Goal: Transaction & Acquisition: Obtain resource

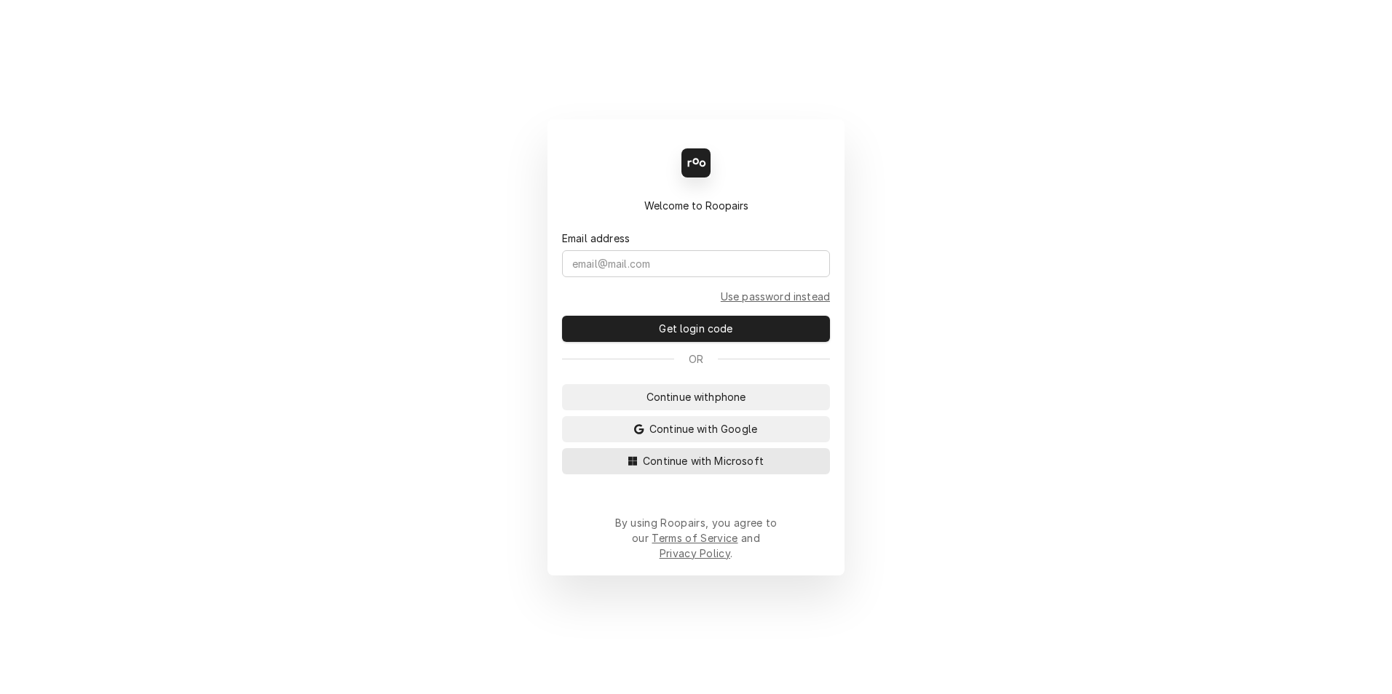
click at [695, 469] on span "Continue with Microsoft" at bounding box center [703, 461] width 127 height 15
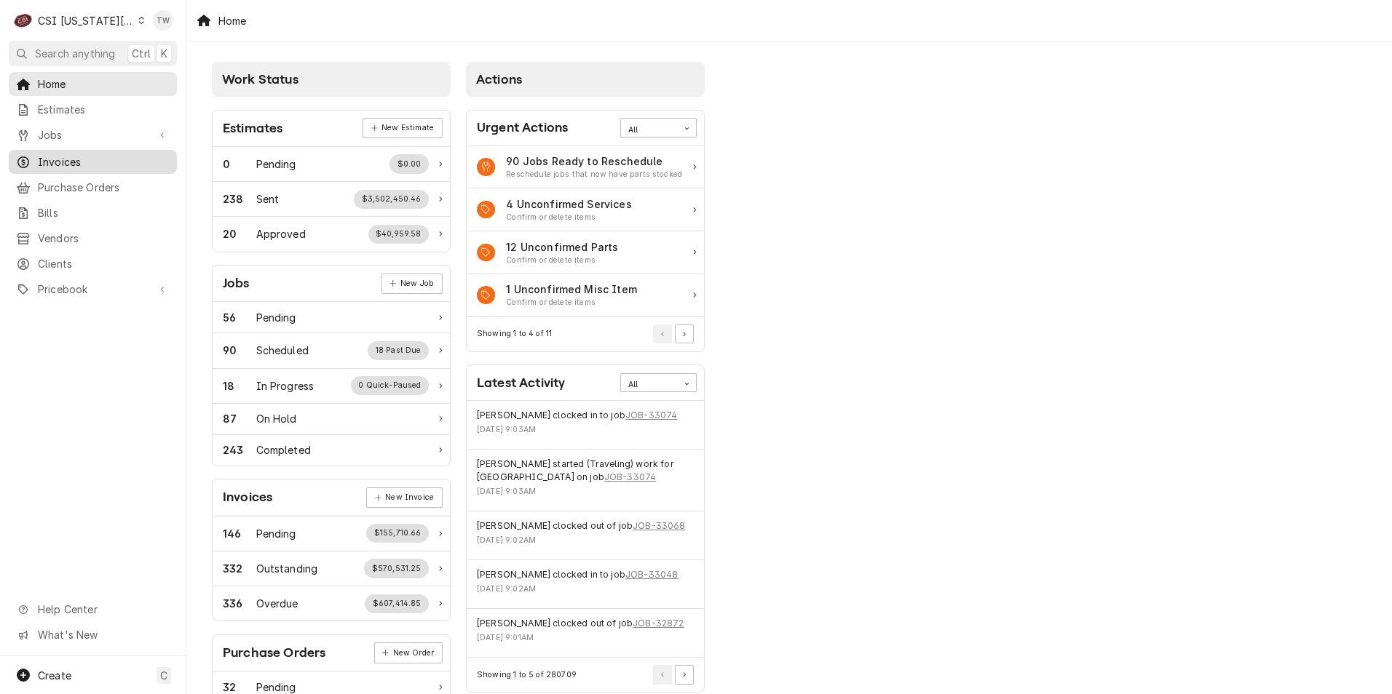
click at [69, 150] on link "Invoices" at bounding box center [93, 162] width 168 height 24
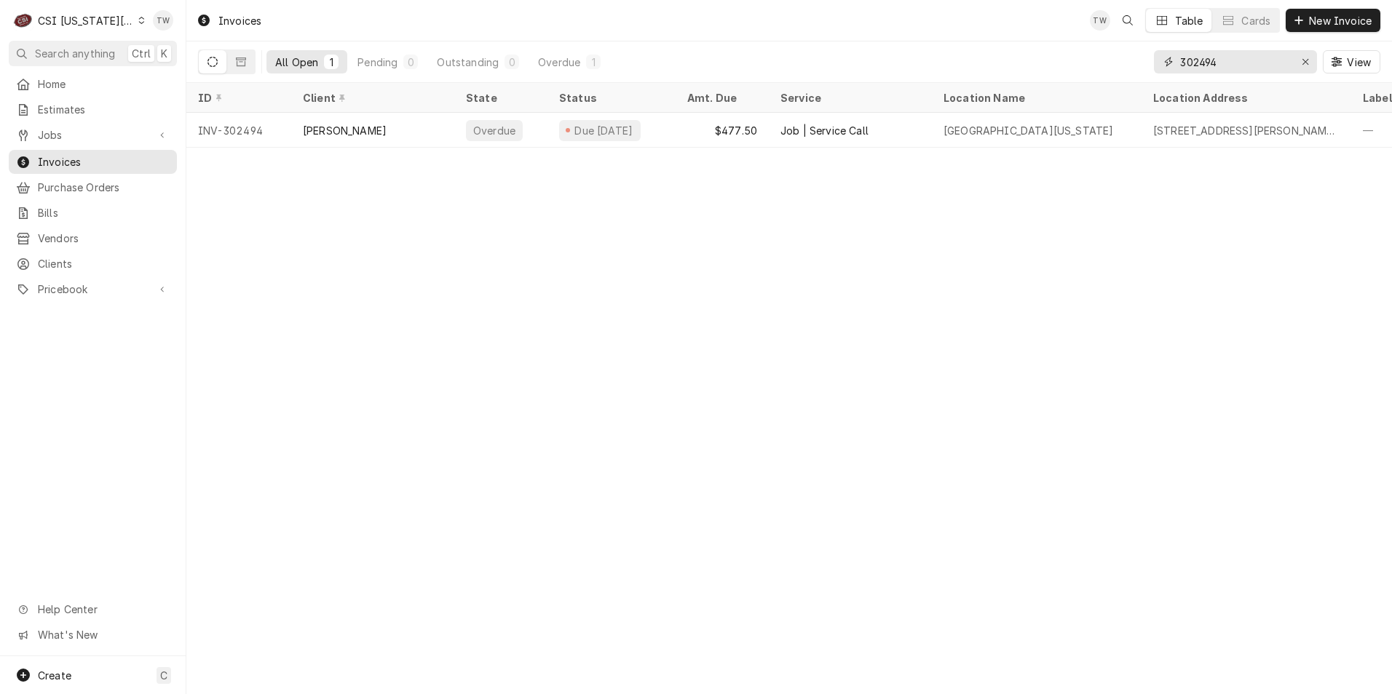
click at [1214, 63] on input "302494" at bounding box center [1234, 61] width 109 height 23
click at [1227, 59] on input "302494" at bounding box center [1234, 61] width 109 height 23
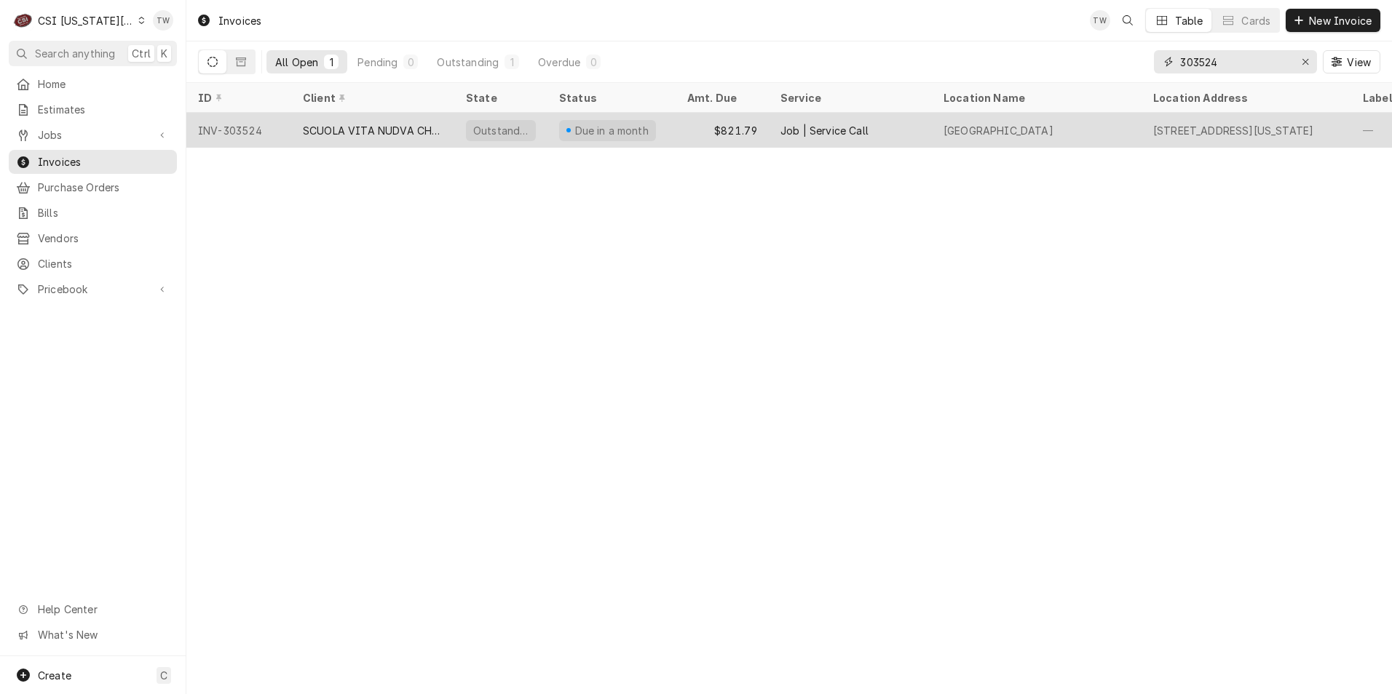
type input "303524"
click at [397, 125] on div "SCUOLA VITA NUDVA CHARTER SCHOOL" at bounding box center [373, 130] width 140 height 15
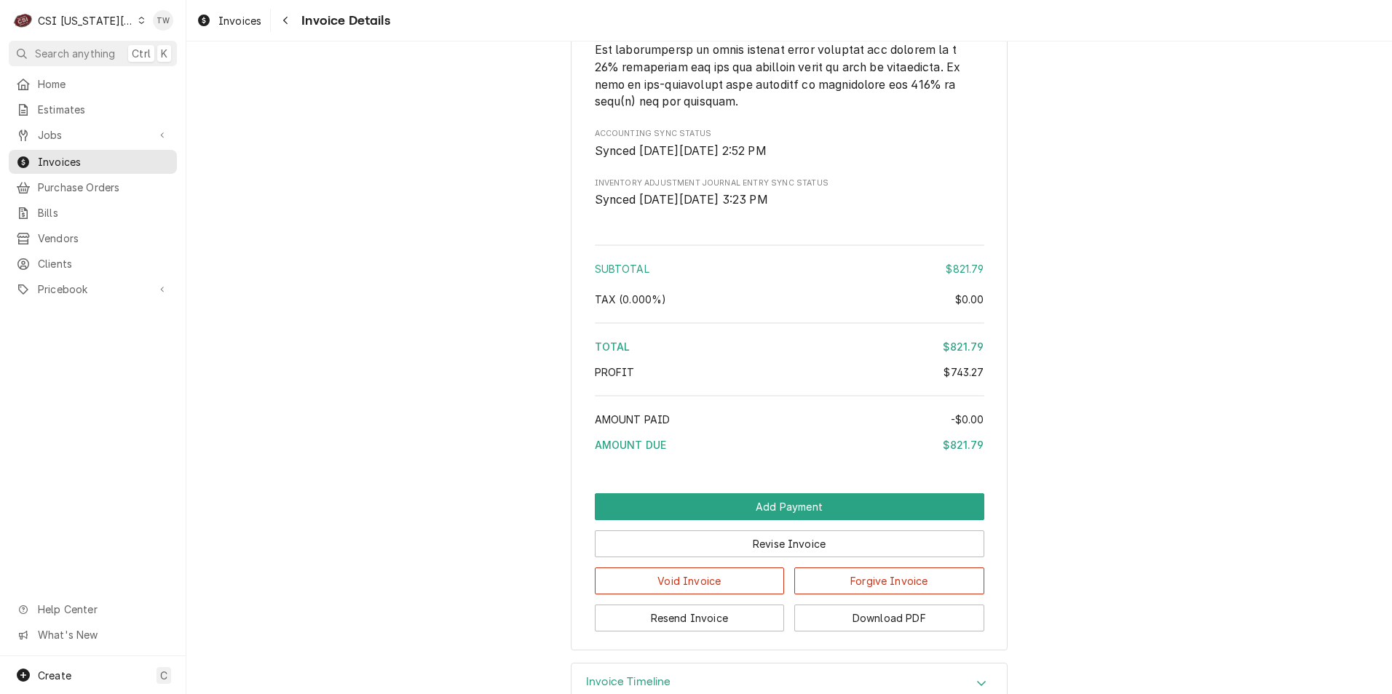
scroll to position [2809, 0]
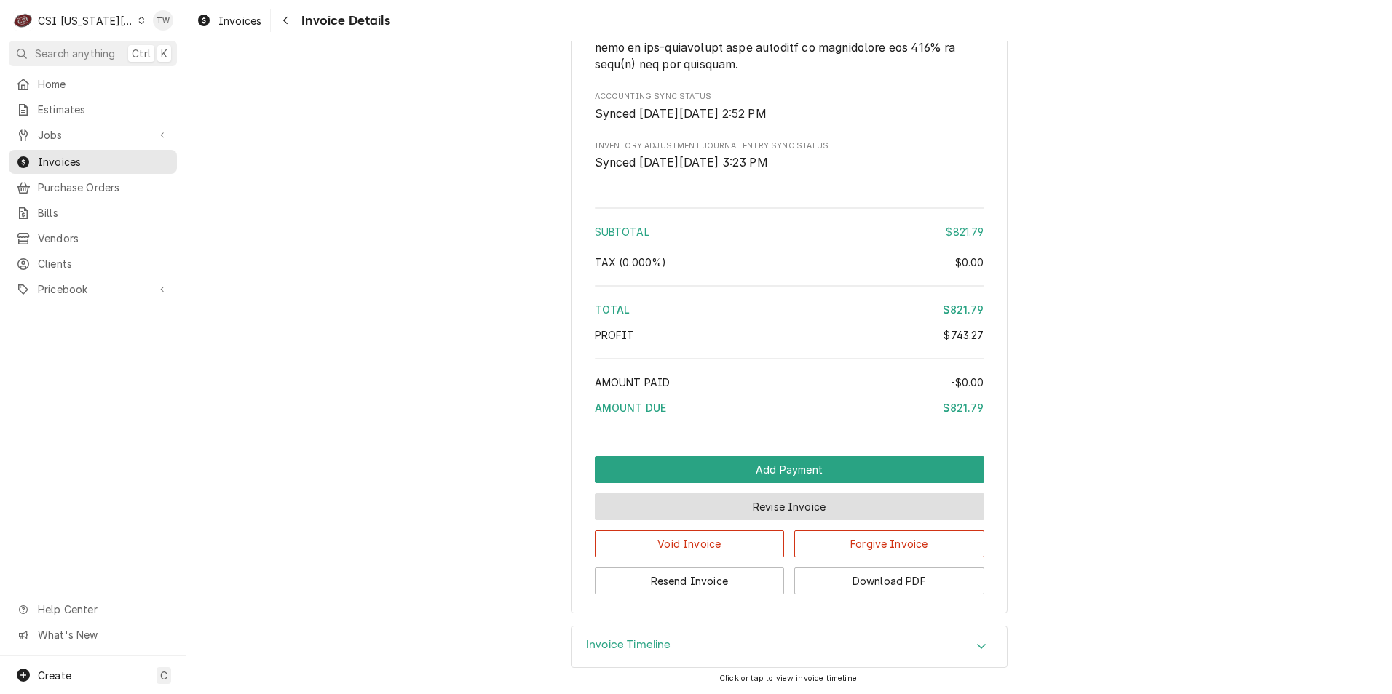
click at [687, 511] on button "Revise Invoice" at bounding box center [789, 507] width 389 height 27
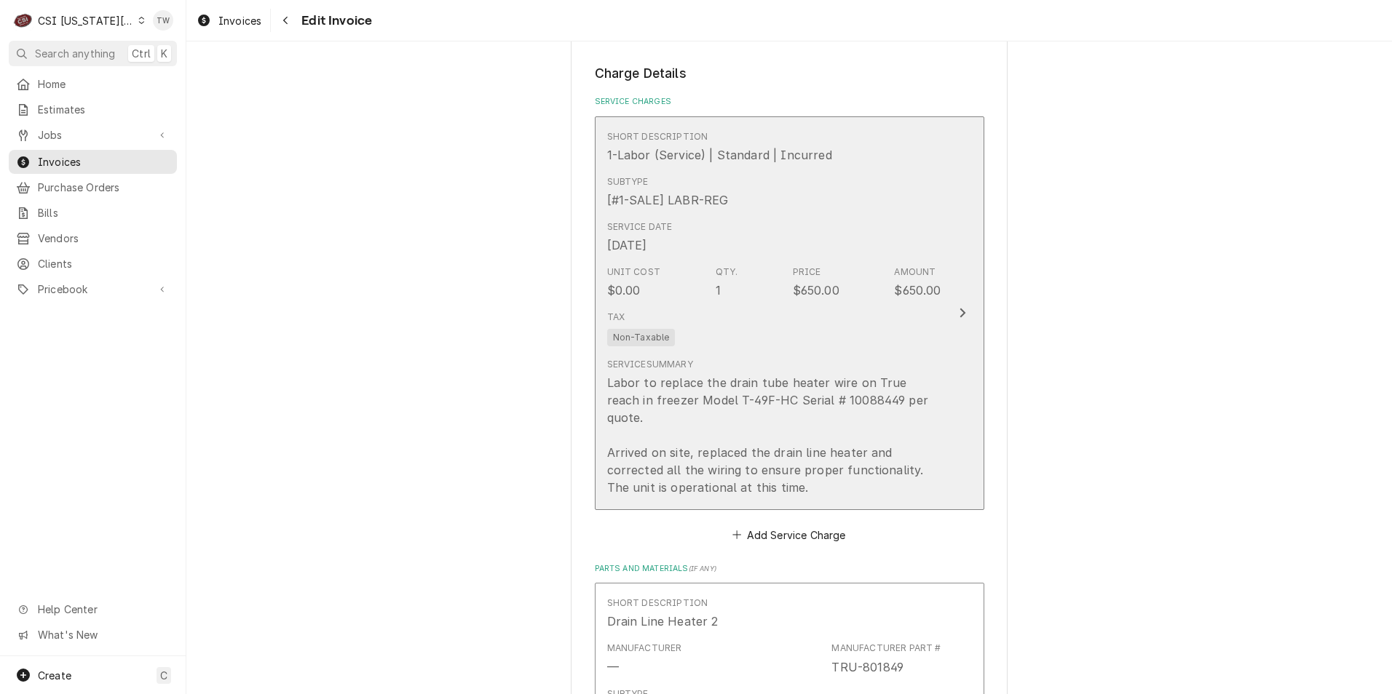
click at [774, 370] on div "Service Summary Labor to replace the drain tube heater wire on True reach in fr…" at bounding box center [774, 427] width 334 height 138
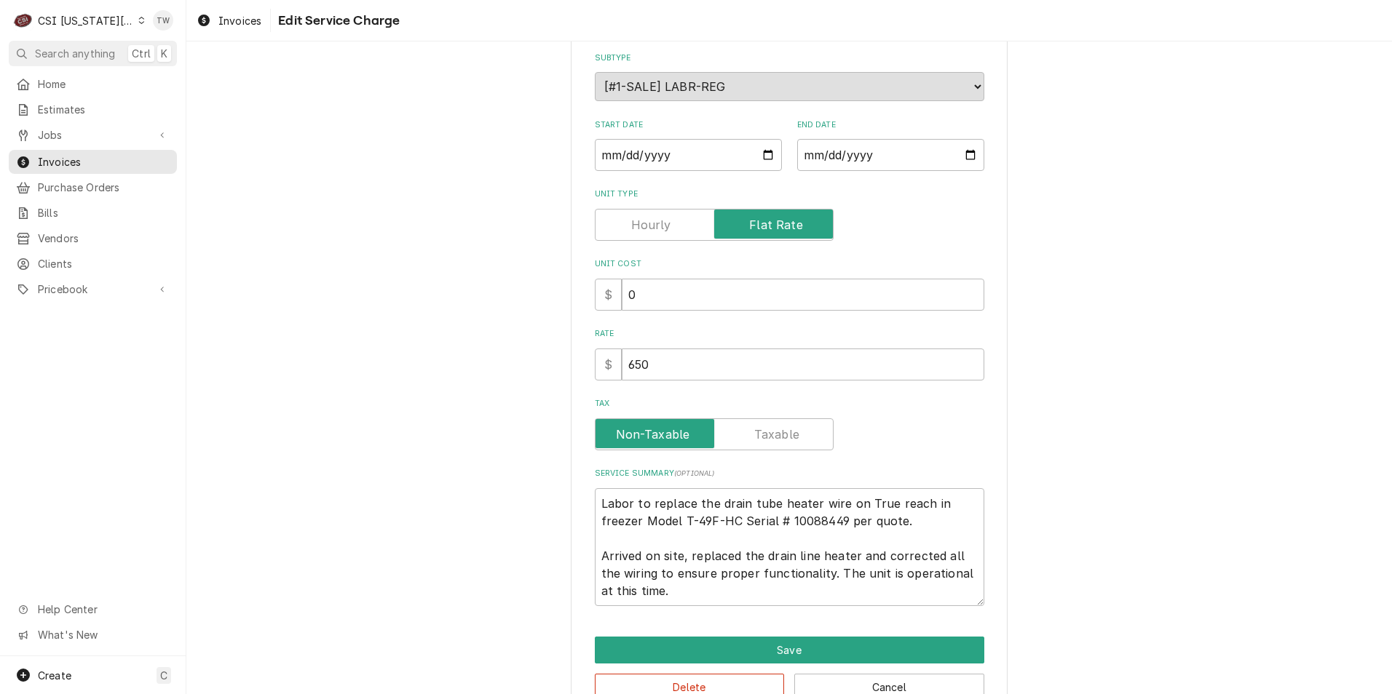
scroll to position [199, 0]
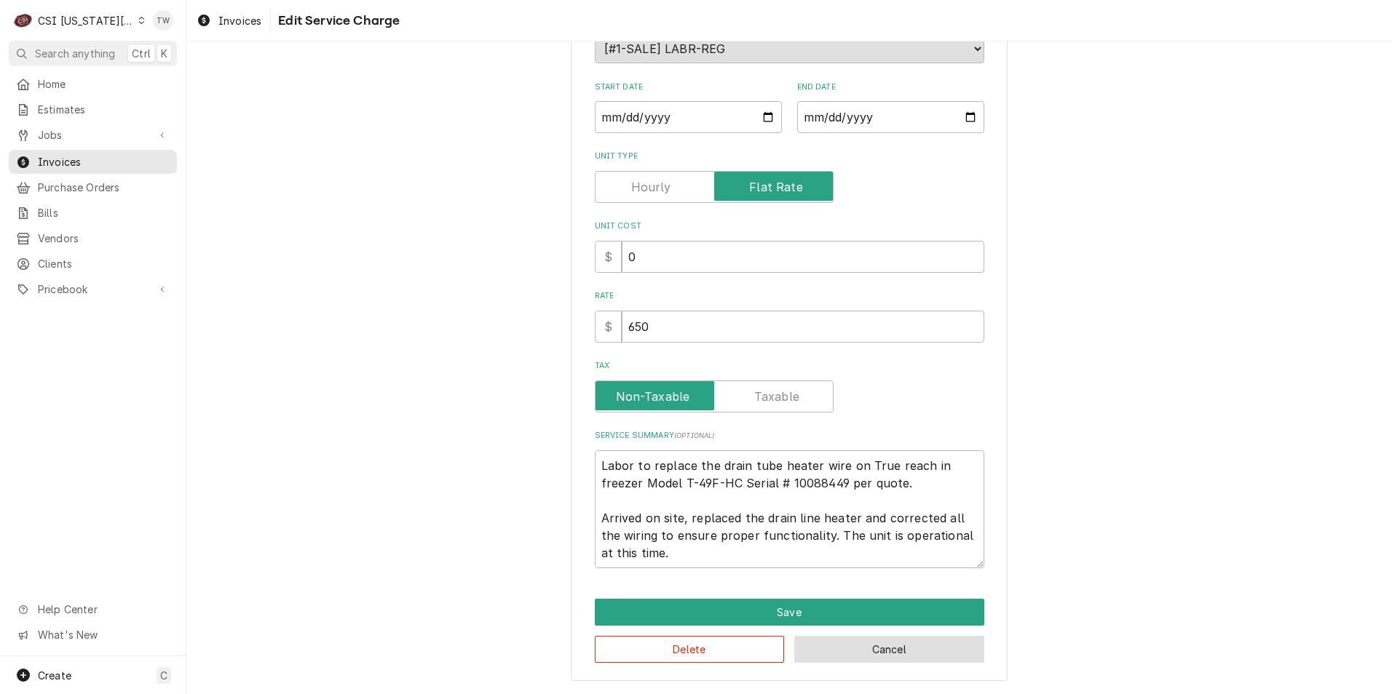
click at [807, 652] on button "Cancel" at bounding box center [889, 649] width 190 height 27
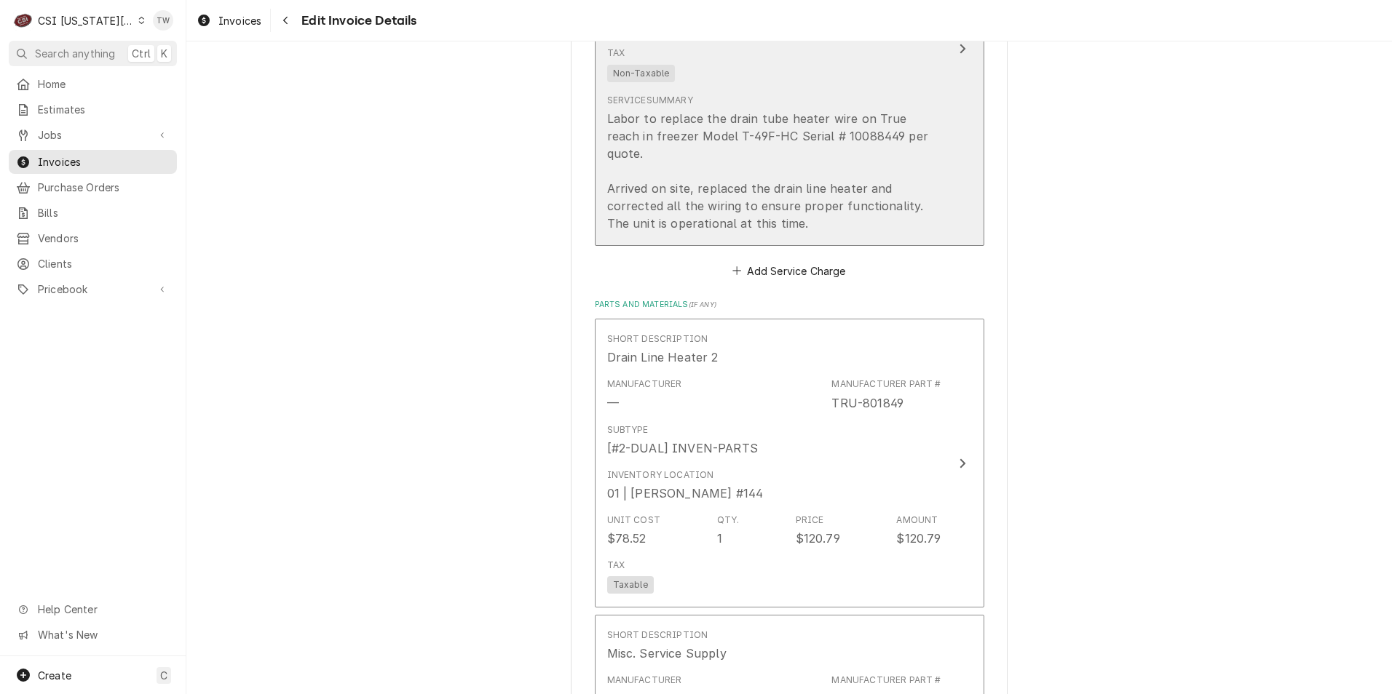
scroll to position [1511, 0]
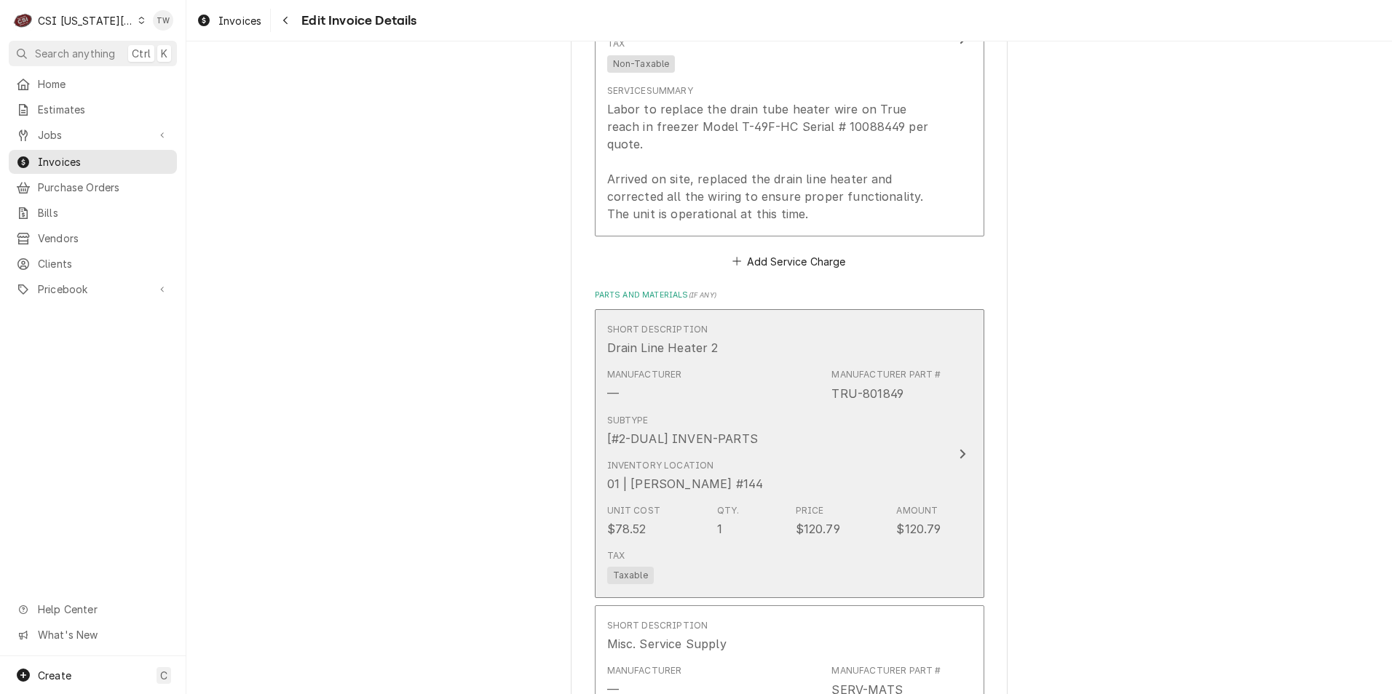
click at [731, 475] on div "01 | [PERSON_NAME] #144" at bounding box center [685, 483] width 157 height 17
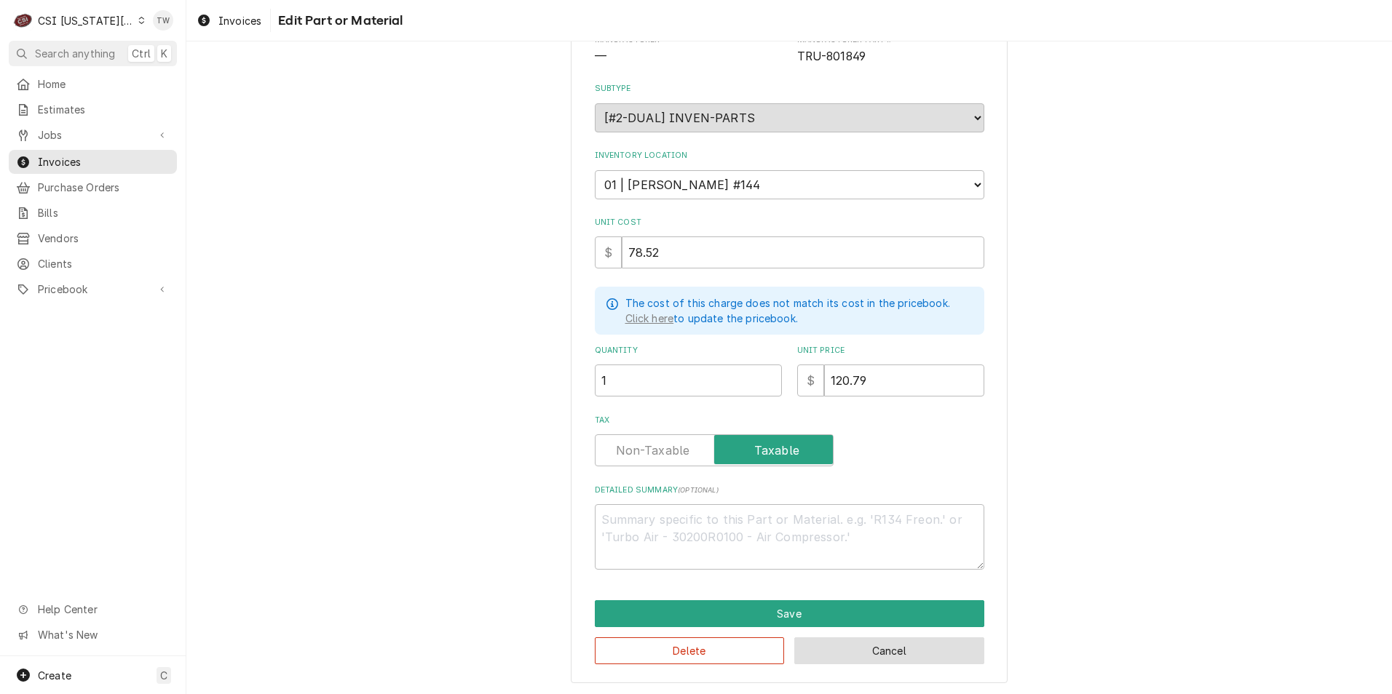
click at [876, 648] on button "Cancel" at bounding box center [889, 651] width 190 height 27
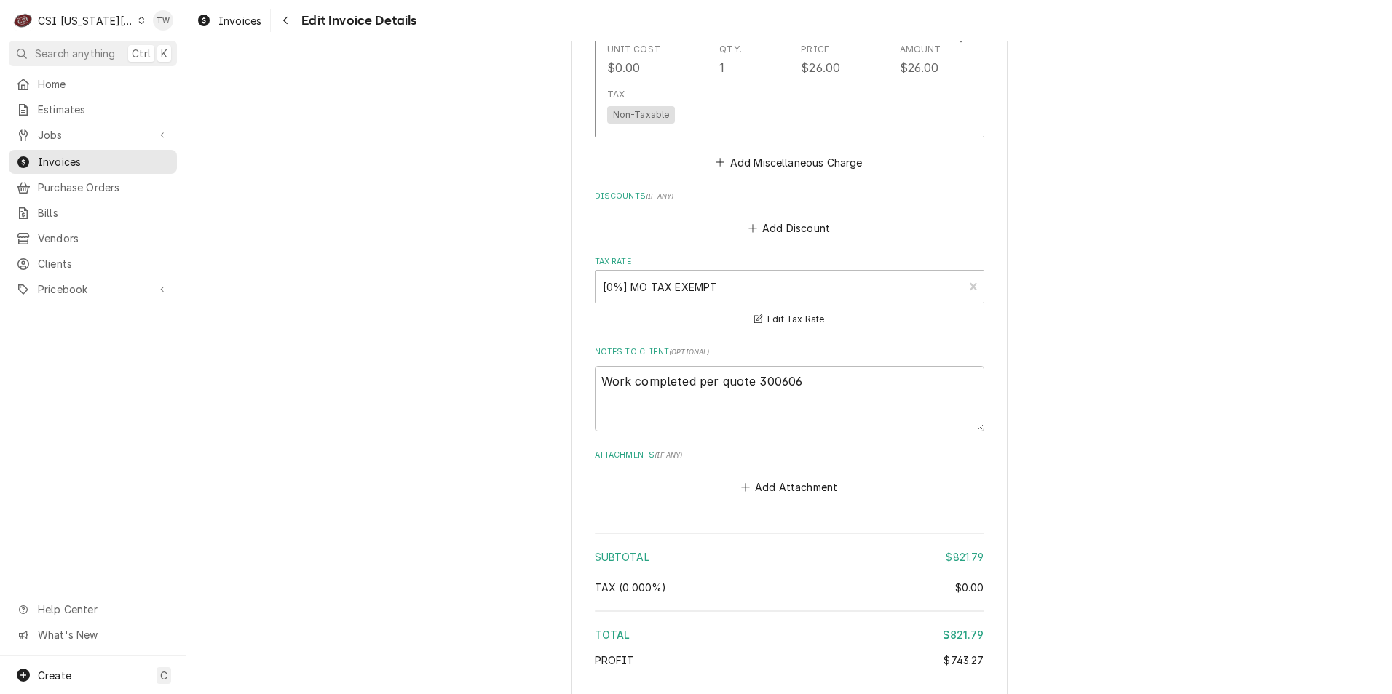
scroll to position [2683, 0]
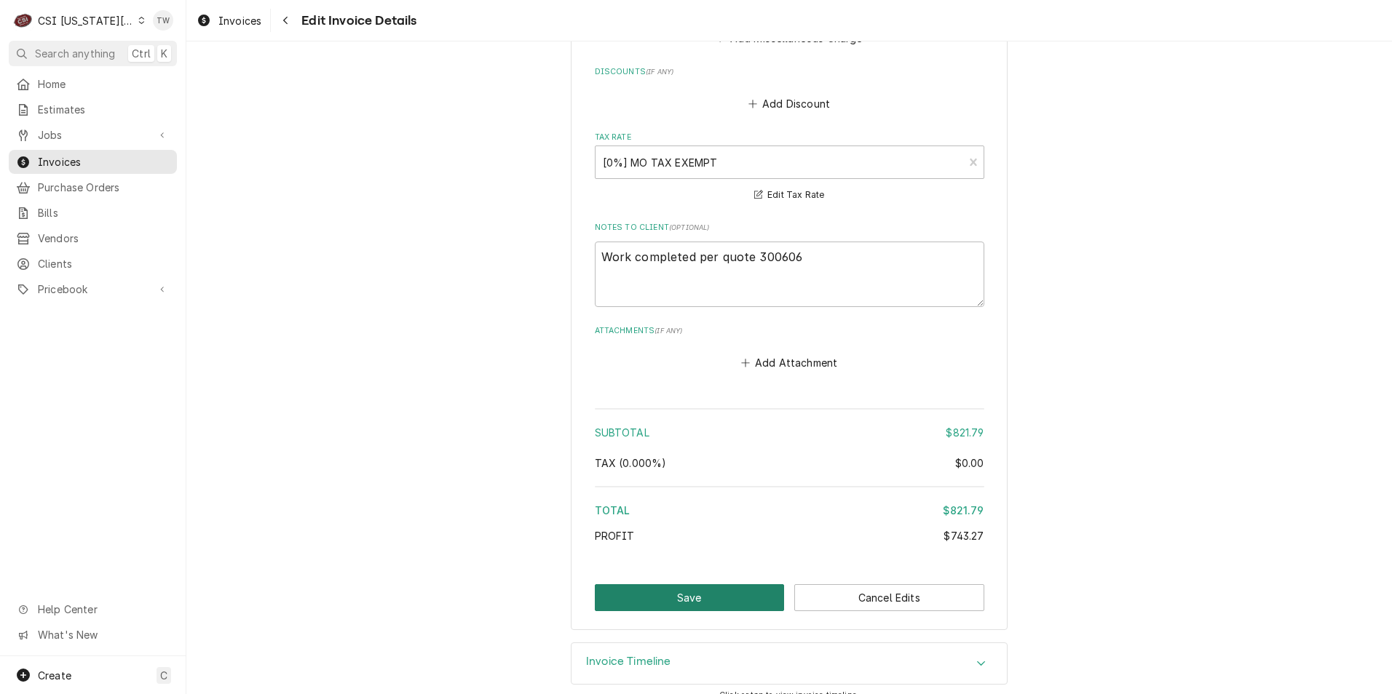
click at [667, 585] on button "Save" at bounding box center [690, 598] width 190 height 27
type textarea "x"
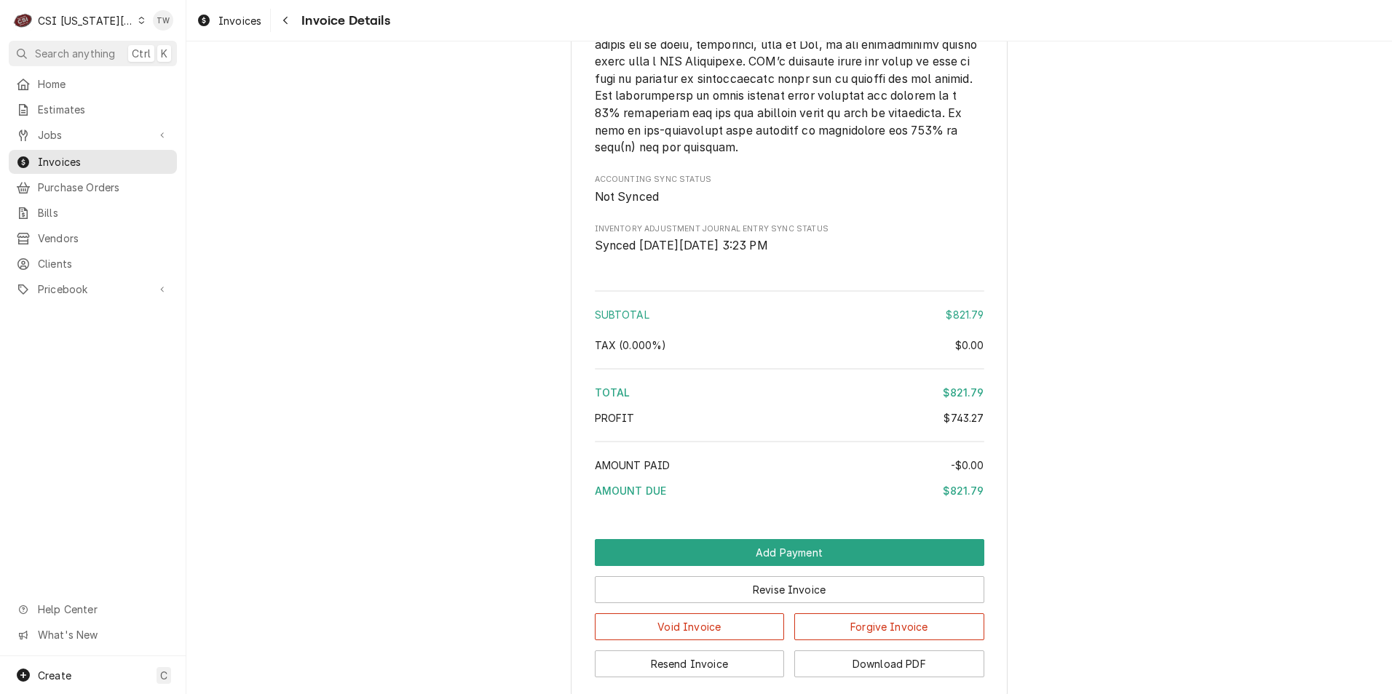
scroll to position [2809, 0]
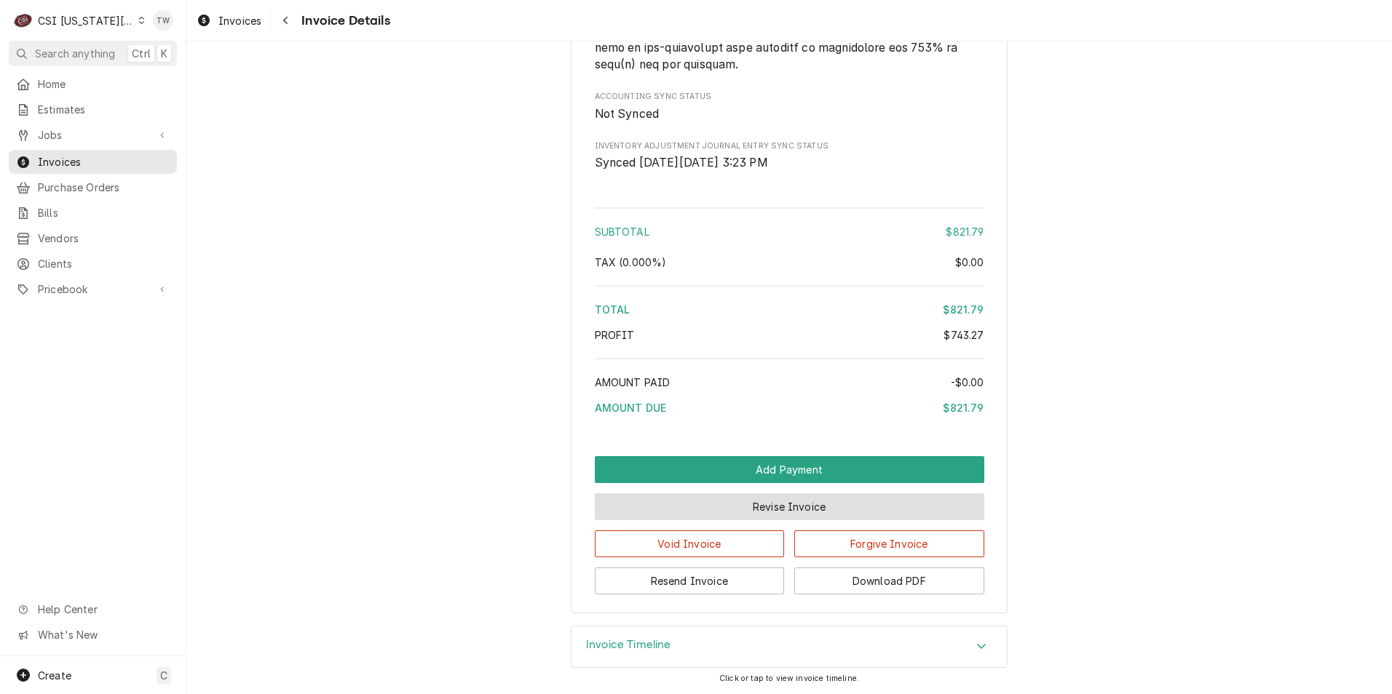
click at [676, 512] on button "Revise Invoice" at bounding box center [789, 507] width 389 height 27
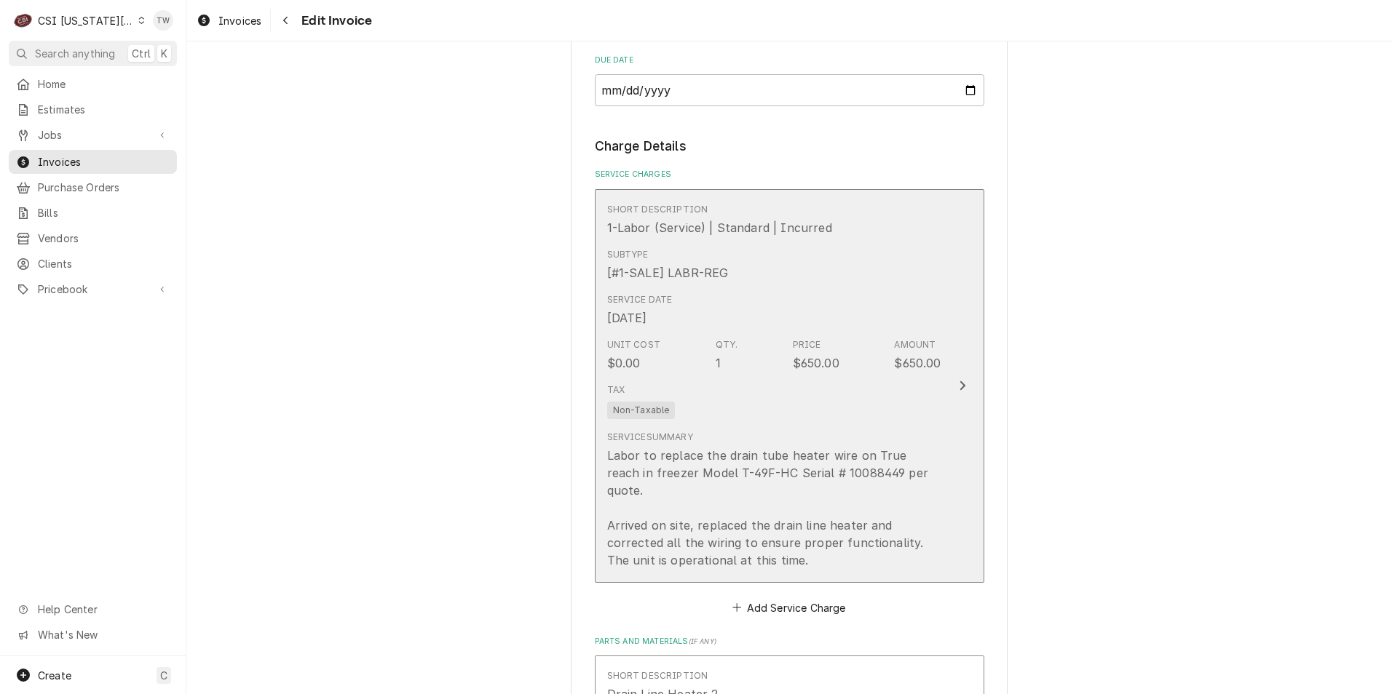
click at [783, 427] on div "Service Summary Labor to replace the drain tube heater wire on True reach in fr…" at bounding box center [774, 500] width 334 height 150
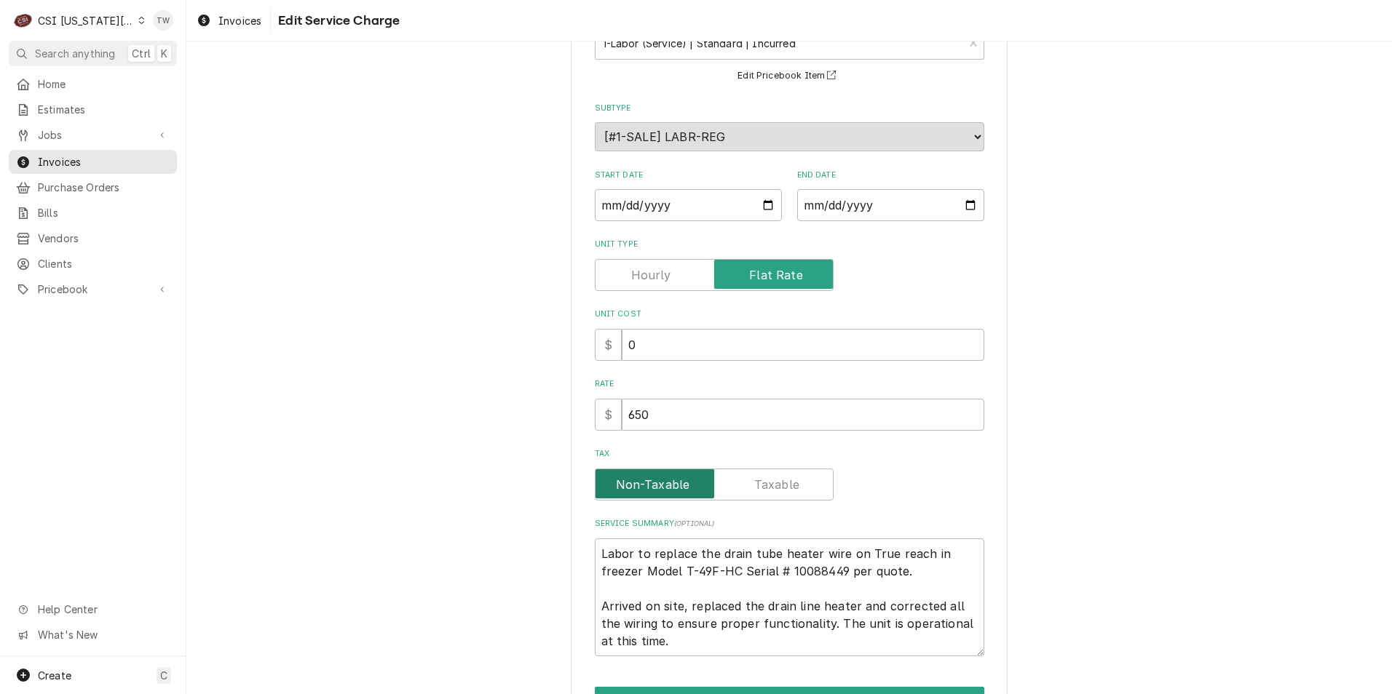
scroll to position [199, 0]
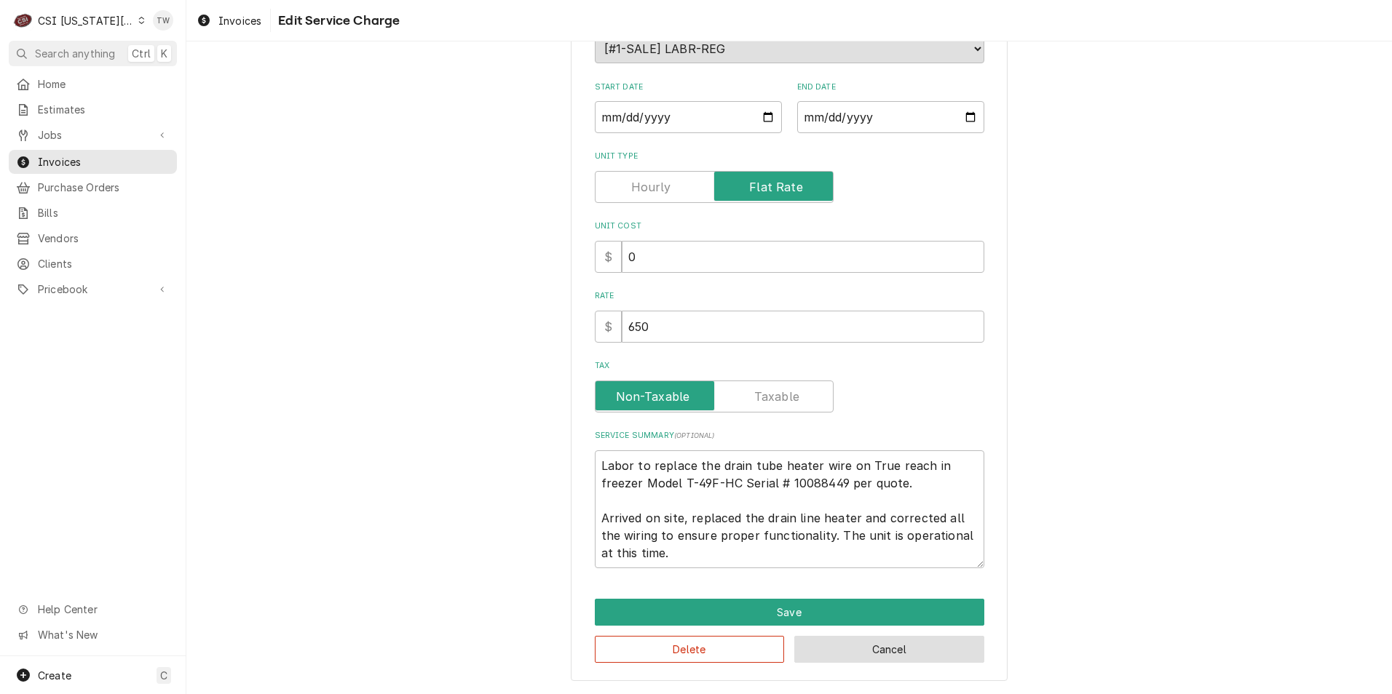
click at [890, 648] on button "Cancel" at bounding box center [889, 649] width 190 height 27
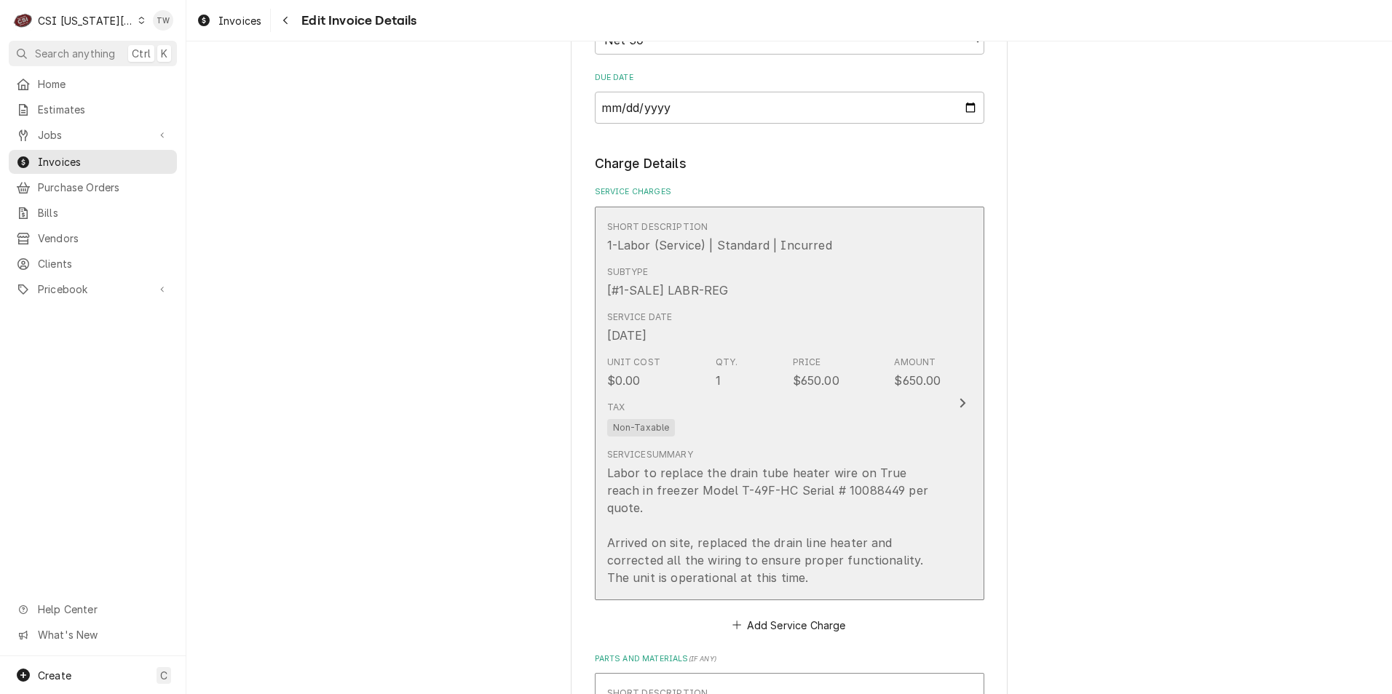
scroll to position [1511, 0]
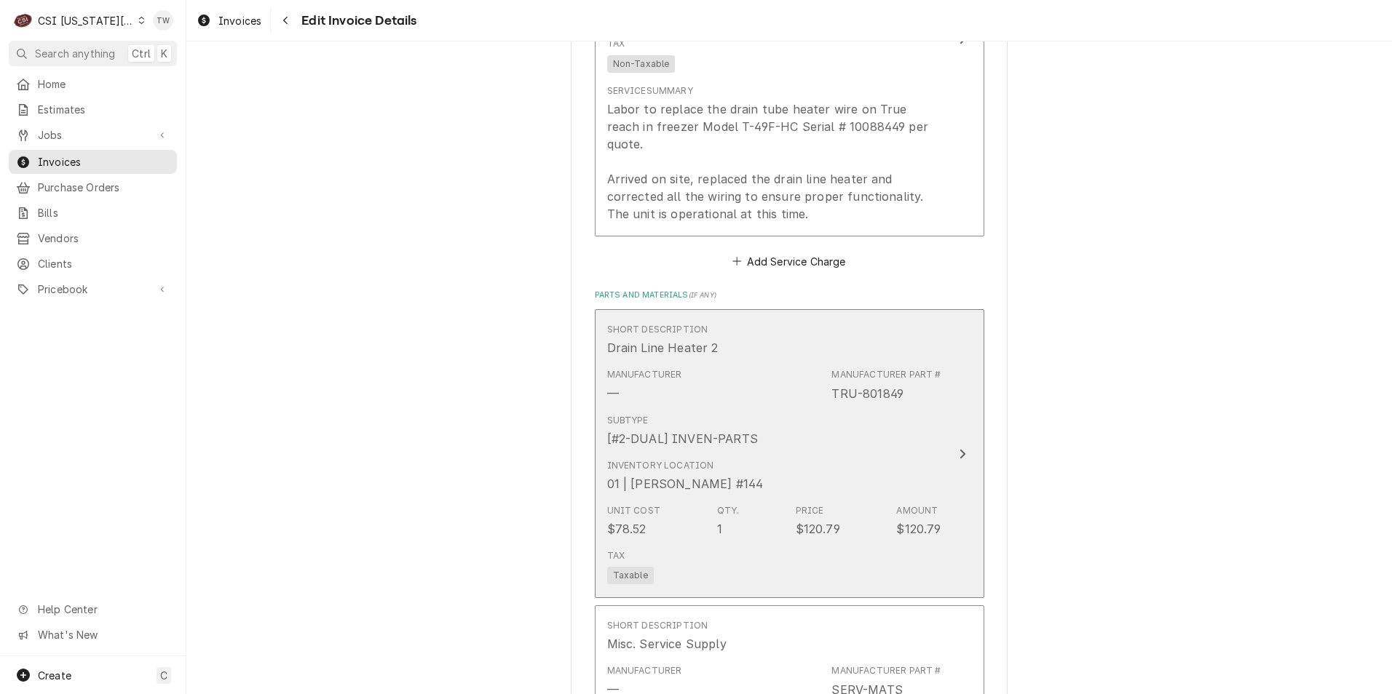
click at [825, 471] on div "Inventory Location 01 | BRIAN GONZALEZ #144" at bounding box center [774, 476] width 334 height 45
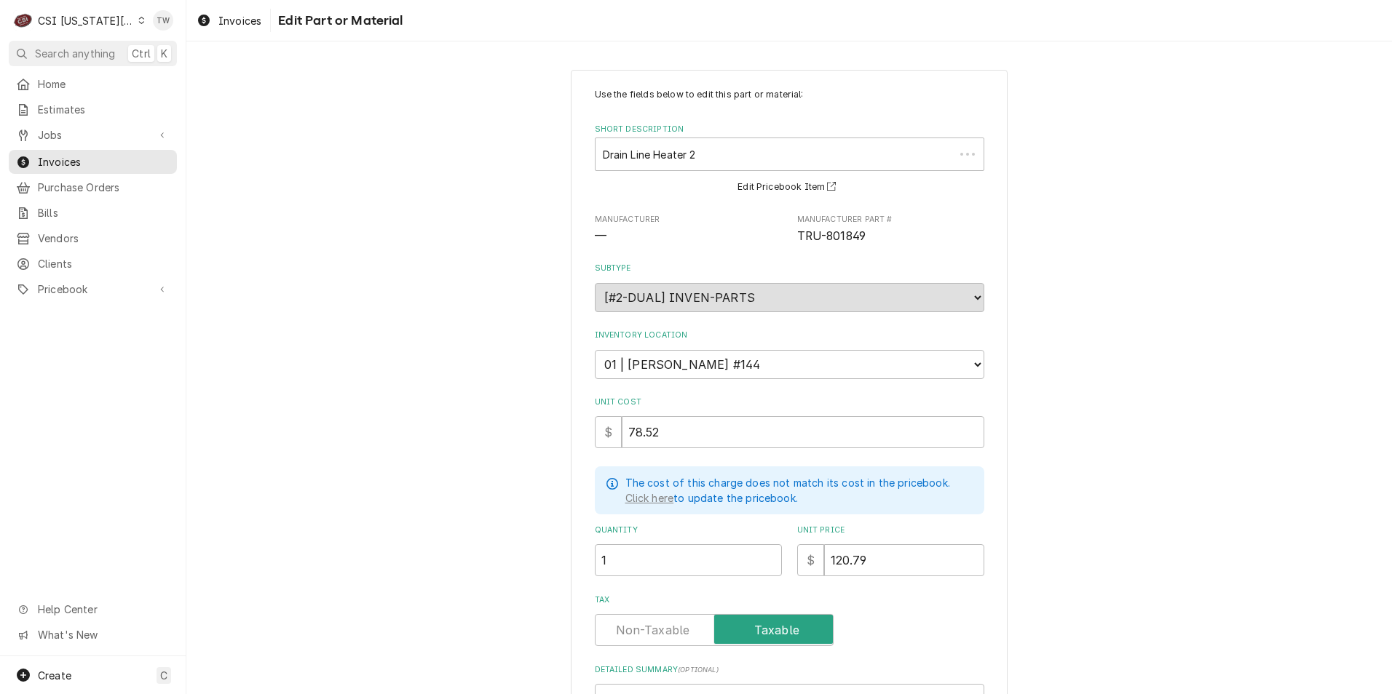
type textarea "x"
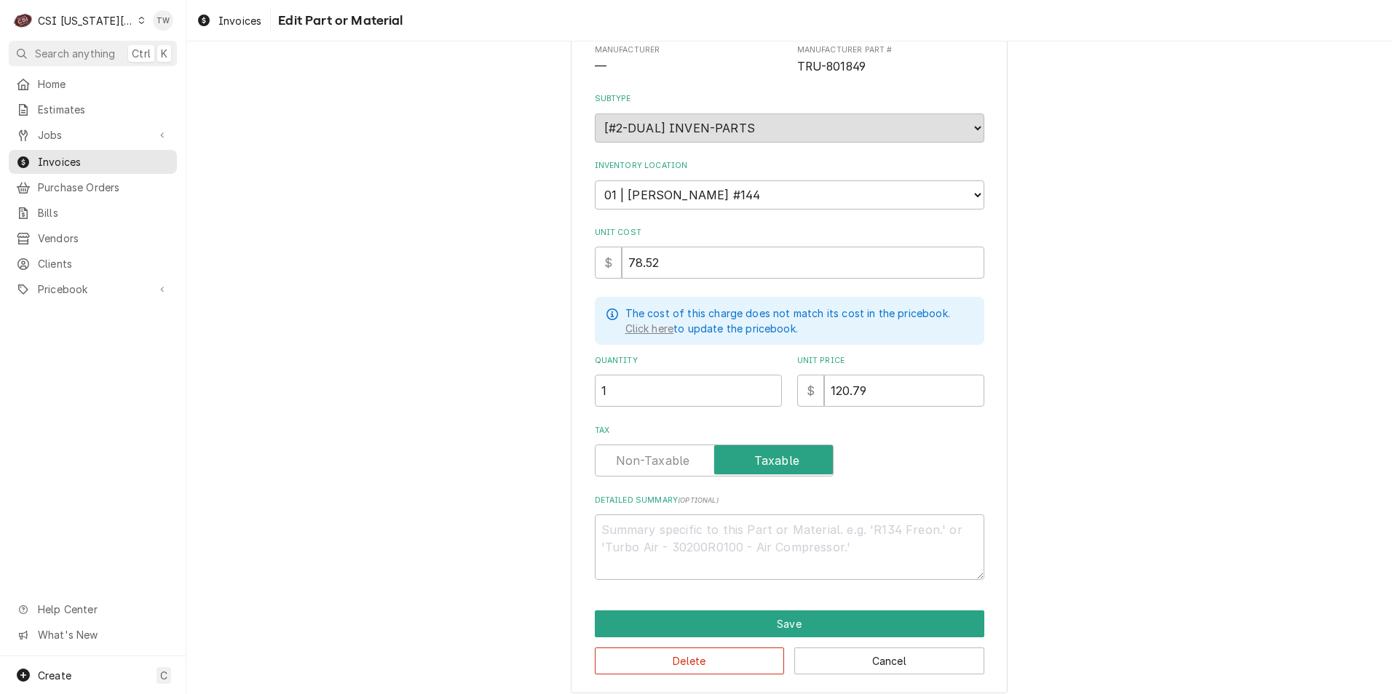
scroll to position [180, 0]
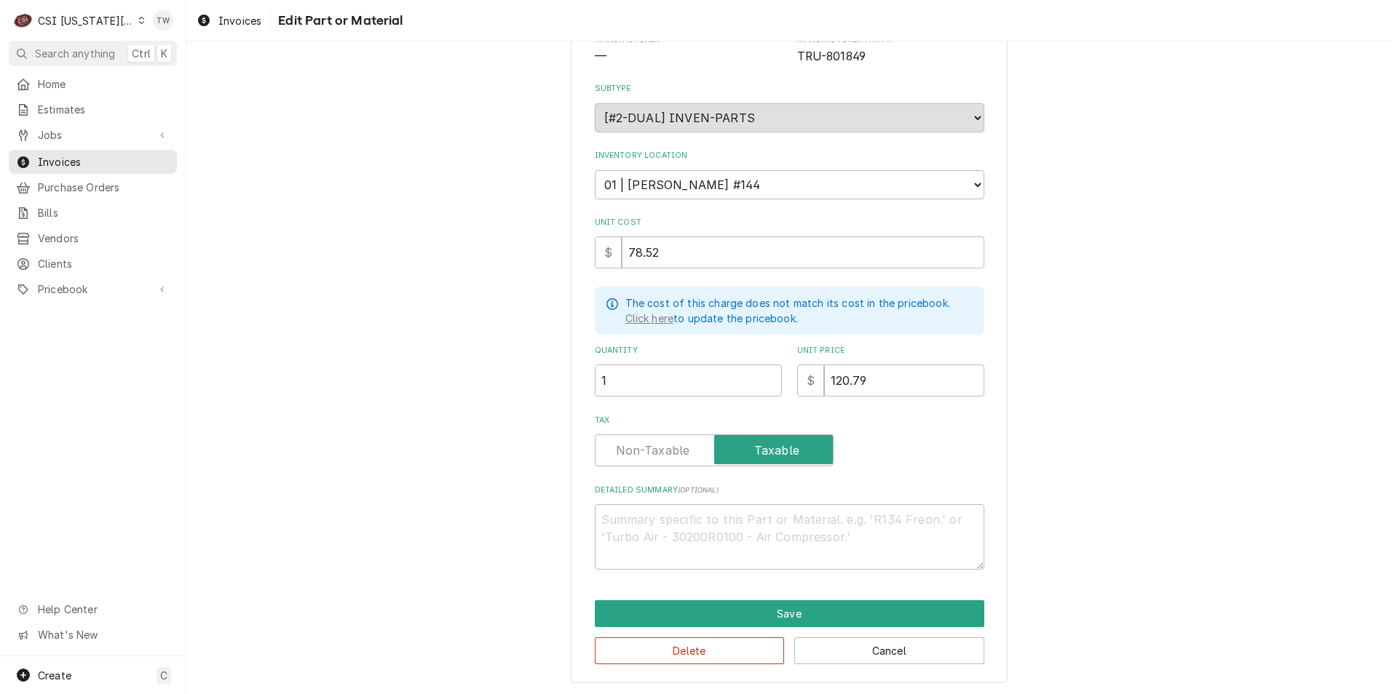
click at [657, 445] on label "Tax" at bounding box center [714, 451] width 239 height 32
click at [657, 445] on input "Tax" at bounding box center [714, 451] width 226 height 32
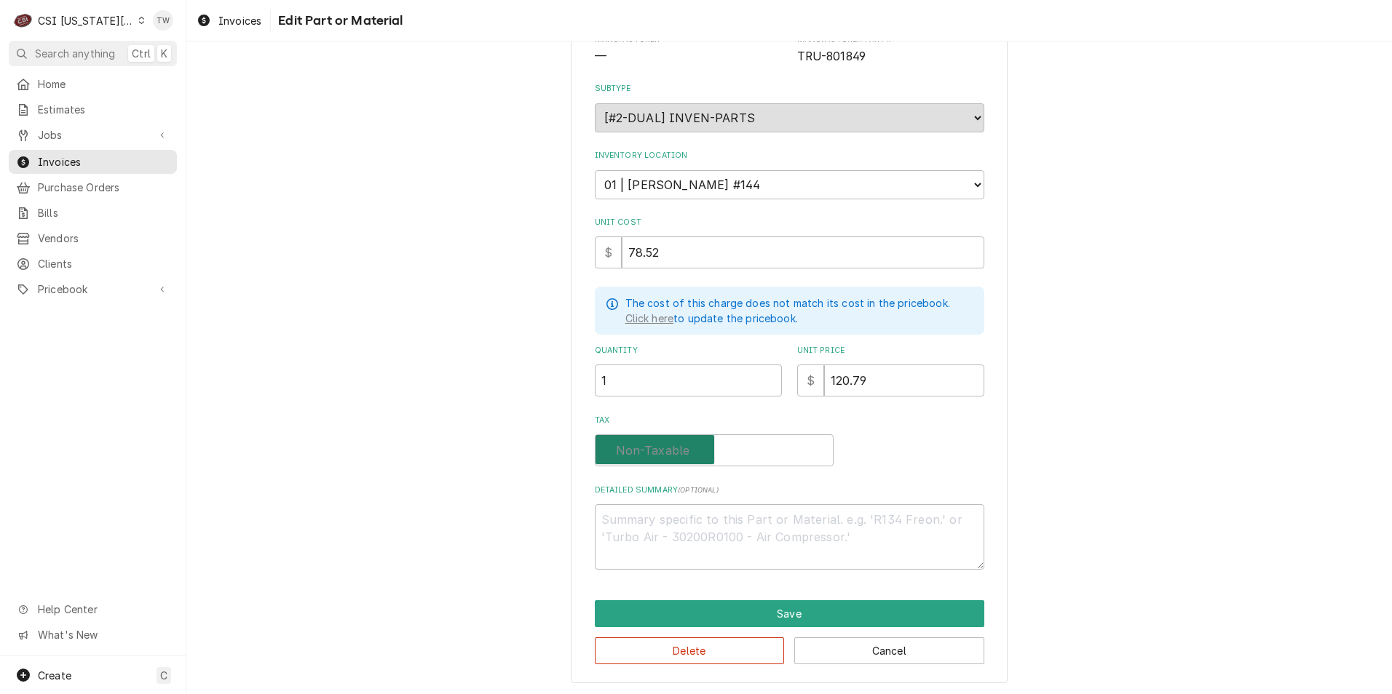
checkbox input "false"
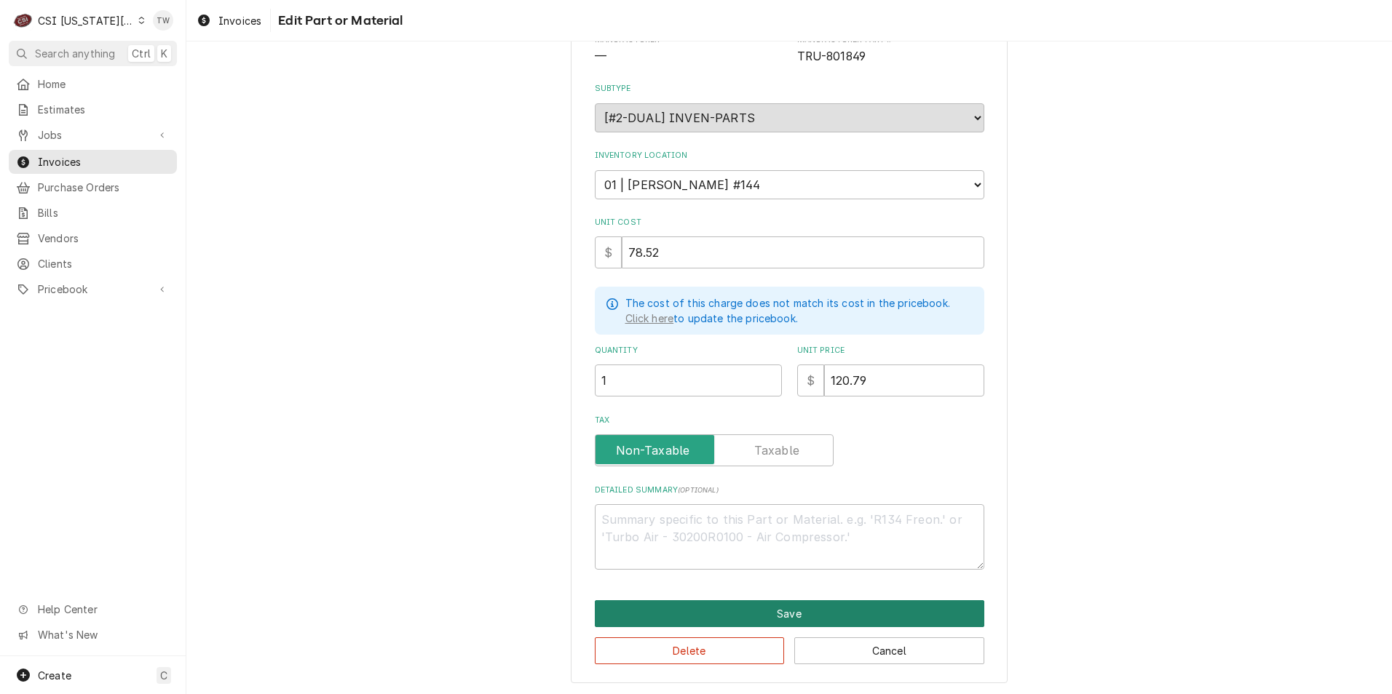
click at [764, 615] on button "Save" at bounding box center [789, 614] width 389 height 27
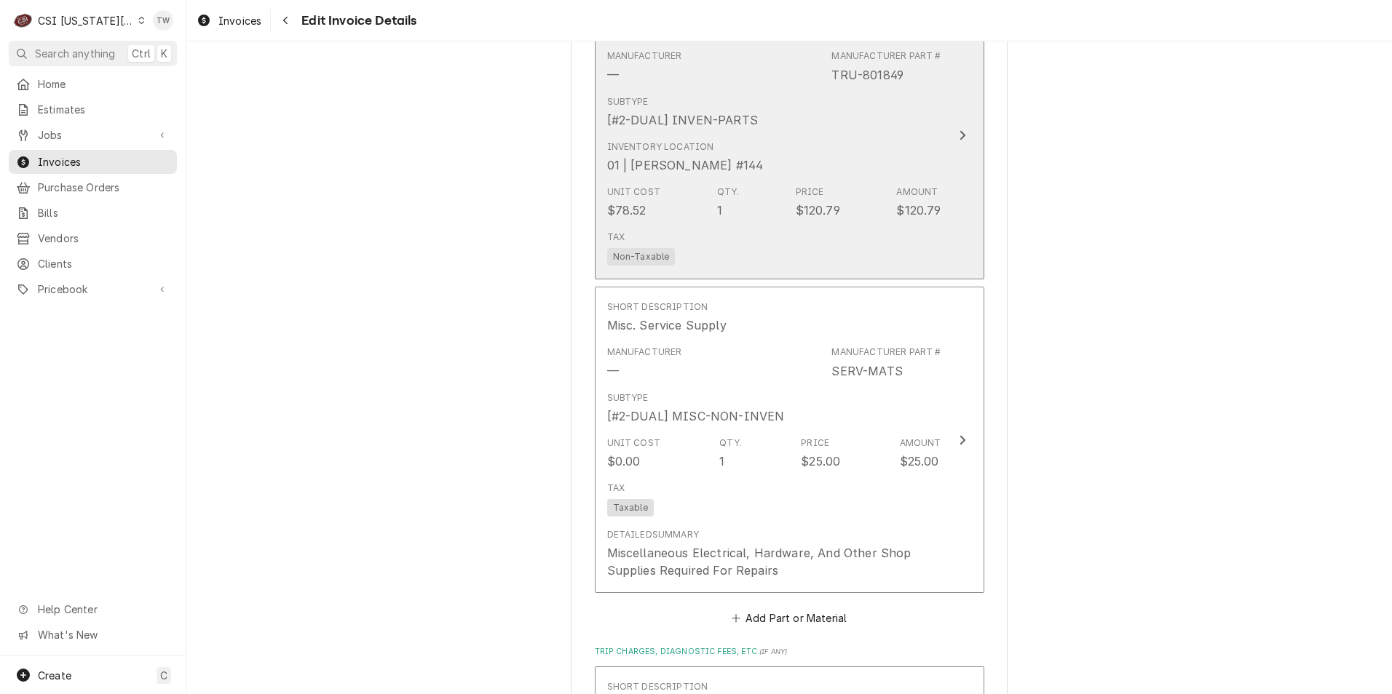
scroll to position [1831, 0]
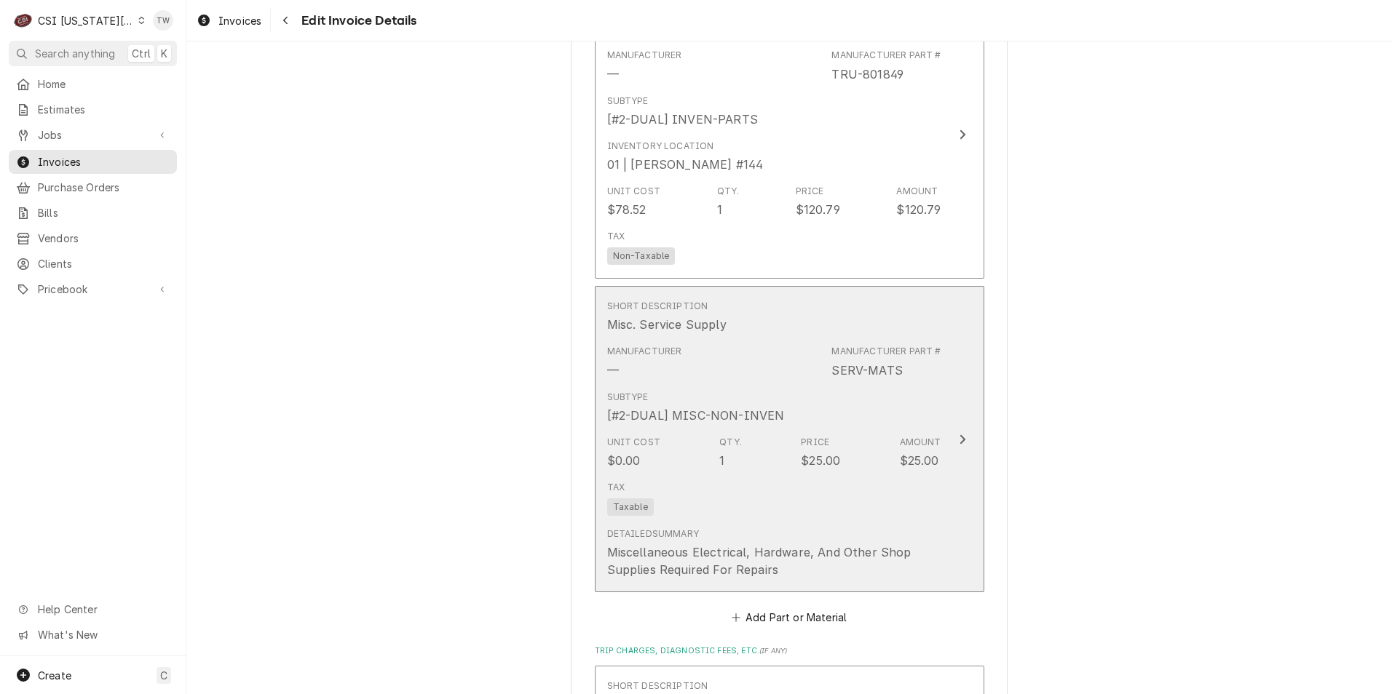
click at [718, 475] on div "Tax Taxable" at bounding box center [774, 498] width 334 height 47
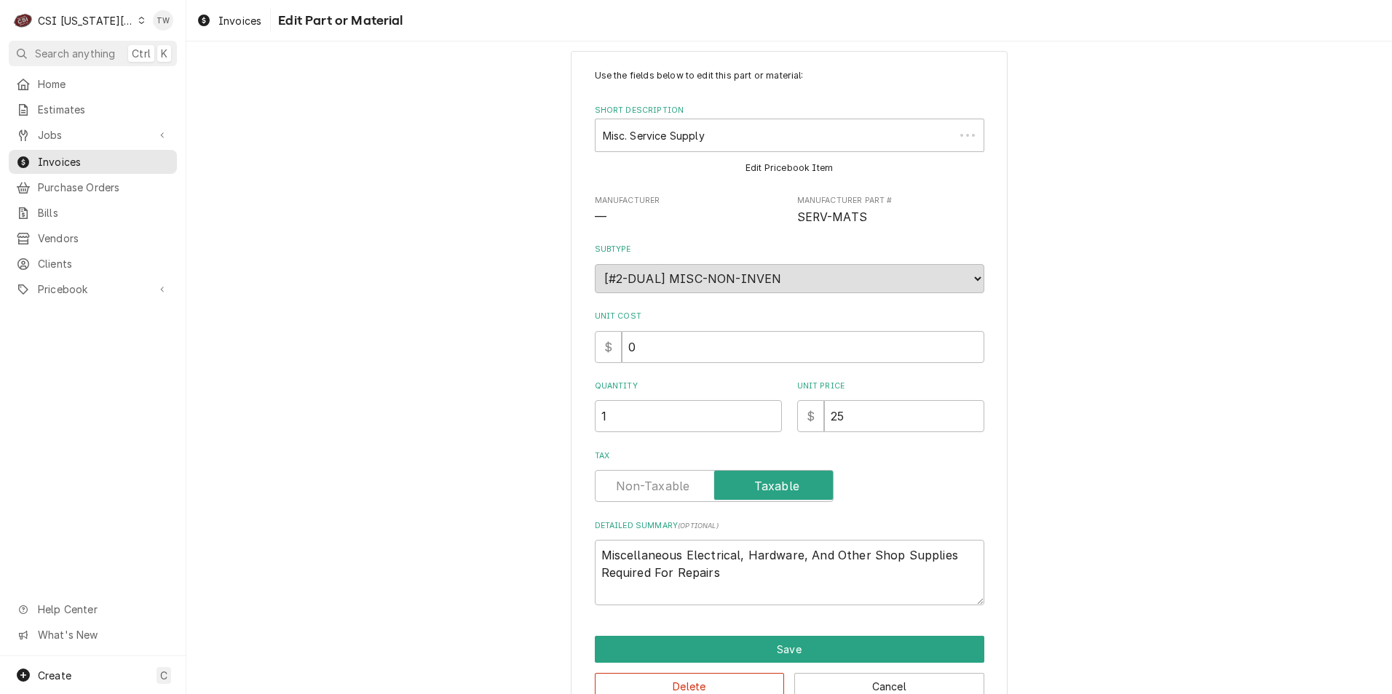
type textarea "x"
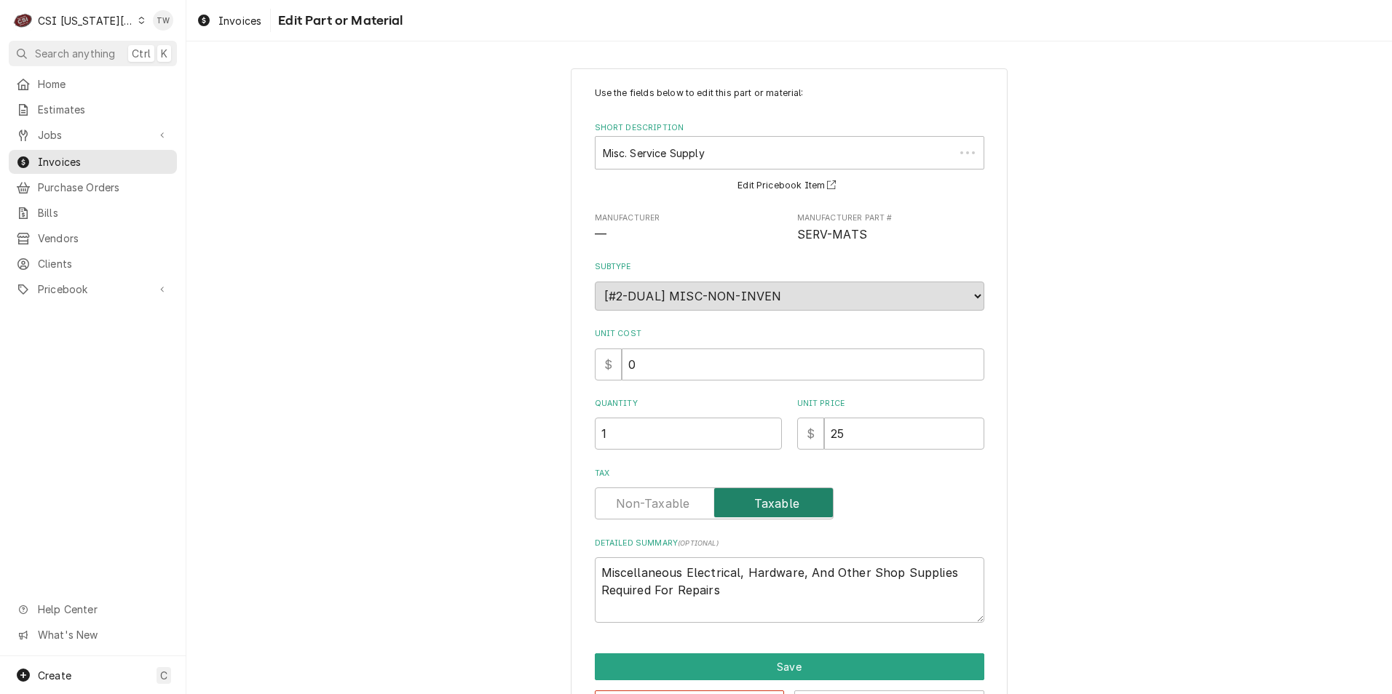
click at [689, 499] on input "Tax" at bounding box center [714, 504] width 226 height 32
checkbox input "false"
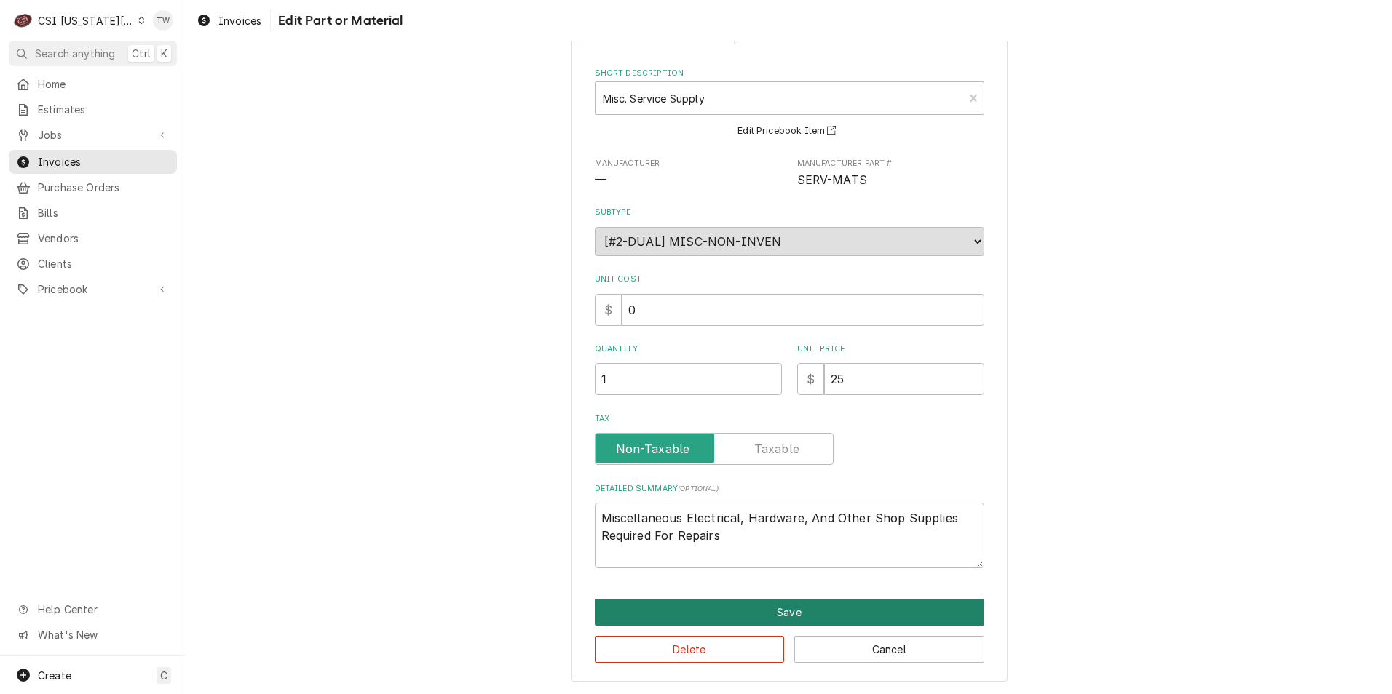
click at [805, 604] on button "Save" at bounding box center [789, 612] width 389 height 27
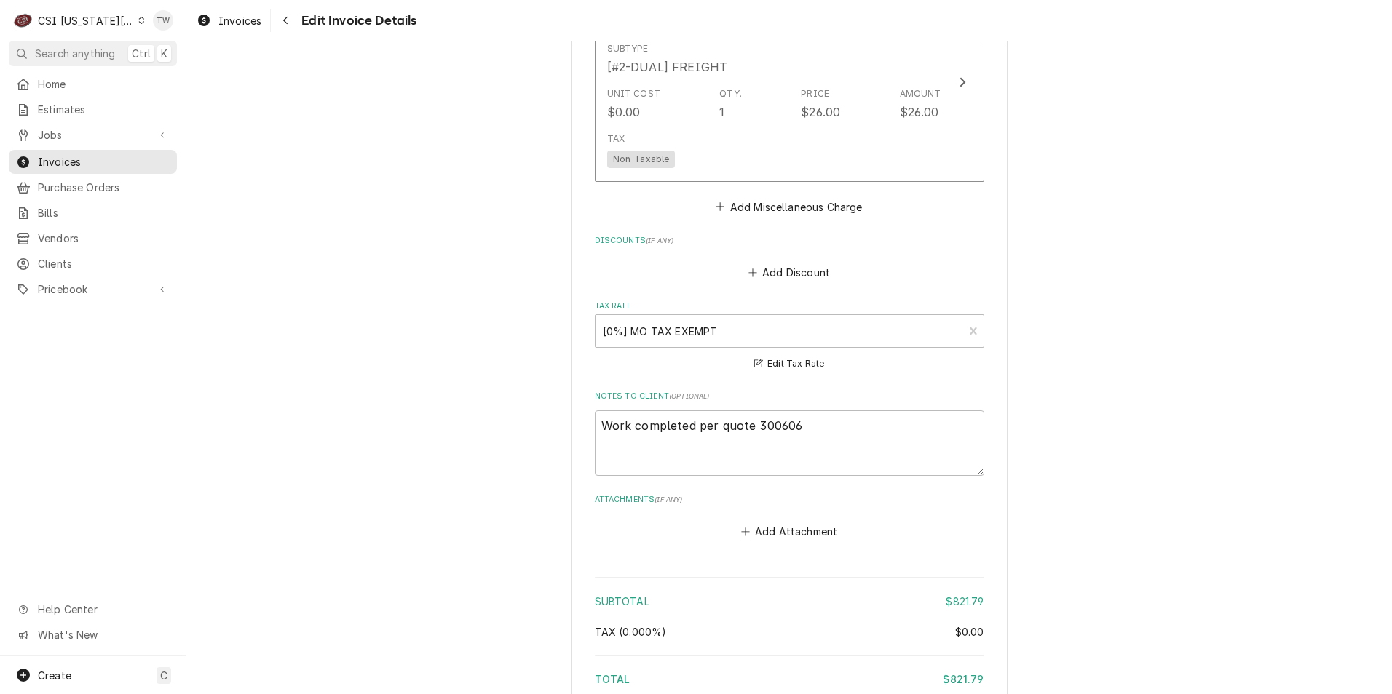
scroll to position [2683, 0]
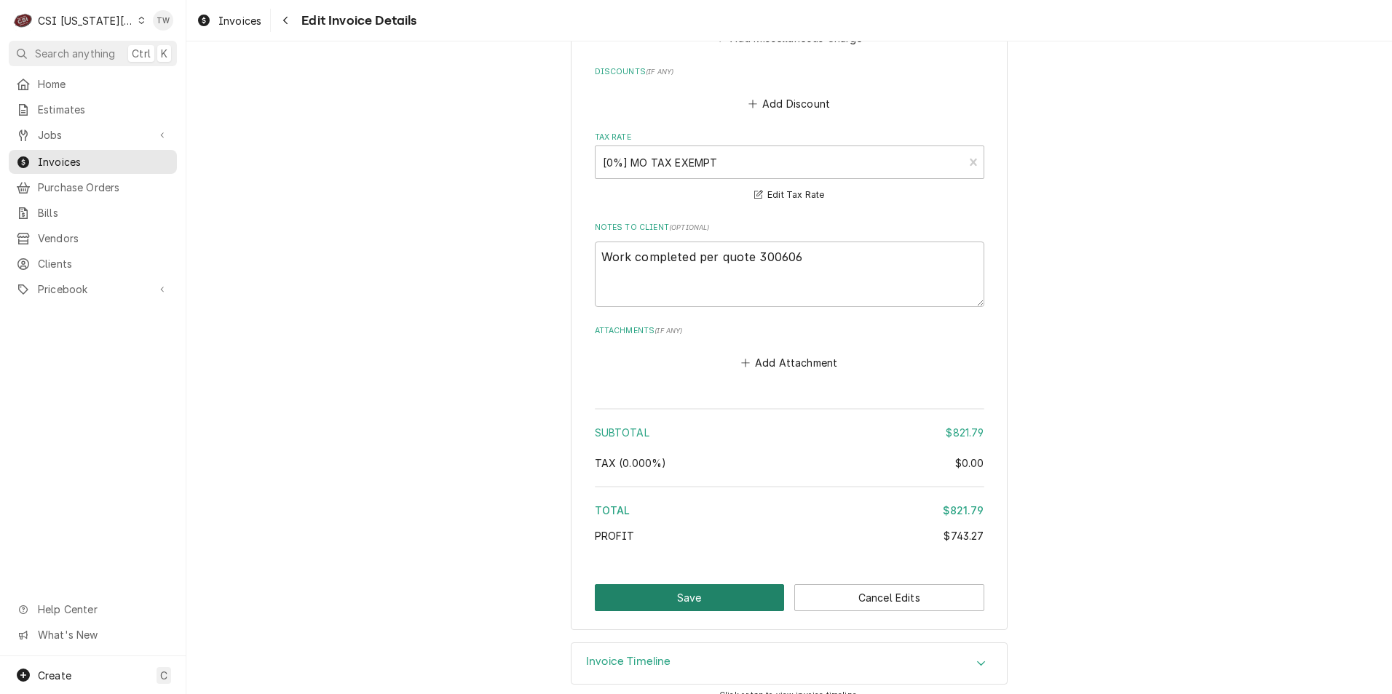
click at [722, 585] on button "Save" at bounding box center [690, 598] width 190 height 27
type textarea "x"
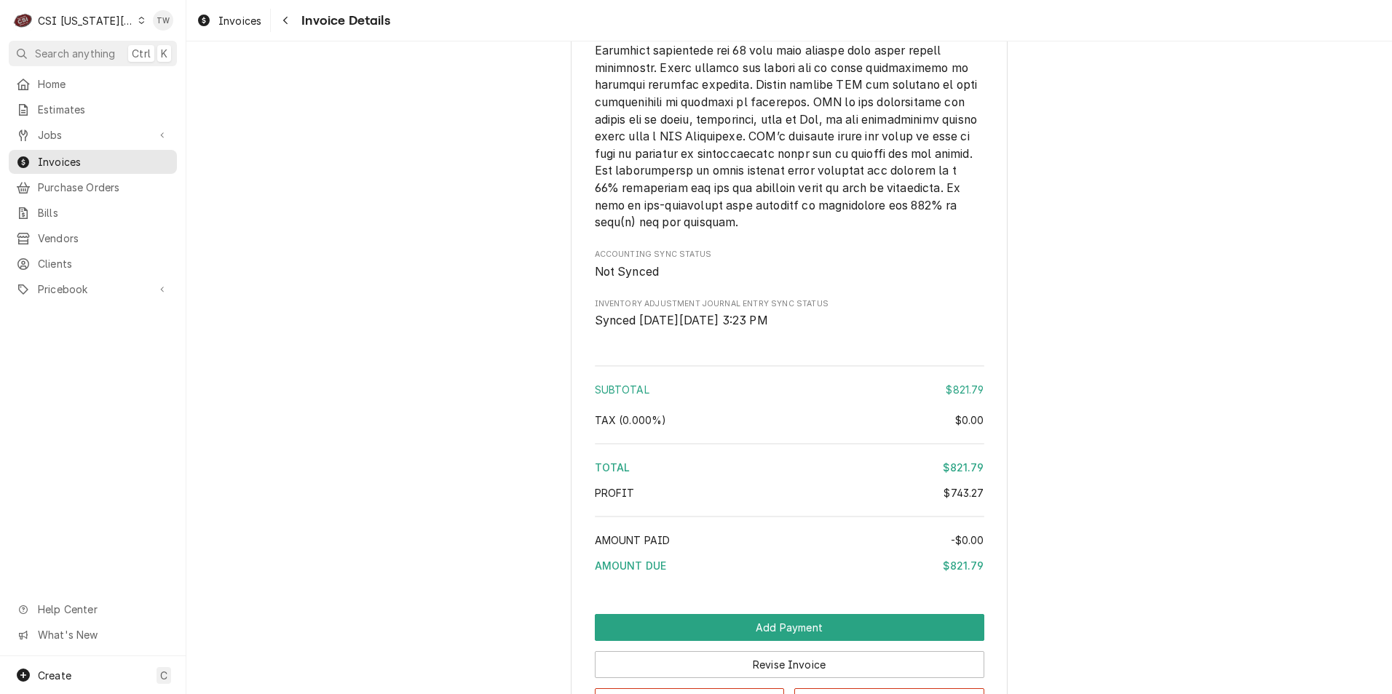
scroll to position [2809, 0]
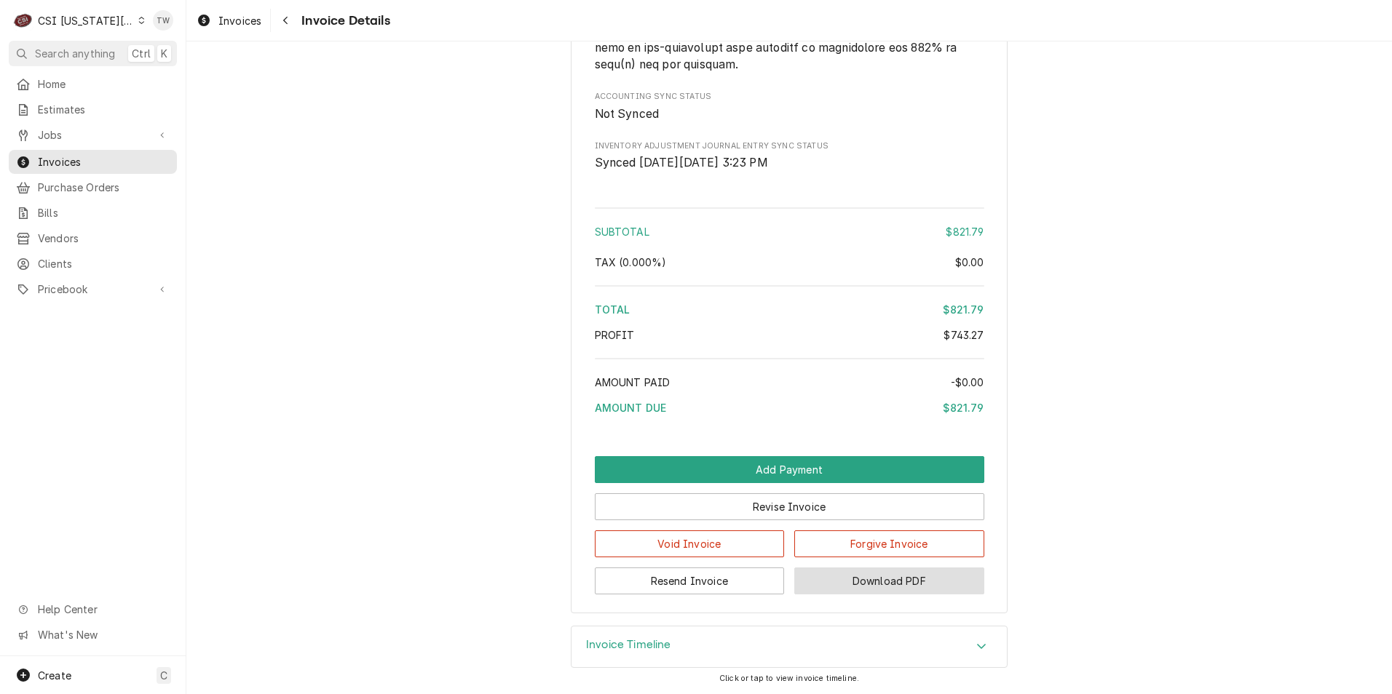
click at [855, 580] on button "Download PDF" at bounding box center [889, 581] width 190 height 27
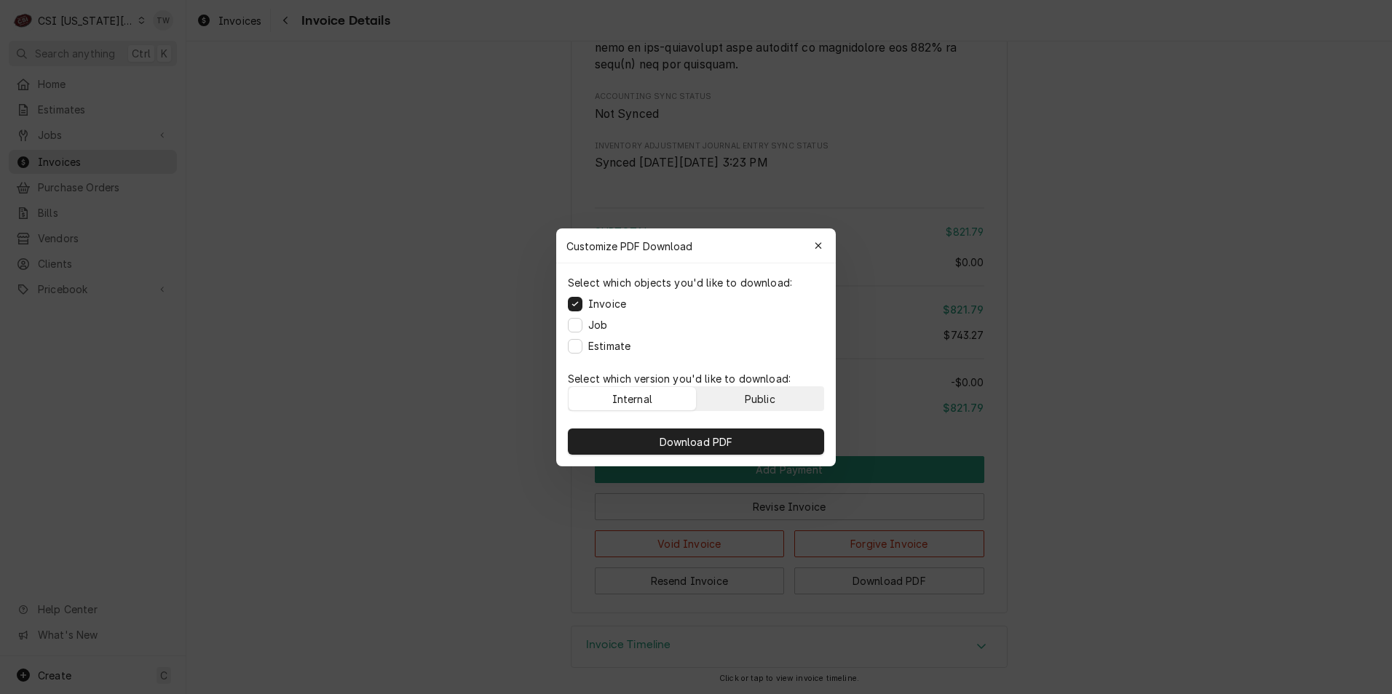
click at [761, 403] on div "Public" at bounding box center [760, 398] width 31 height 15
click at [748, 429] on button "Download PDF" at bounding box center [696, 442] width 256 height 26
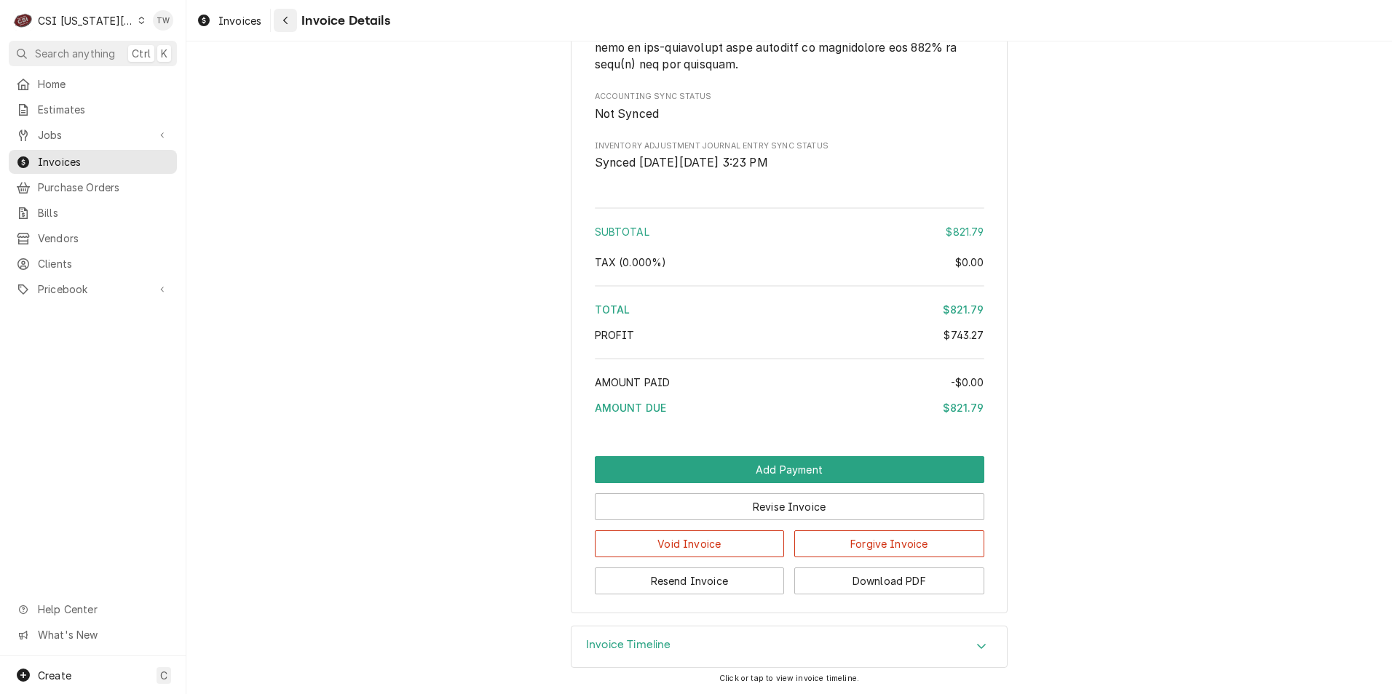
click at [297, 25] on button "Navigate back" at bounding box center [285, 20] width 23 height 23
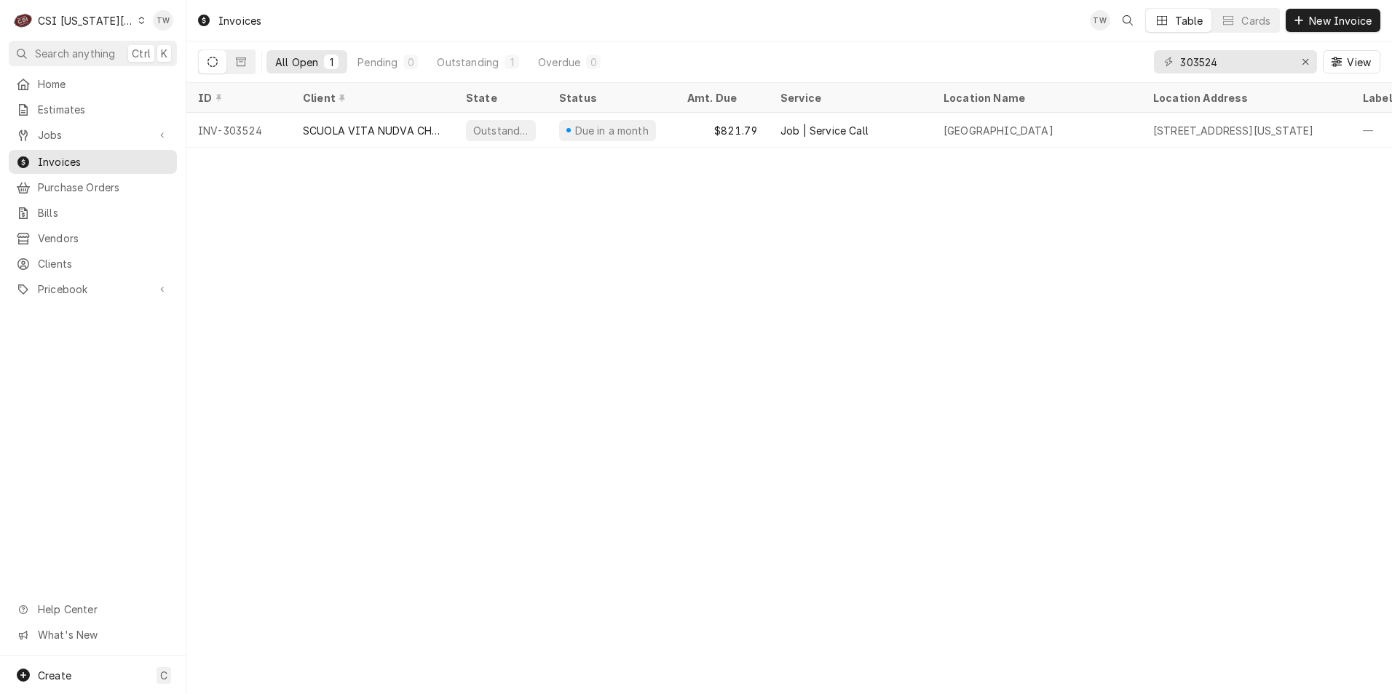
click at [138, 20] on icon "Dynamic Content Wrapper" at bounding box center [141, 20] width 7 height 7
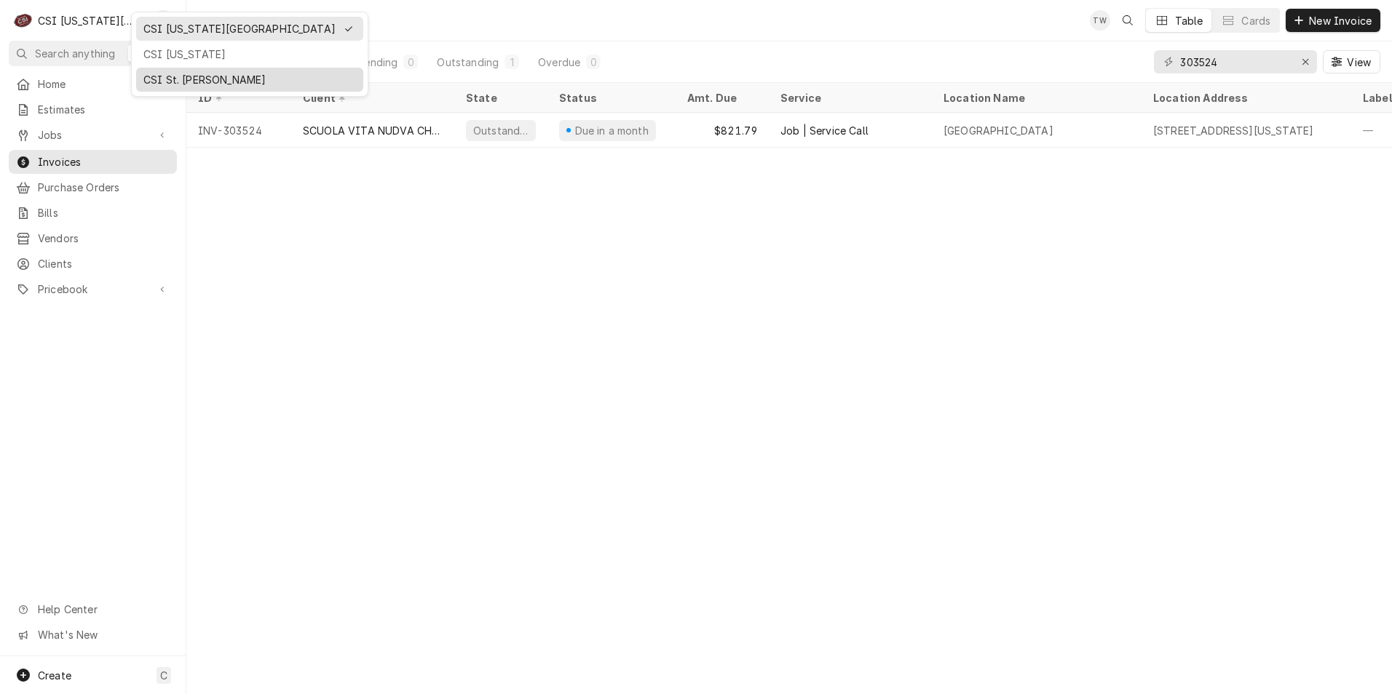
click at [179, 79] on div "CSI St. [PERSON_NAME]" at bounding box center [249, 79] width 213 height 15
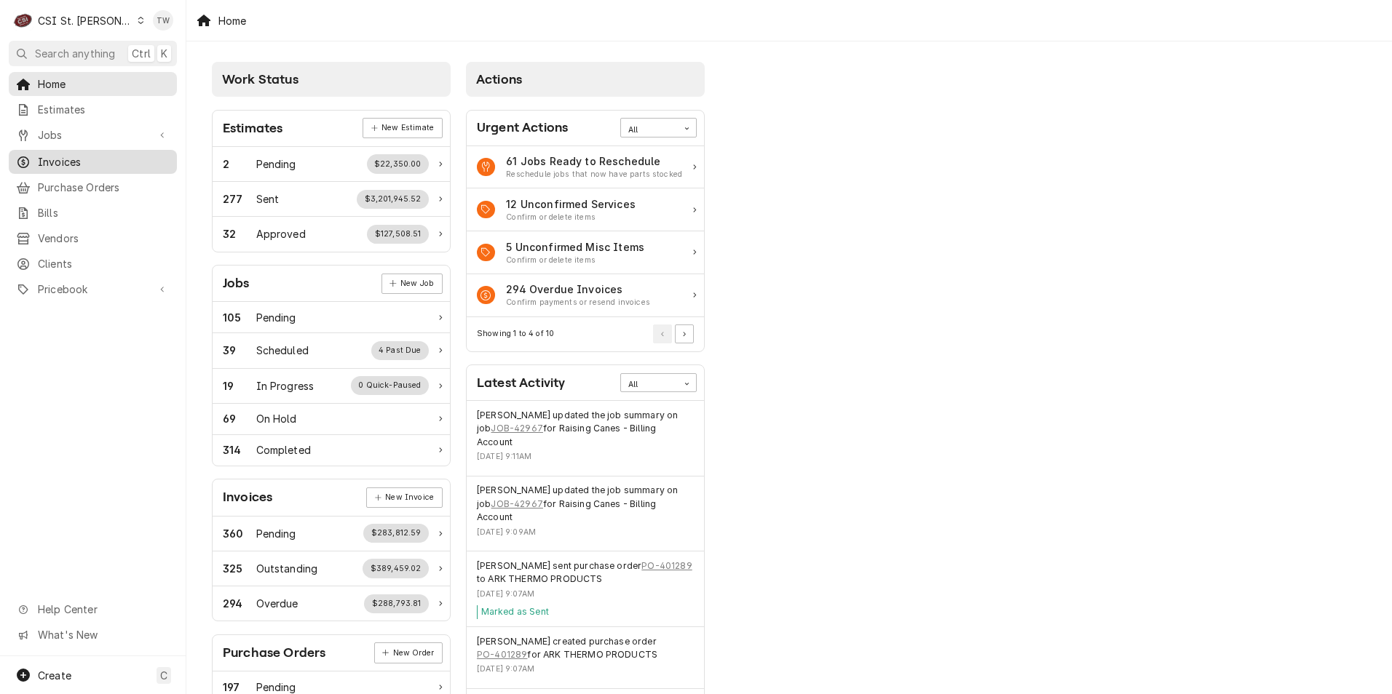
click at [83, 160] on span "Invoices" at bounding box center [104, 161] width 132 height 15
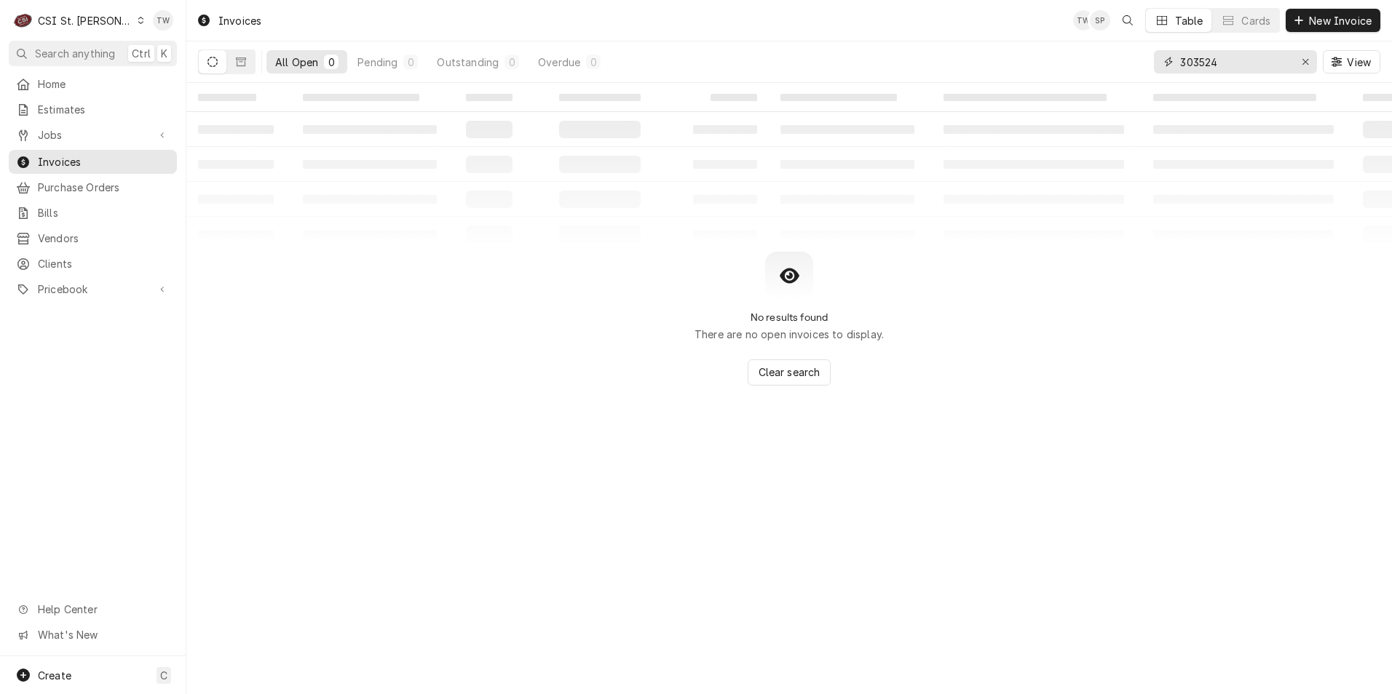
drag, startPoint x: 1217, startPoint y: 64, endPoint x: 1064, endPoint y: 70, distance: 153.0
click at [1066, 69] on div "All Open 0 Pending 0 Outstanding 0 Overdue 0 303524 View" at bounding box center [789, 61] width 1182 height 41
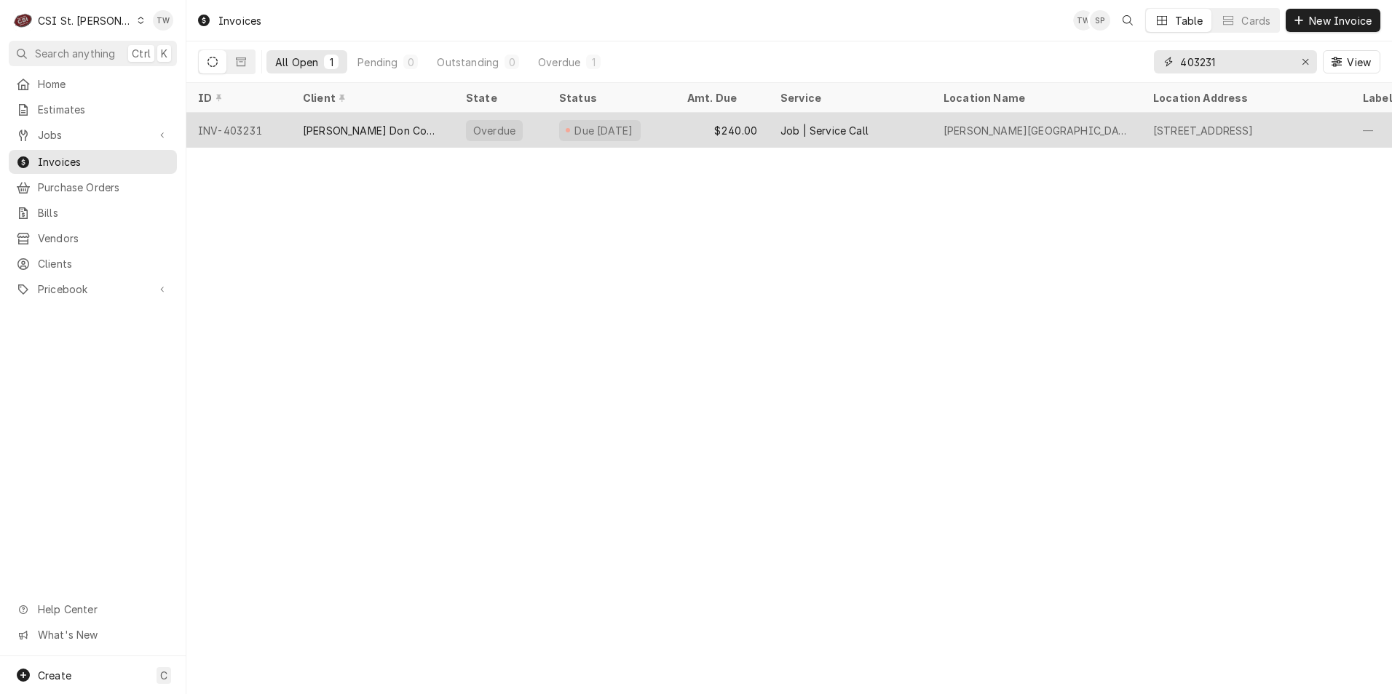
type input "403231"
click at [419, 124] on div "[PERSON_NAME] Don Company" at bounding box center [372, 130] width 163 height 35
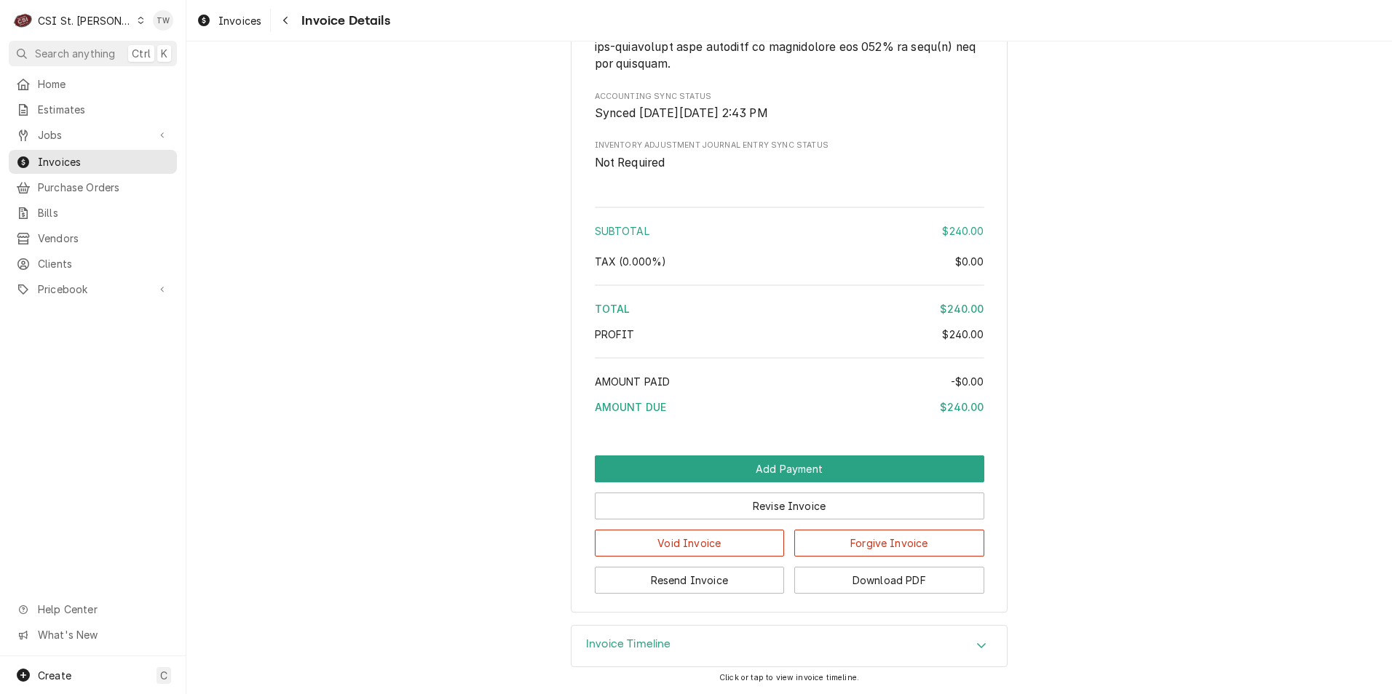
scroll to position [2284, 0]
click at [855, 574] on button "Download PDF" at bounding box center [889, 580] width 190 height 27
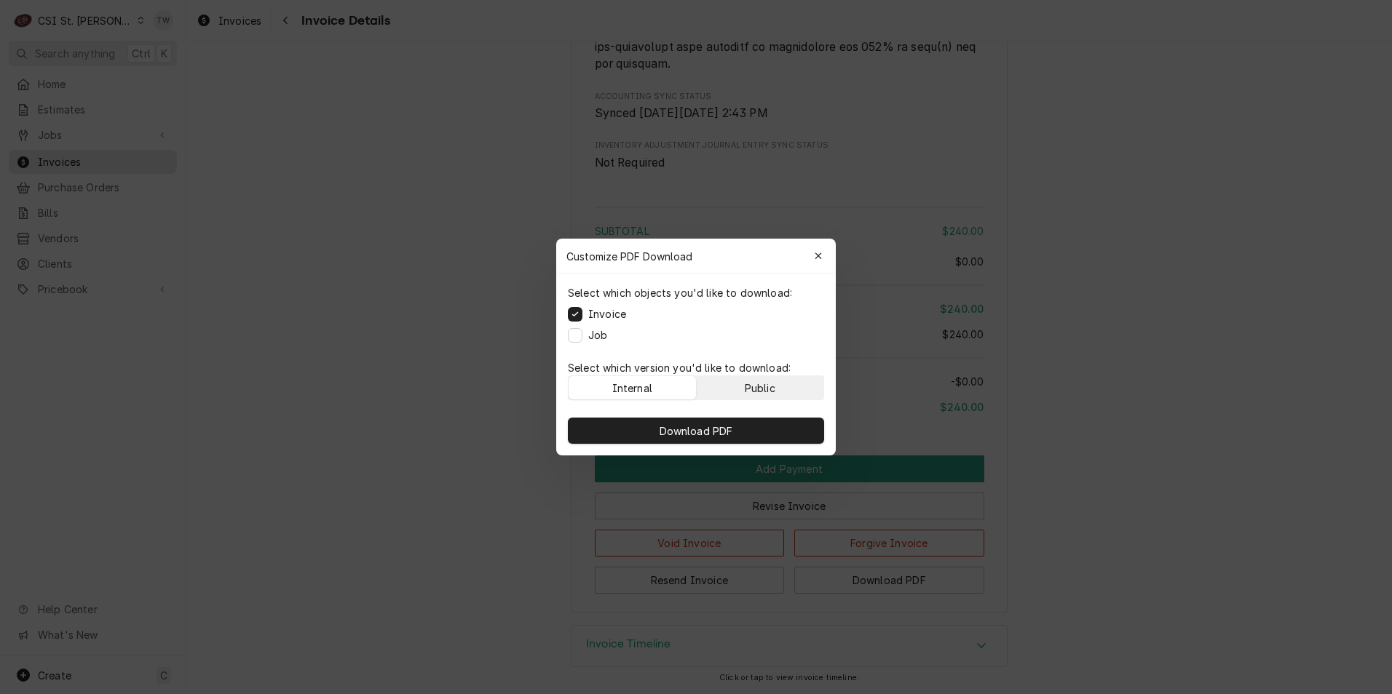
click at [764, 389] on div "Public" at bounding box center [760, 388] width 31 height 15
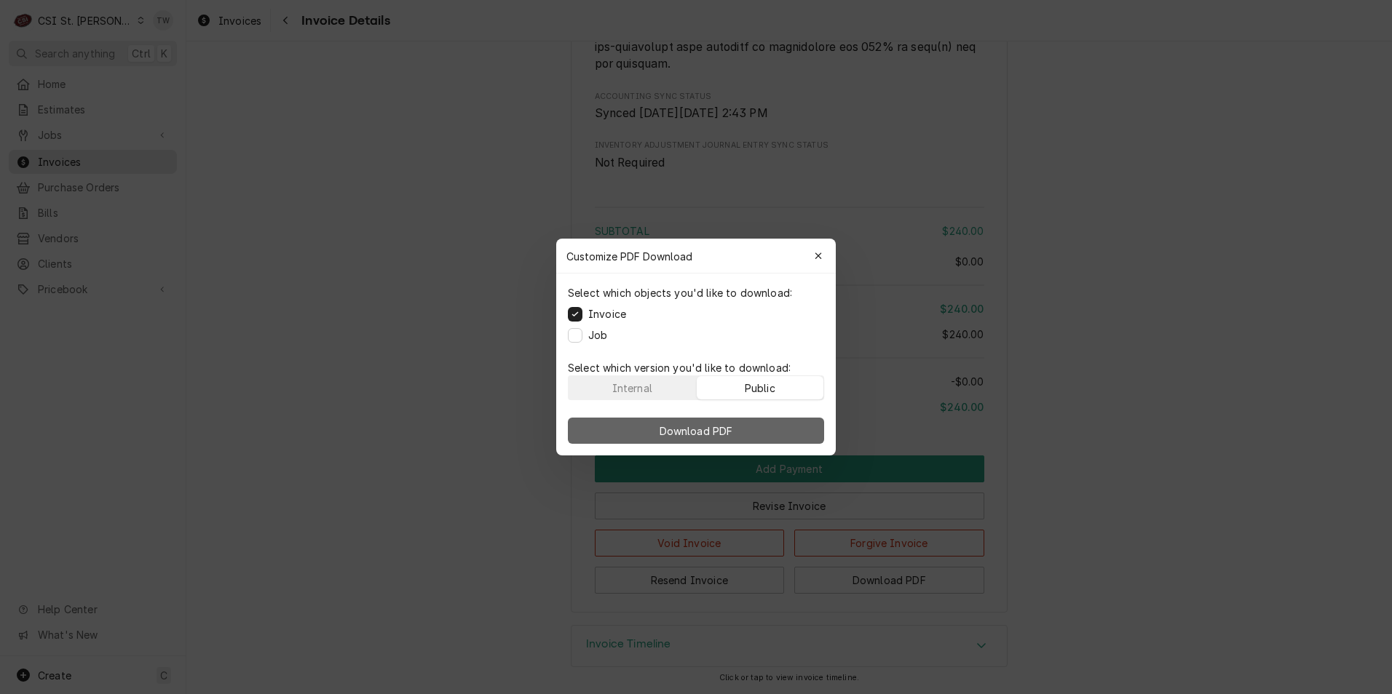
click at [755, 425] on button "Download PDF" at bounding box center [696, 431] width 256 height 26
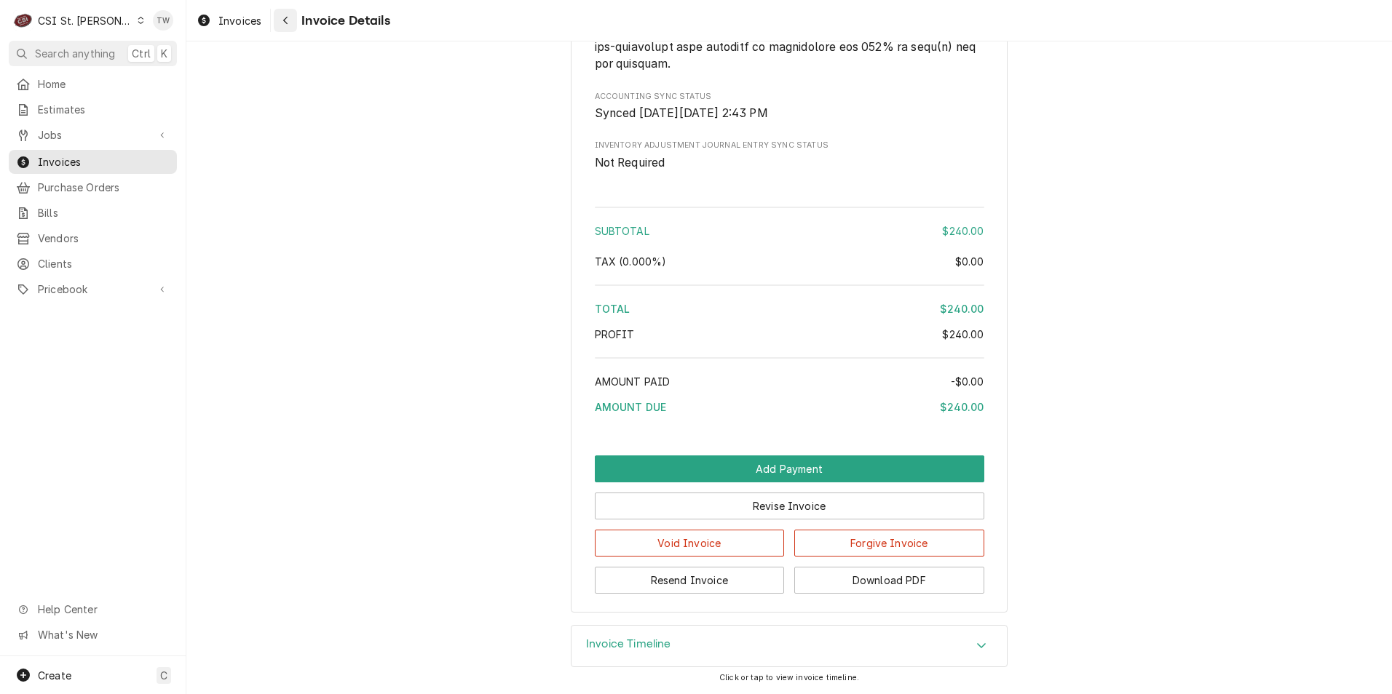
click at [293, 26] on div "Navigate back" at bounding box center [285, 20] width 15 height 15
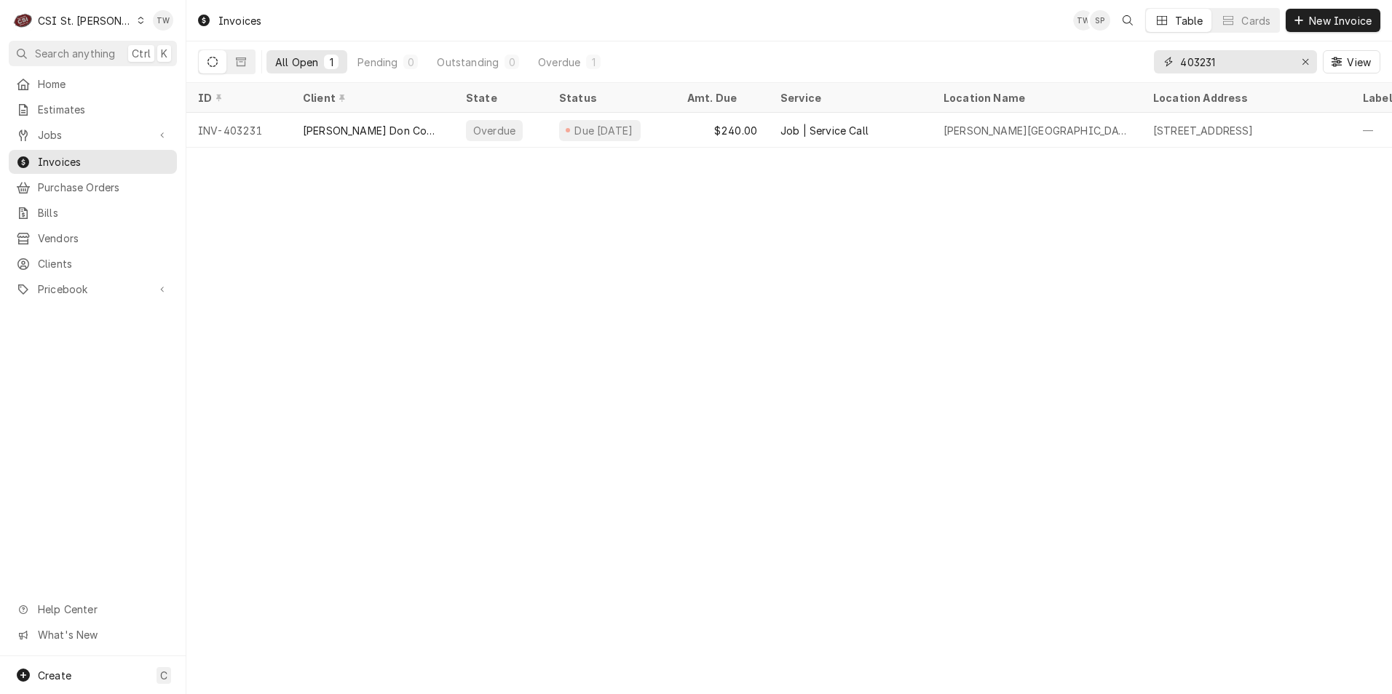
click at [1234, 62] on input "403231" at bounding box center [1234, 61] width 109 height 23
type input "4"
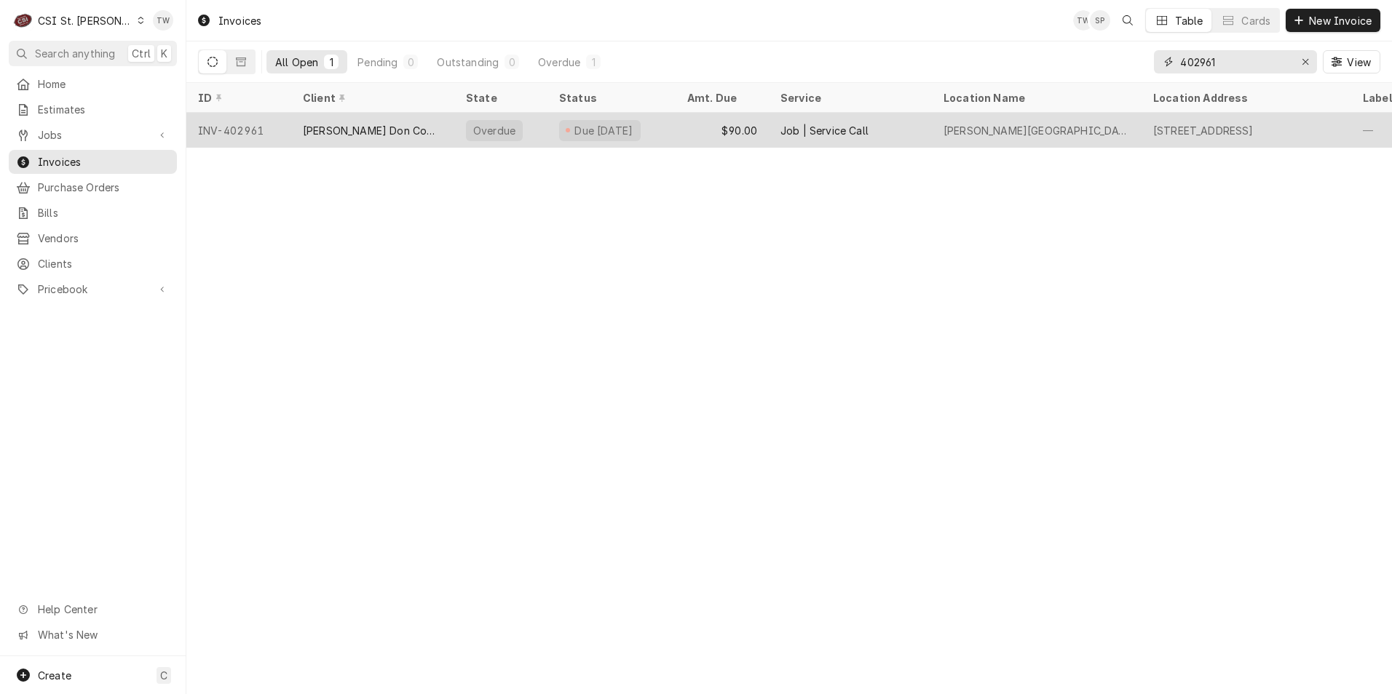
type input "402961"
click at [408, 132] on div "[PERSON_NAME] Don Company" at bounding box center [373, 130] width 140 height 15
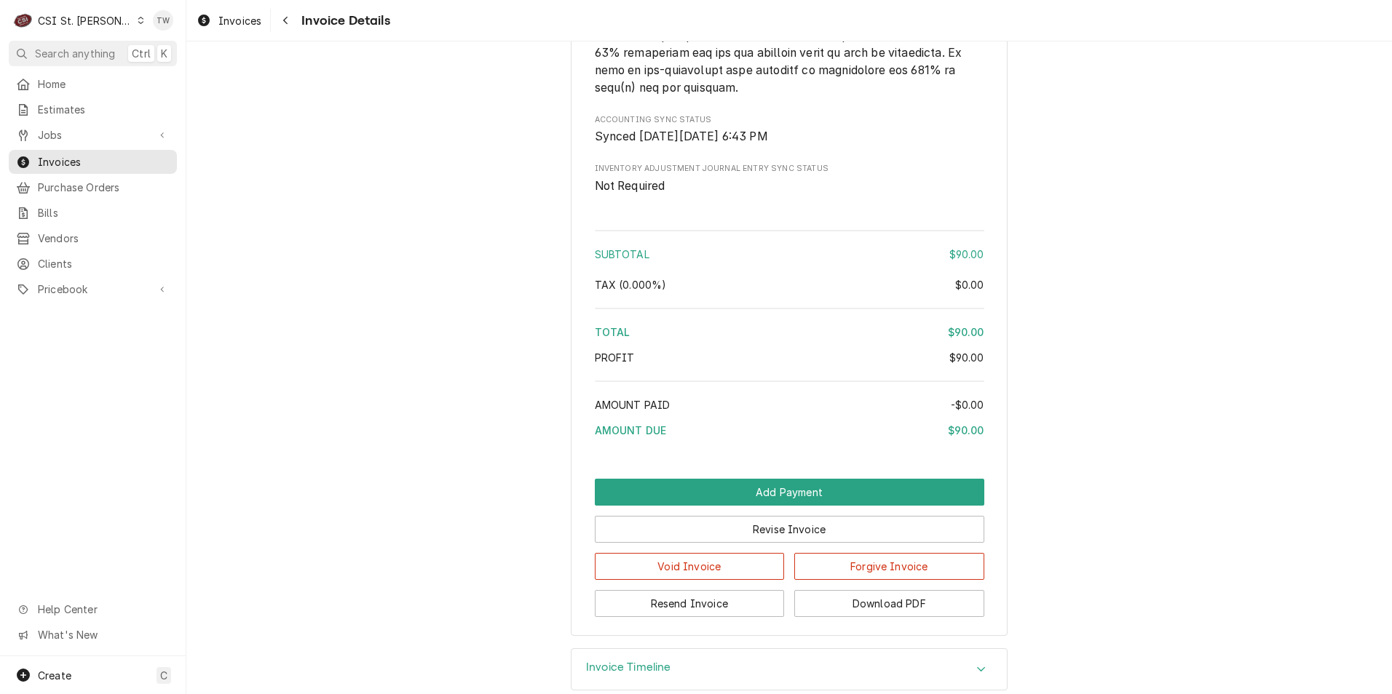
scroll to position [2126, 0]
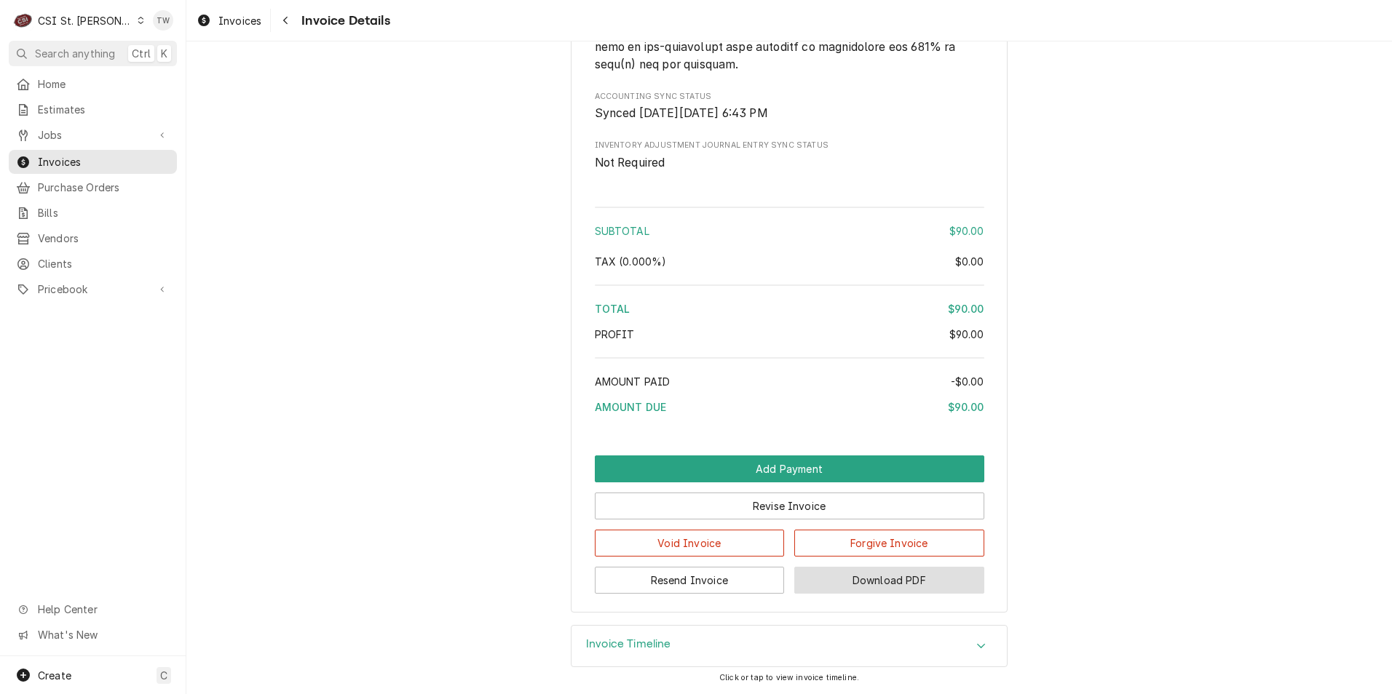
click at [854, 574] on button "Download PDF" at bounding box center [889, 580] width 190 height 27
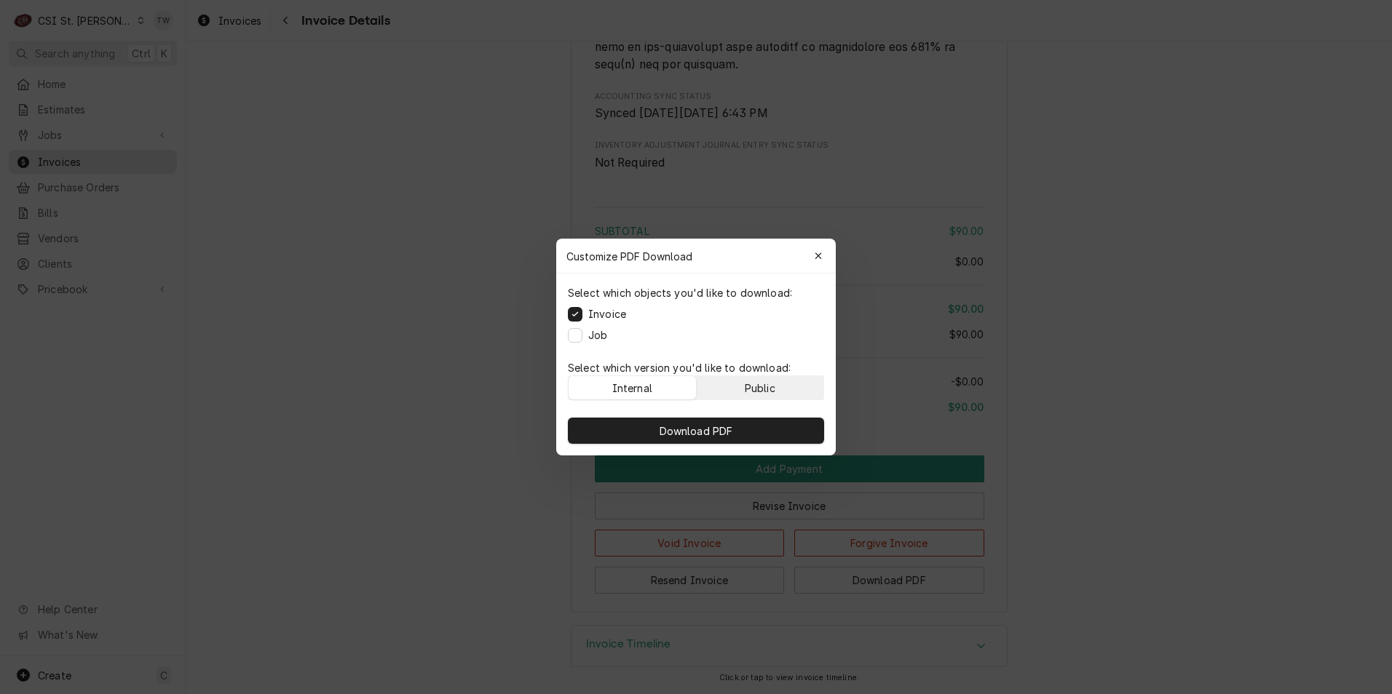
click at [767, 390] on div "Public" at bounding box center [760, 388] width 31 height 15
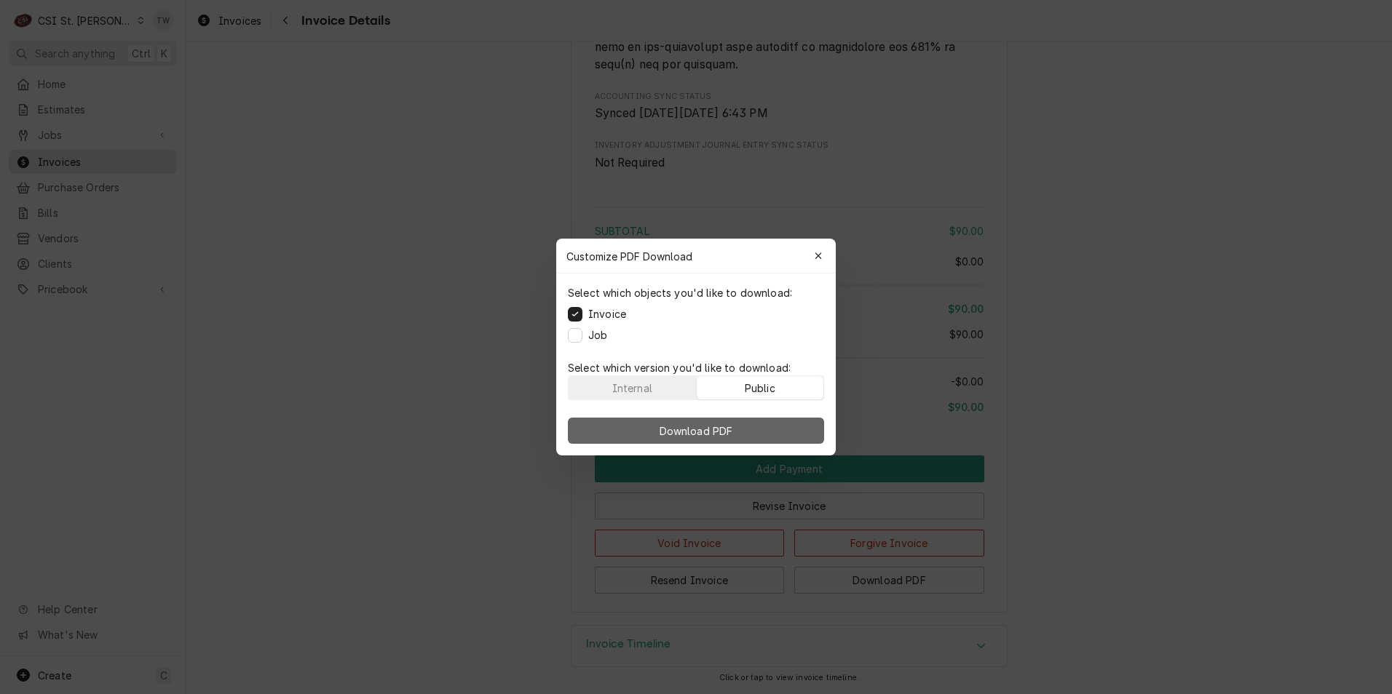
click at [741, 424] on button "Download PDF" at bounding box center [696, 431] width 256 height 26
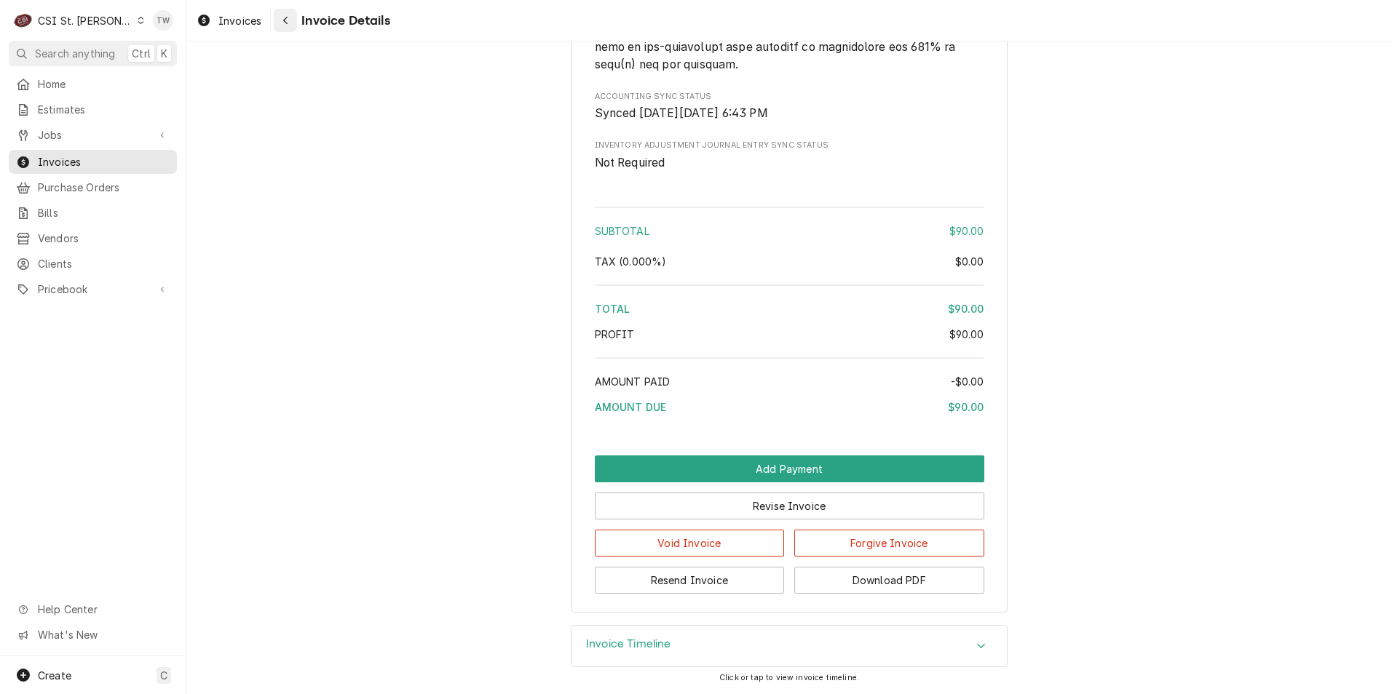
click at [293, 20] on div "Navigate back" at bounding box center [285, 20] width 15 height 15
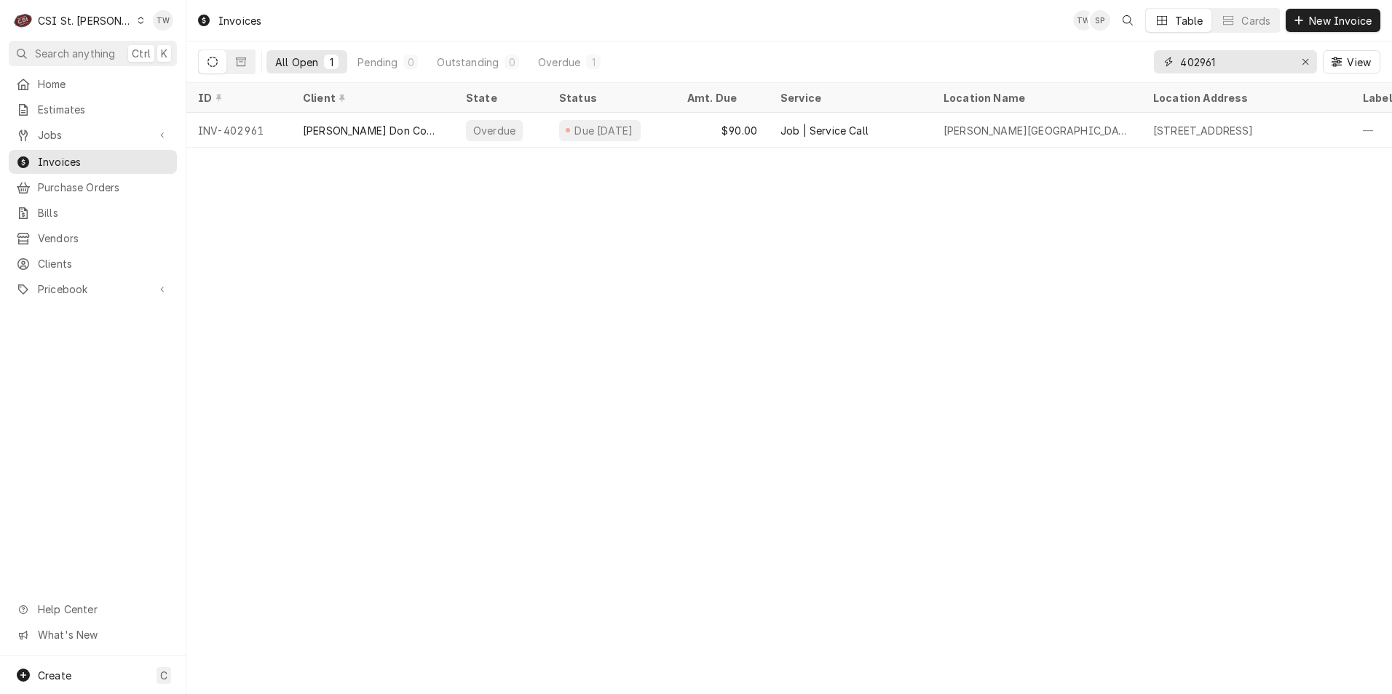
click at [1232, 61] on input "402961" at bounding box center [1234, 61] width 109 height 23
type input "4"
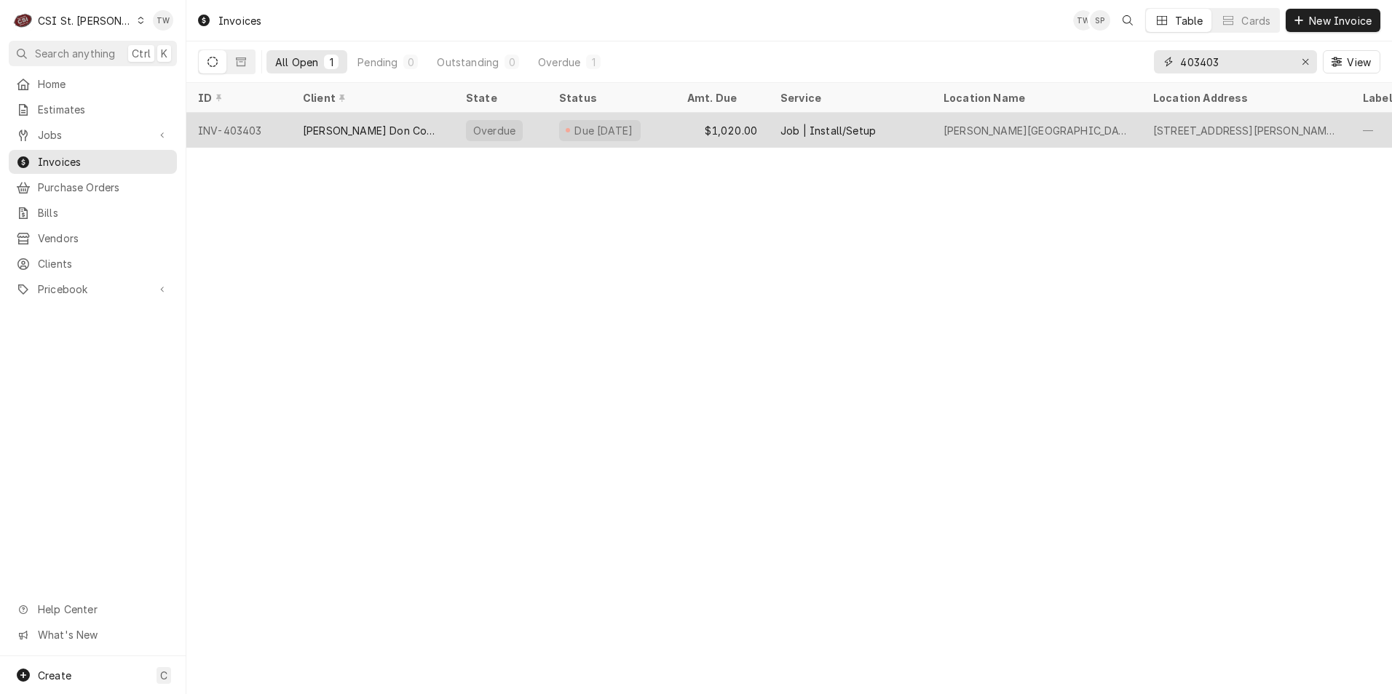
type input "403403"
click at [454, 124] on div "Overdue" at bounding box center [500, 130] width 93 height 35
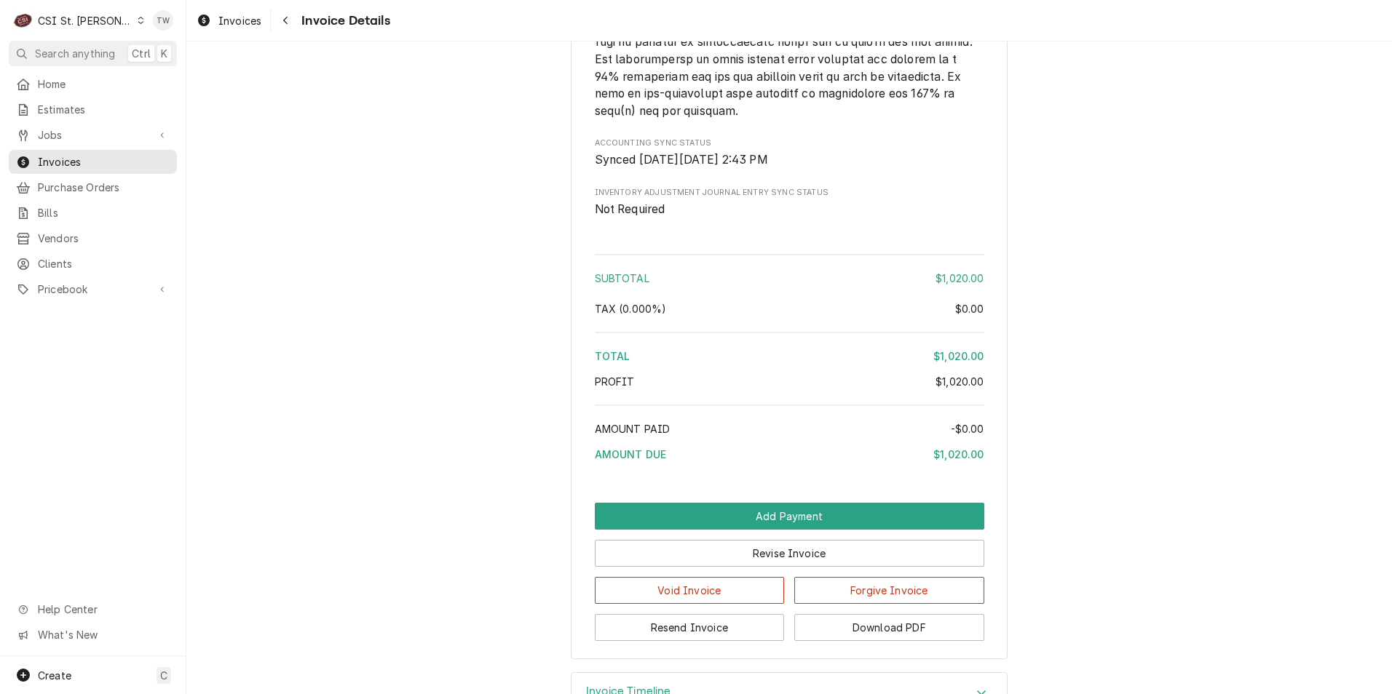
scroll to position [2401, 0]
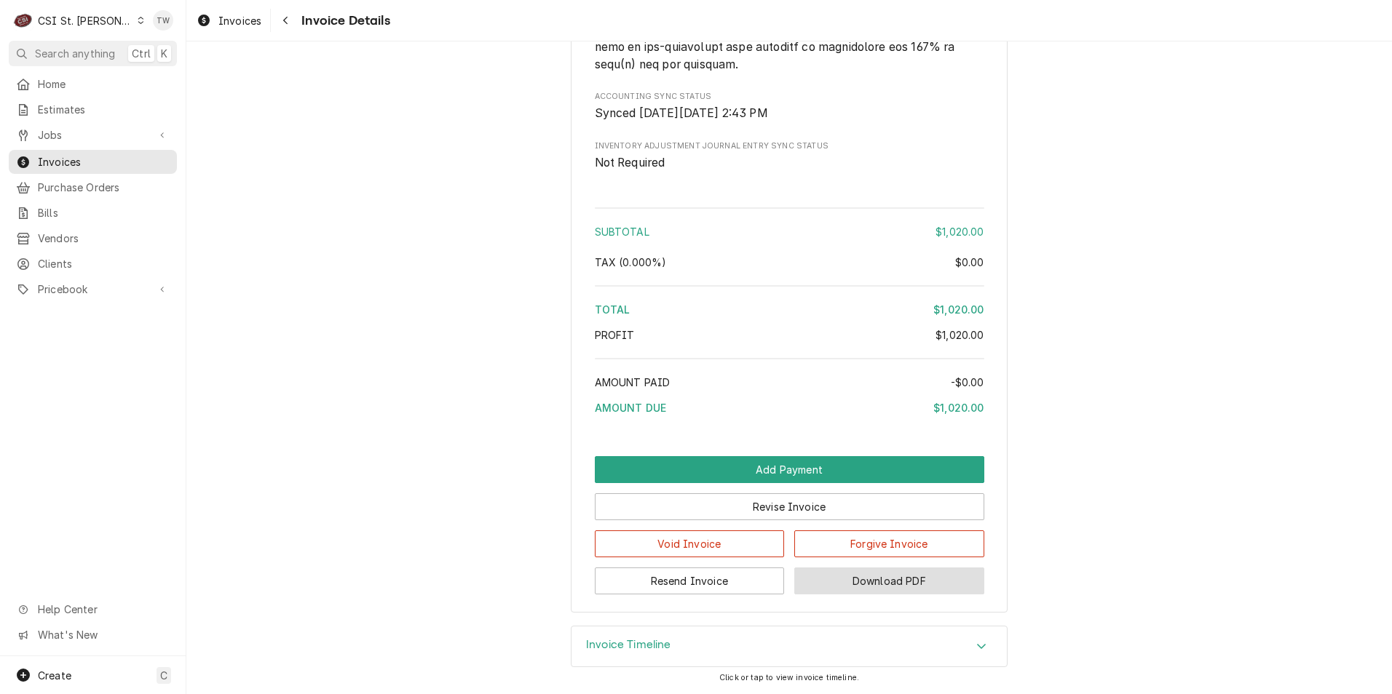
click at [850, 570] on button "Download PDF" at bounding box center [889, 581] width 190 height 27
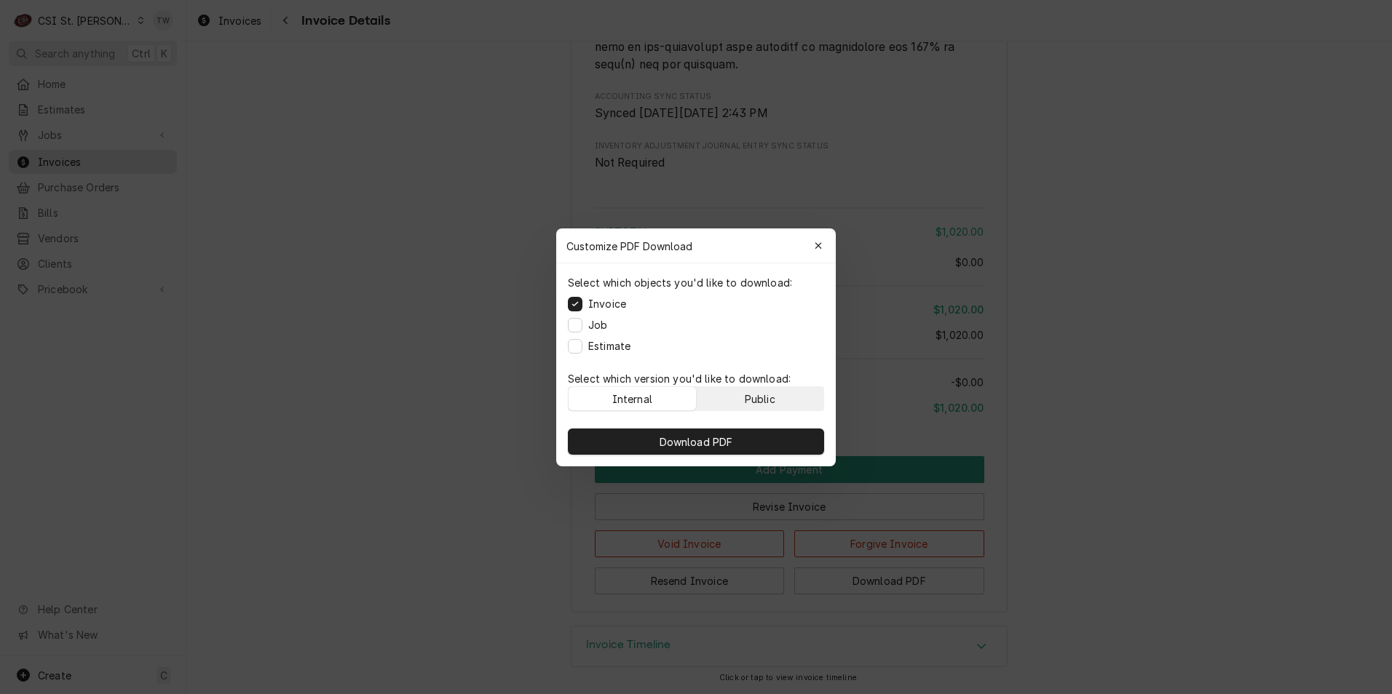
click at [735, 401] on button "Public" at bounding box center [760, 398] width 127 height 23
click at [721, 438] on span "Download PDF" at bounding box center [696, 441] width 79 height 15
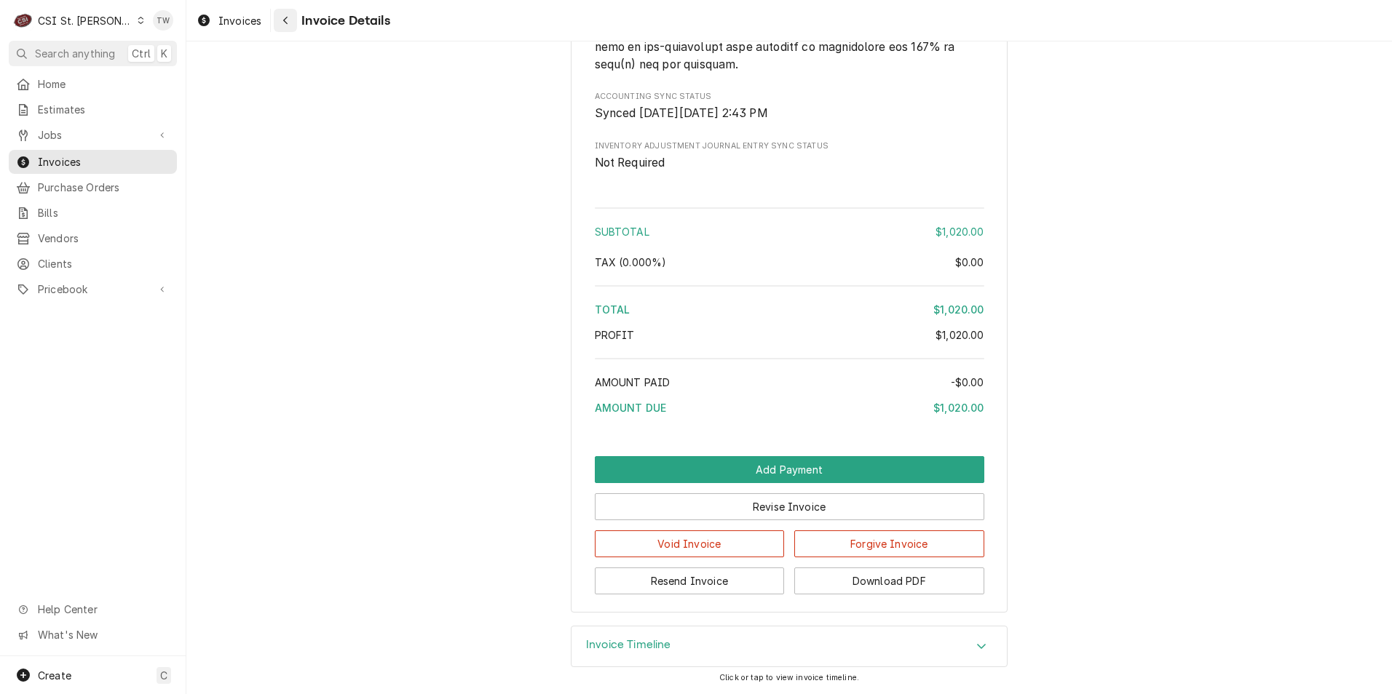
click at [293, 25] on div "Navigate back" at bounding box center [285, 20] width 15 height 15
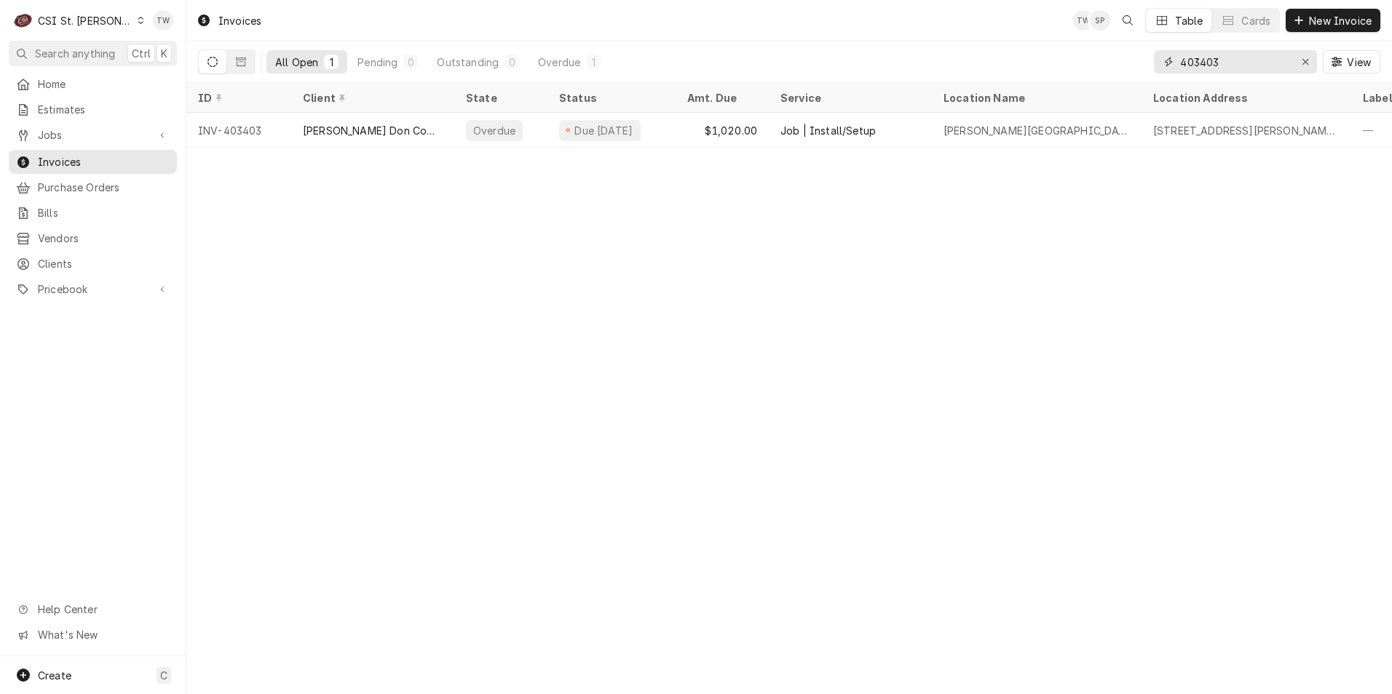
drag, startPoint x: 1071, startPoint y: 53, endPoint x: 988, endPoint y: 52, distance: 83.0
click at [988, 52] on div "All Open 1 Pending 0 Outstanding 0 Overdue 1 403403 View" at bounding box center [789, 61] width 1182 height 41
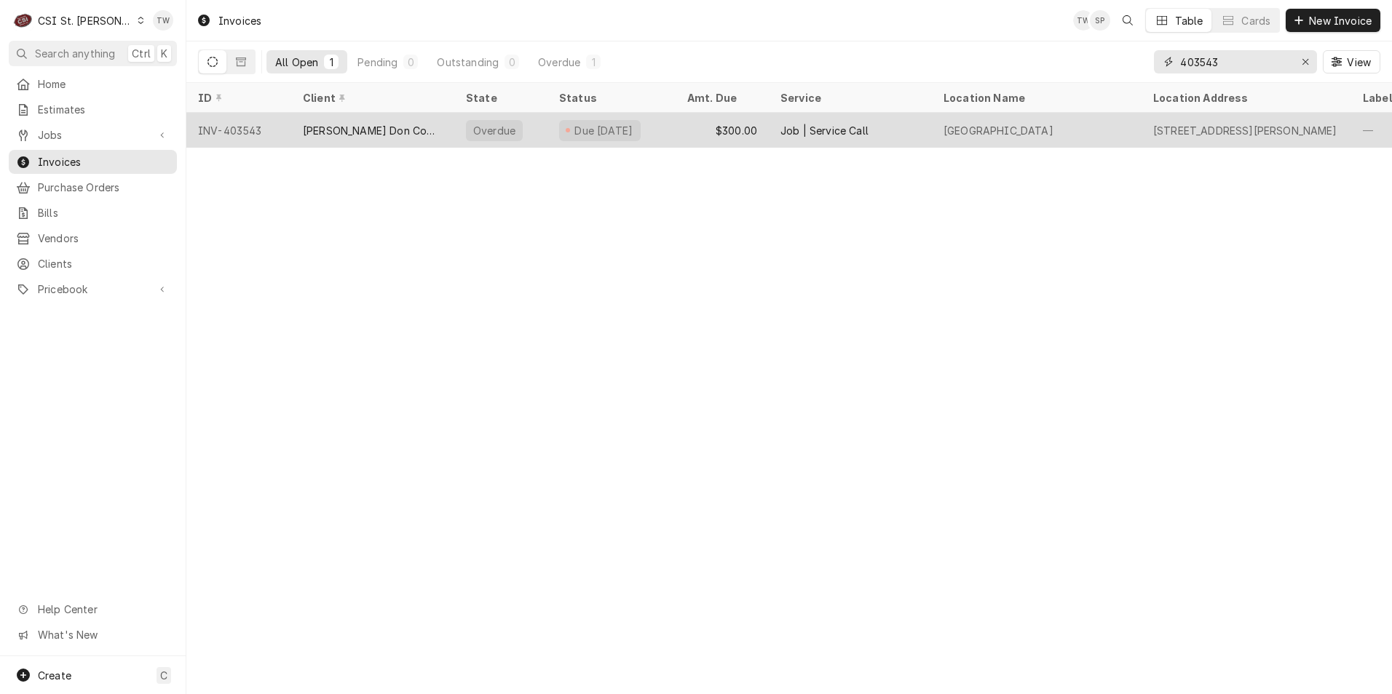
type input "403543"
click at [383, 127] on div "[PERSON_NAME] Don Company" at bounding box center [373, 130] width 140 height 15
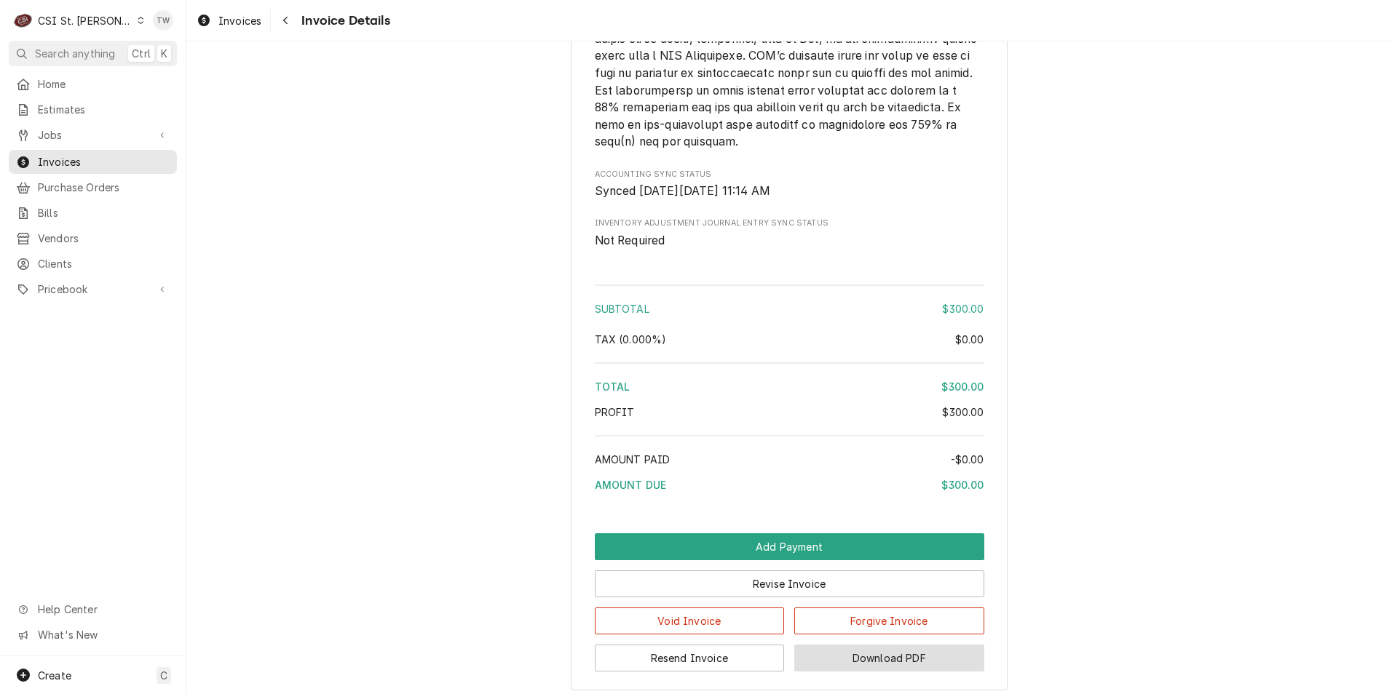
scroll to position [2376, 0]
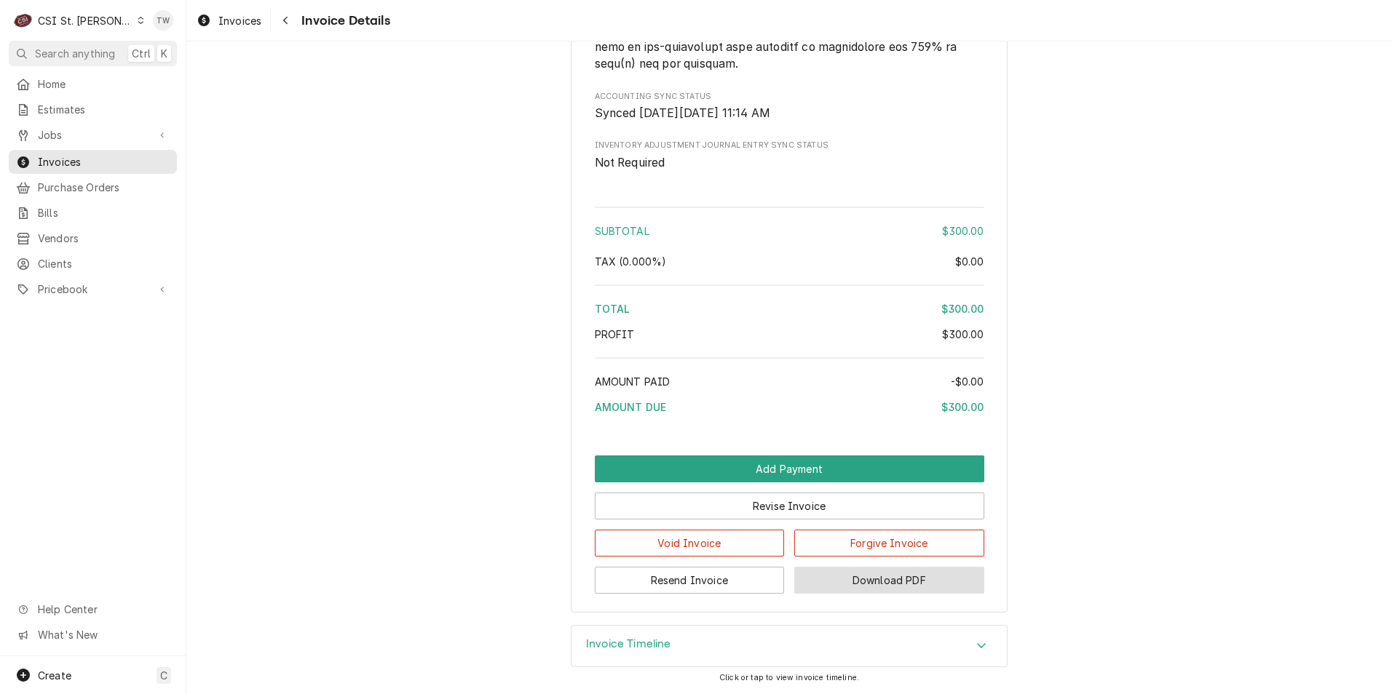
click at [906, 582] on button "Download PDF" at bounding box center [889, 580] width 190 height 27
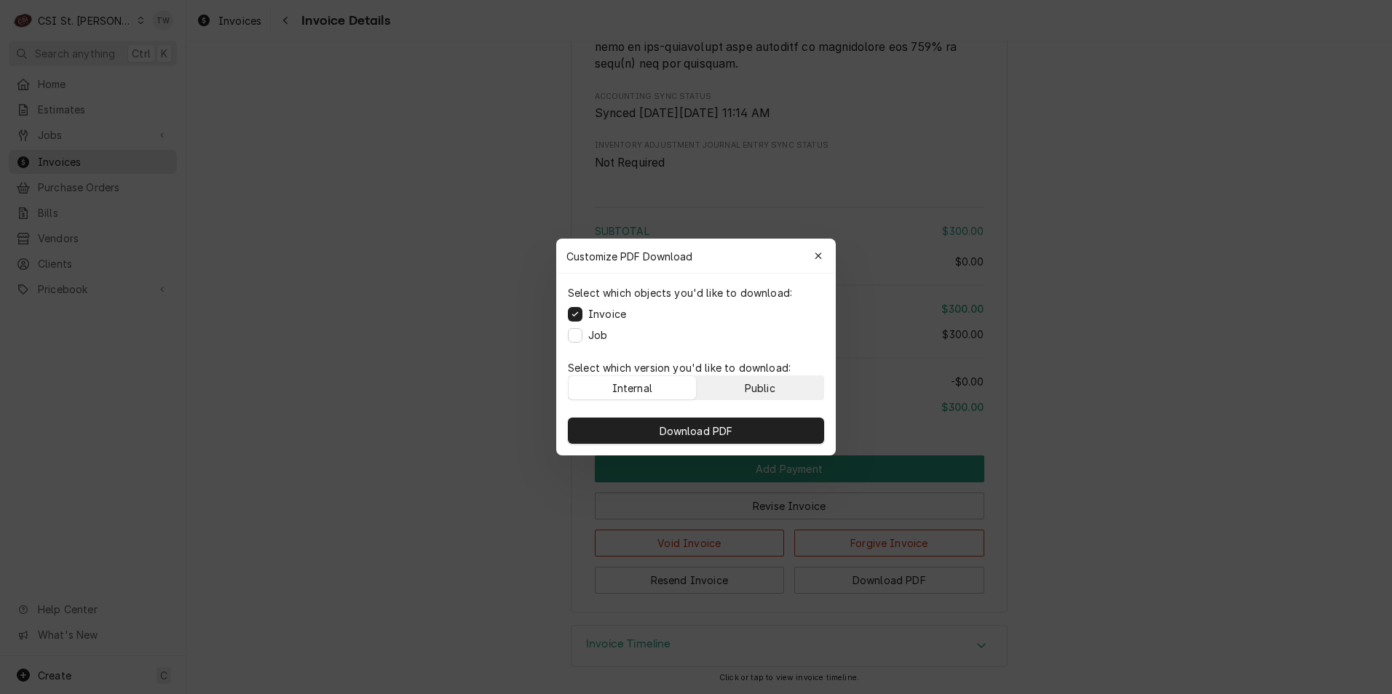
click at [783, 394] on button "Public" at bounding box center [760, 387] width 127 height 23
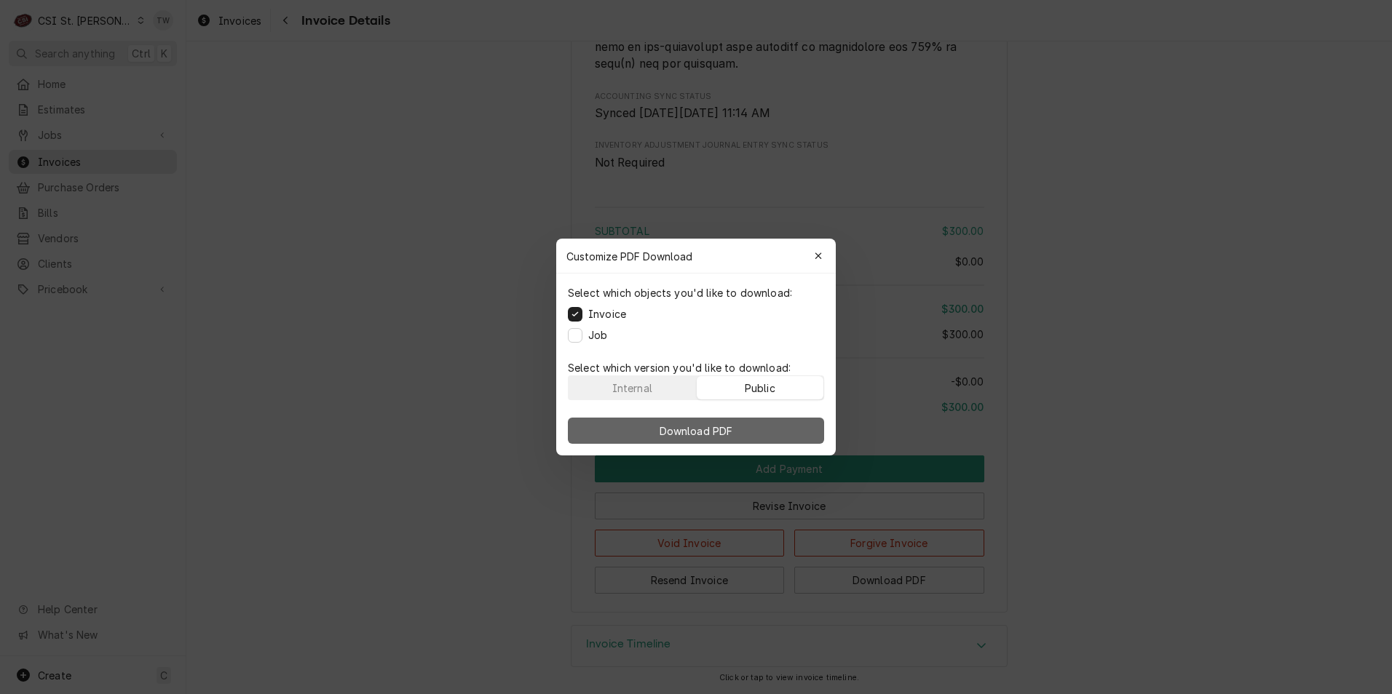
click at [767, 426] on button "Download PDF" at bounding box center [696, 431] width 256 height 26
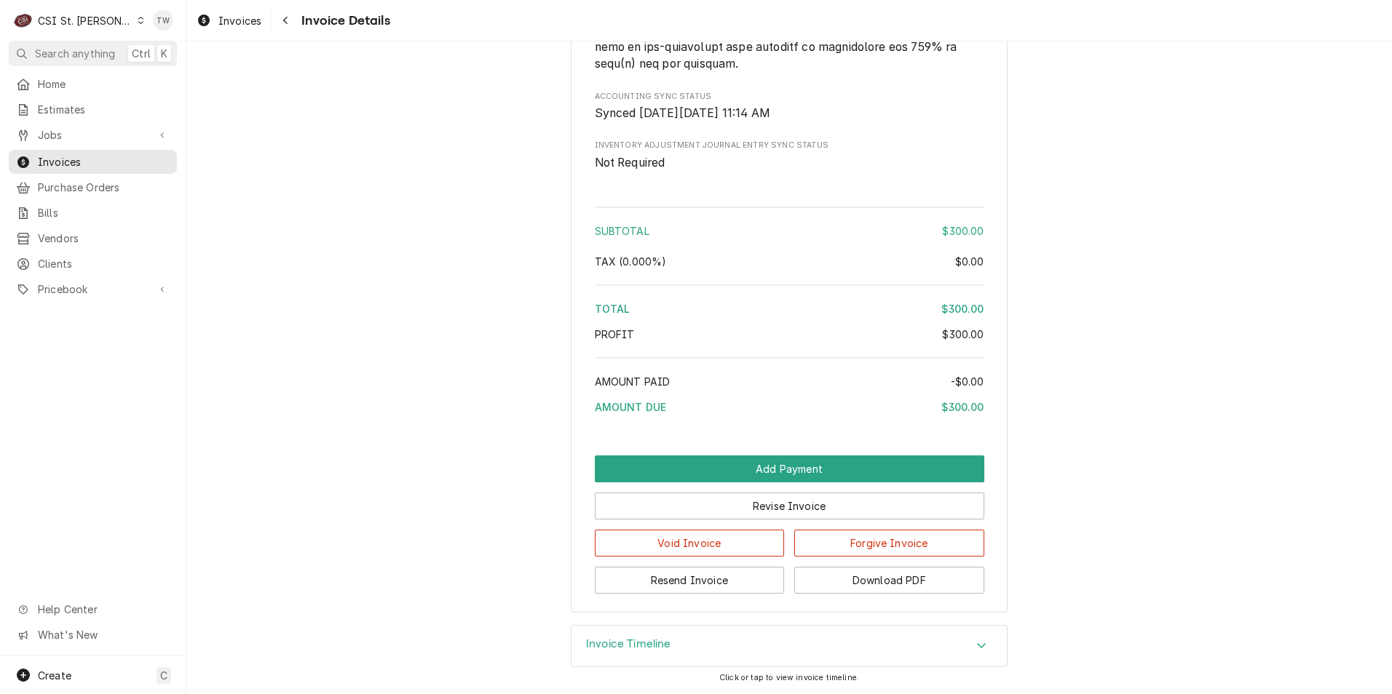
drag, startPoint x: 296, startPoint y: 22, endPoint x: 511, endPoint y: 48, distance: 216.3
click at [296, 22] on button "Navigate back" at bounding box center [285, 20] width 23 height 23
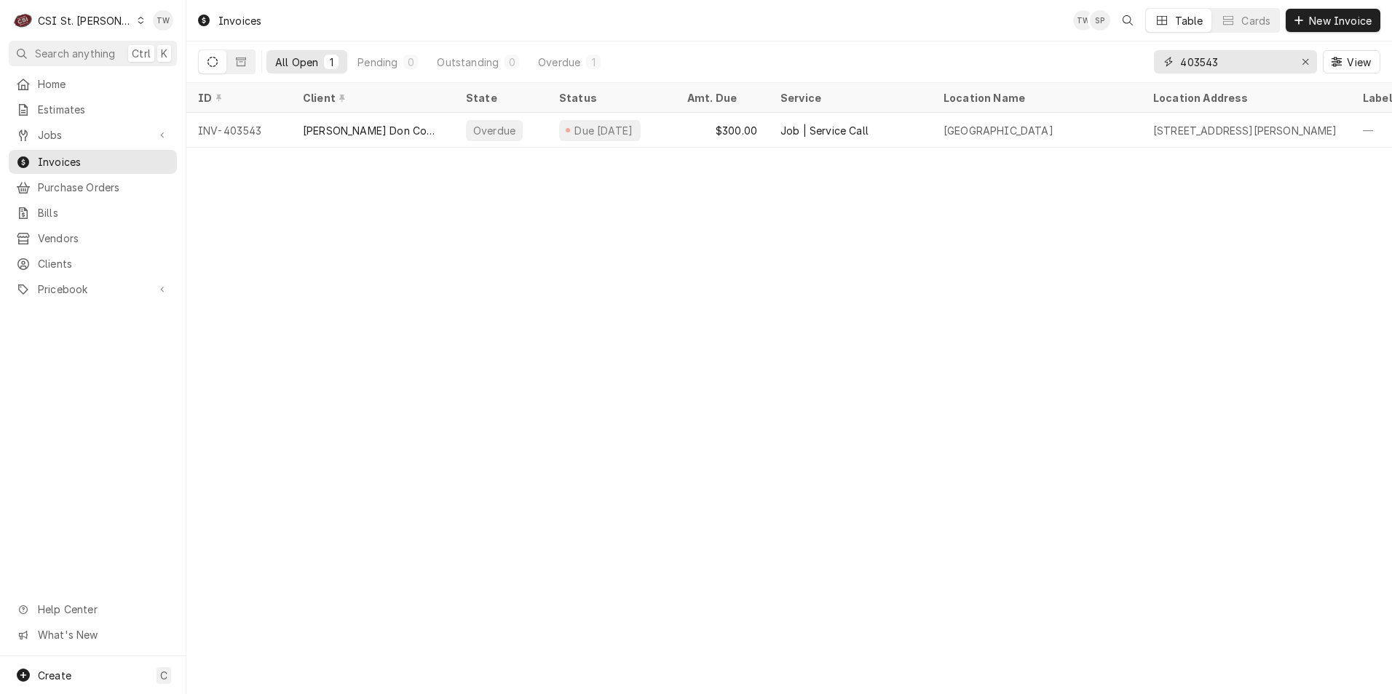
drag, startPoint x: 1245, startPoint y: 63, endPoint x: 1035, endPoint y: 58, distance: 209.7
click at [1038, 58] on div "All Open 1 Pending 0 Outstanding 0 Overdue 1 403543 View" at bounding box center [789, 61] width 1182 height 41
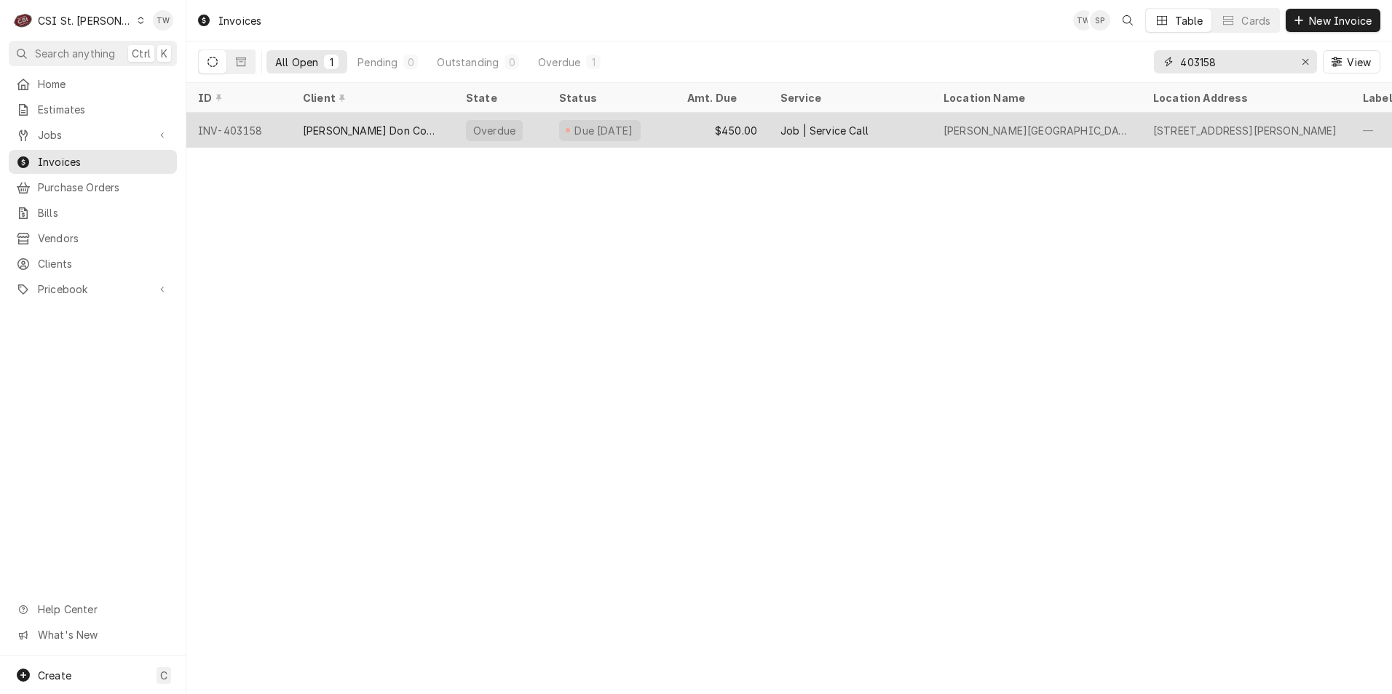
type input "403158"
click at [420, 114] on div "[PERSON_NAME] Don Company" at bounding box center [372, 130] width 163 height 35
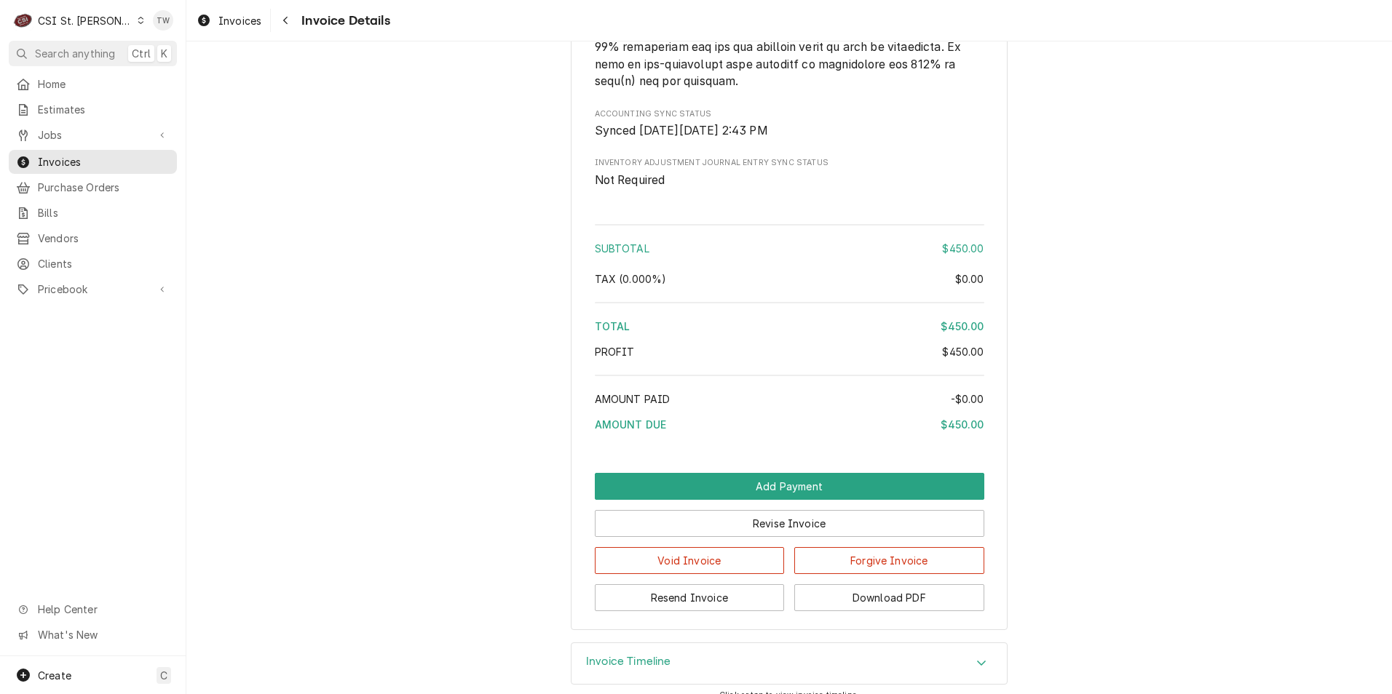
scroll to position [2361, 0]
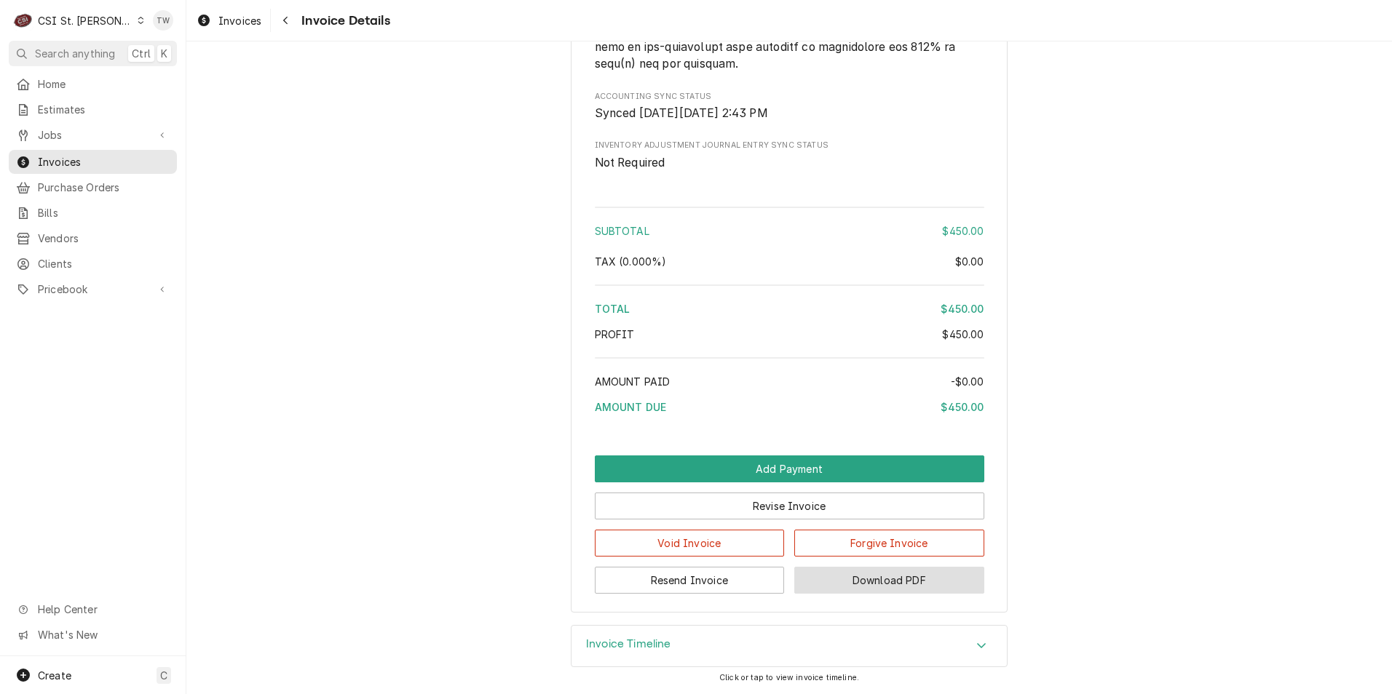
click at [860, 579] on button "Download PDF" at bounding box center [889, 580] width 190 height 27
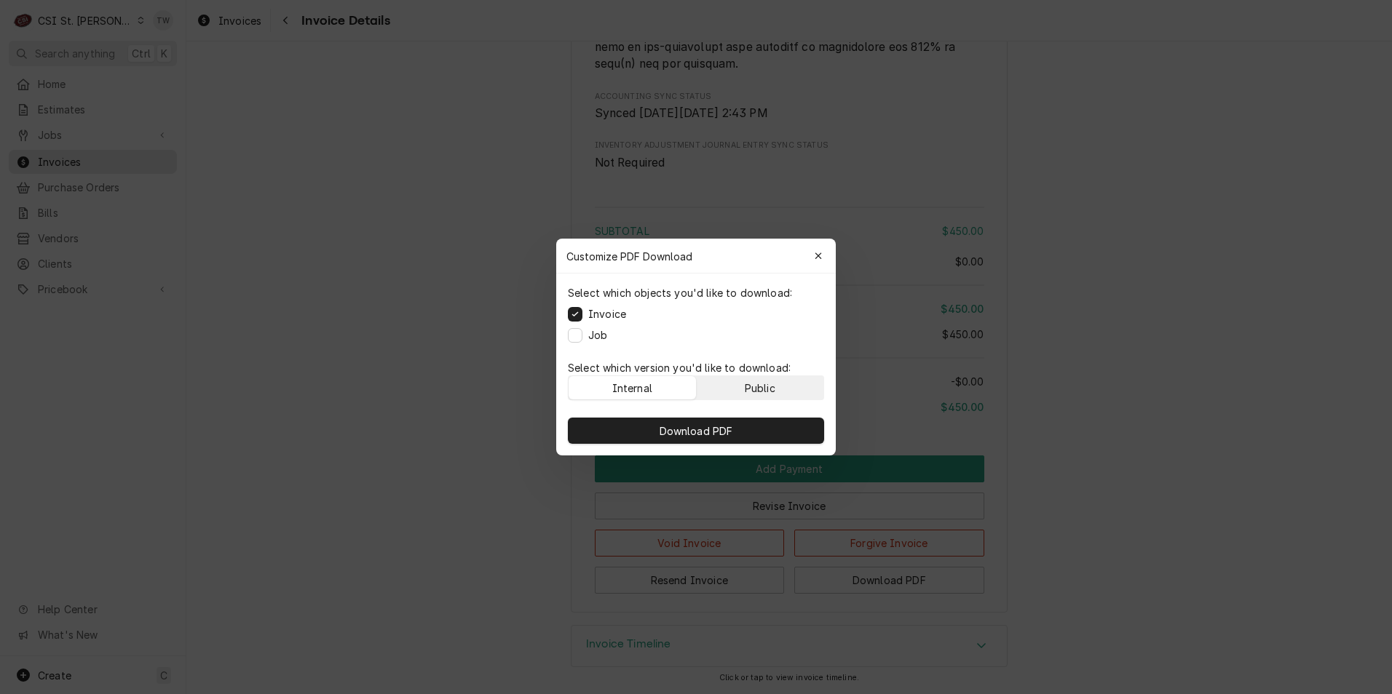
click at [745, 384] on div "Public" at bounding box center [760, 388] width 31 height 15
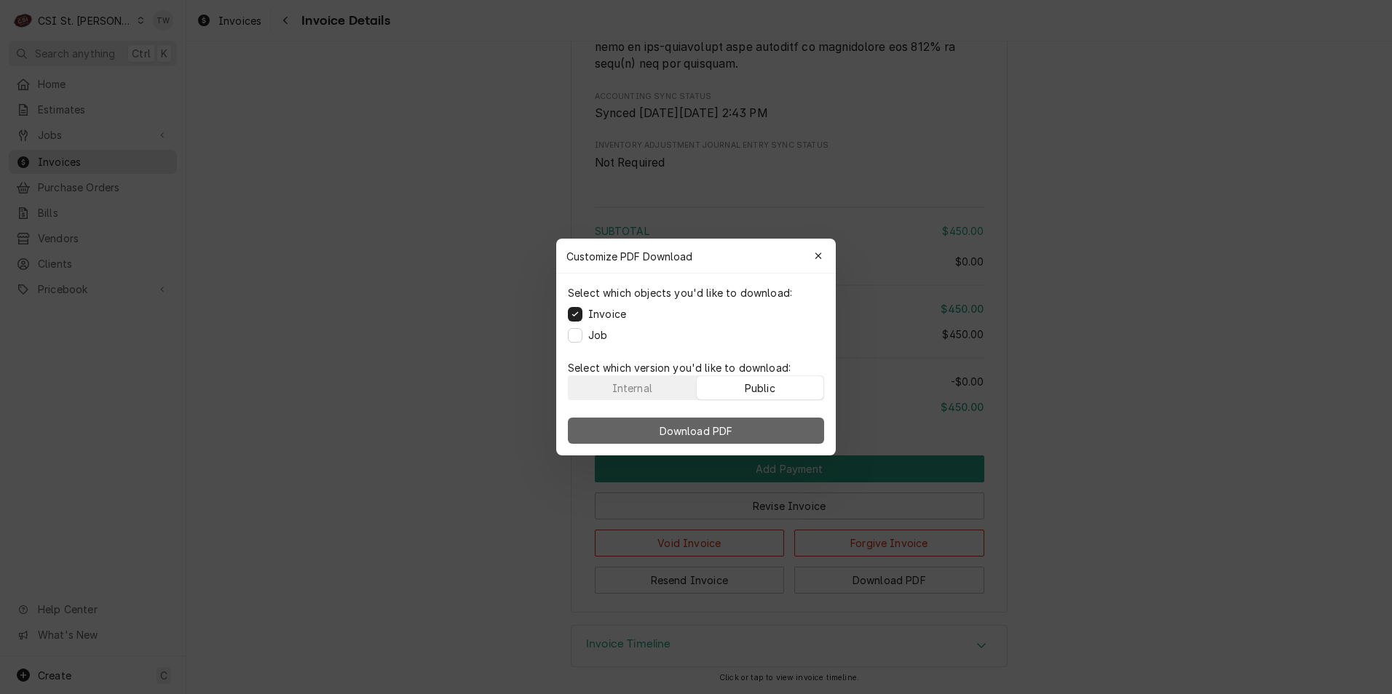
click at [732, 422] on button "Download PDF" at bounding box center [696, 431] width 256 height 26
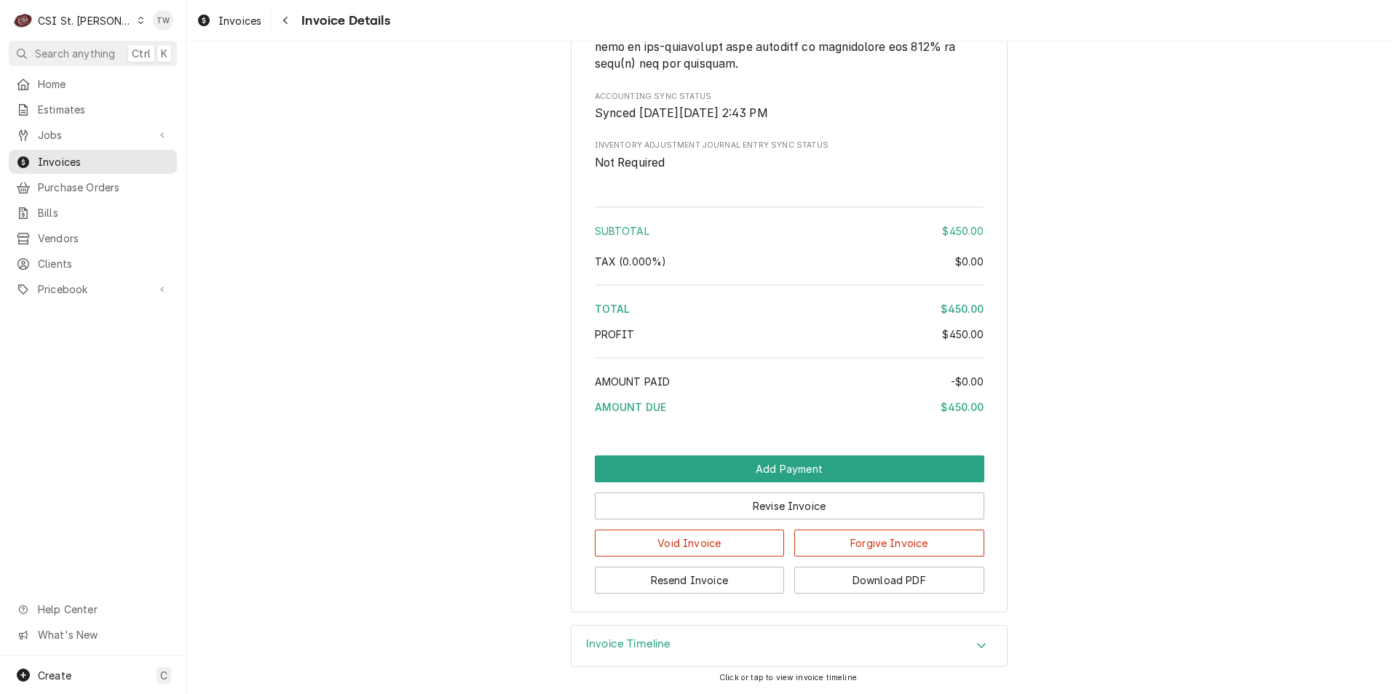
click at [0, 7] on div "C CSI St. Louis TW" at bounding box center [93, 20] width 186 height 41
